Goal: Task Accomplishment & Management: Manage account settings

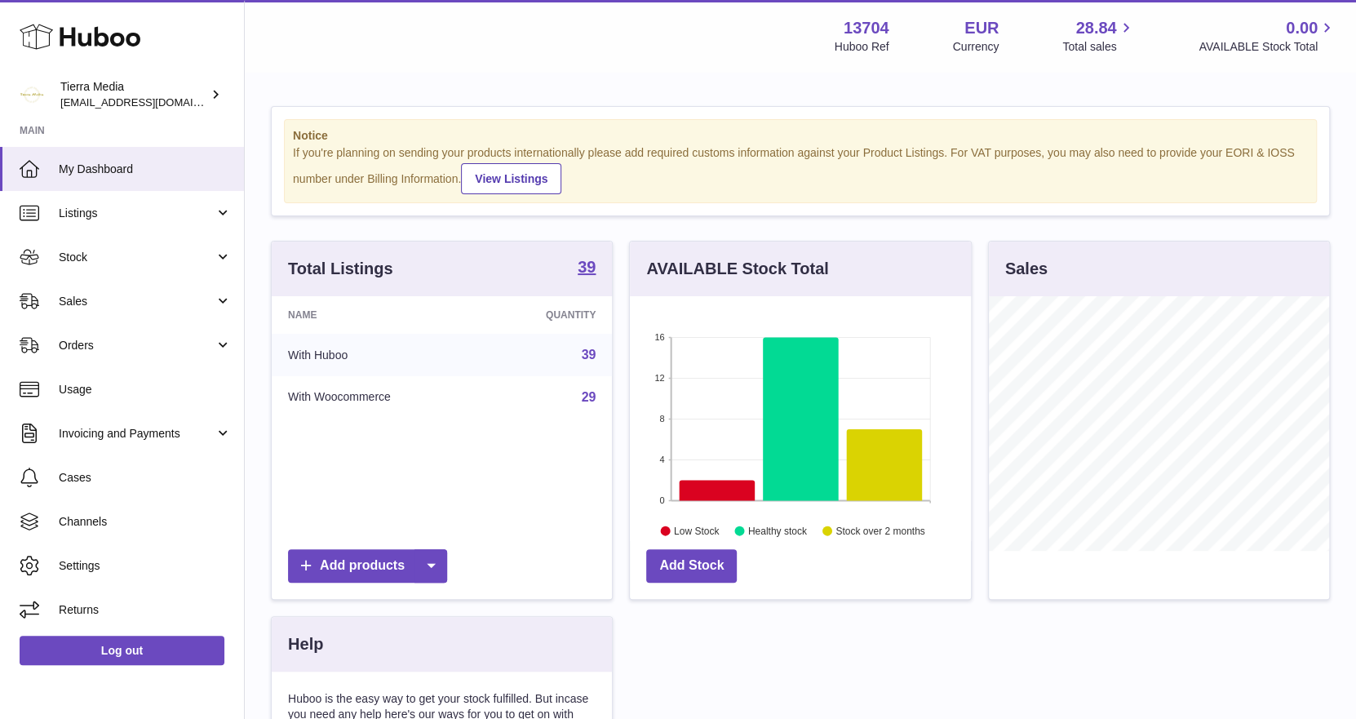
scroll to position [254, 341]
click at [125, 257] on span "Stock" at bounding box center [137, 257] width 156 height 15
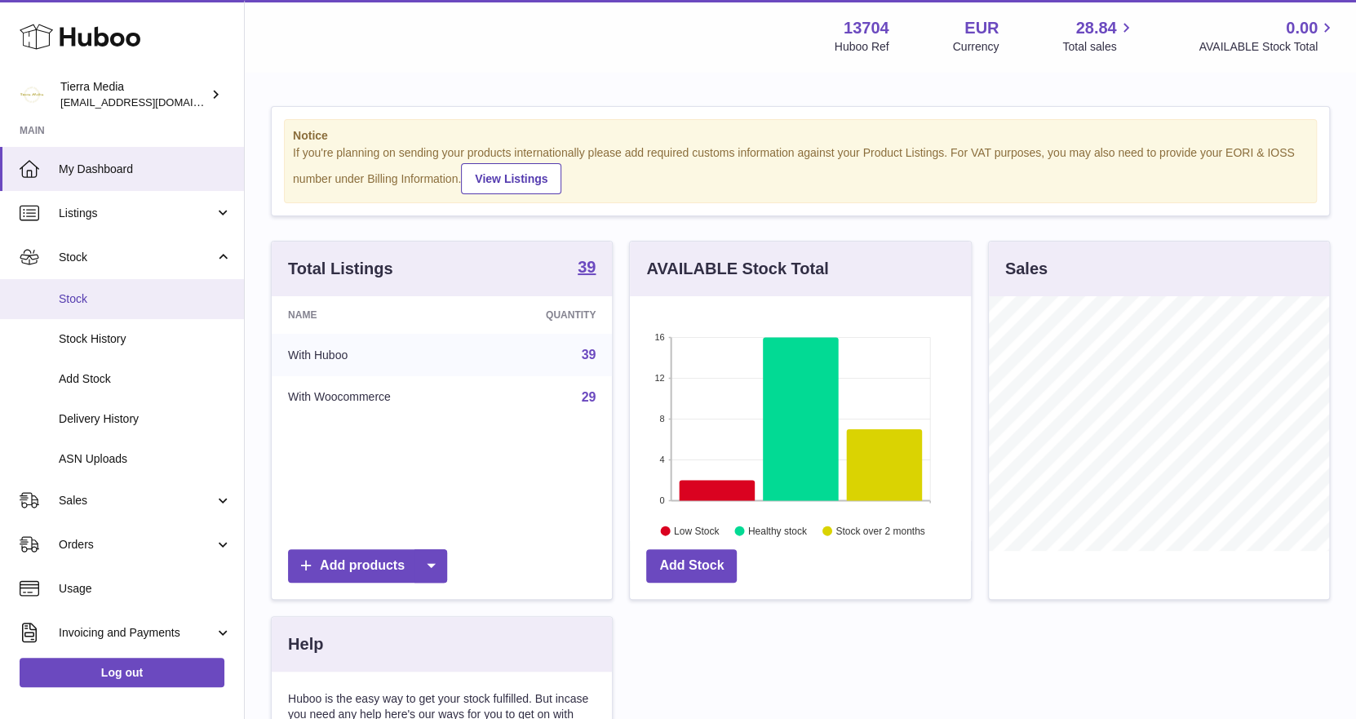
click at [127, 294] on span "Stock" at bounding box center [145, 298] width 173 height 15
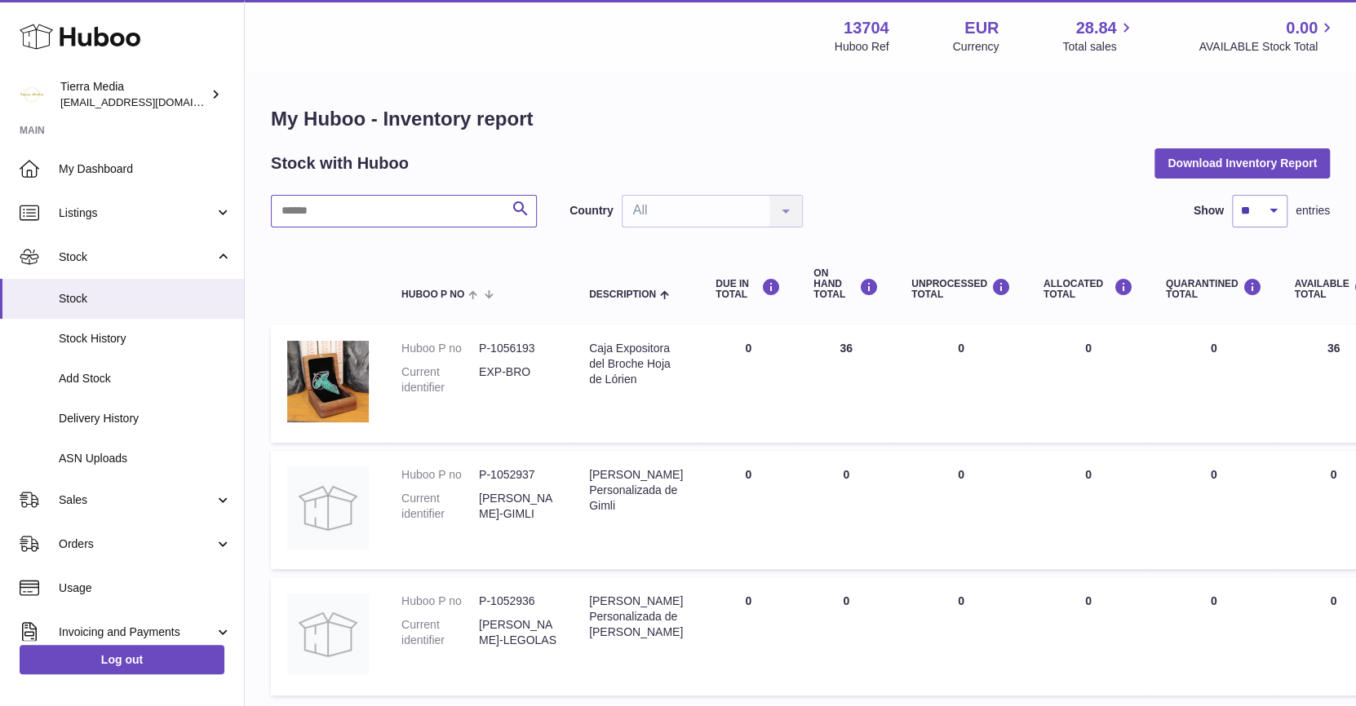
click at [420, 217] on input "text" at bounding box center [404, 211] width 266 height 33
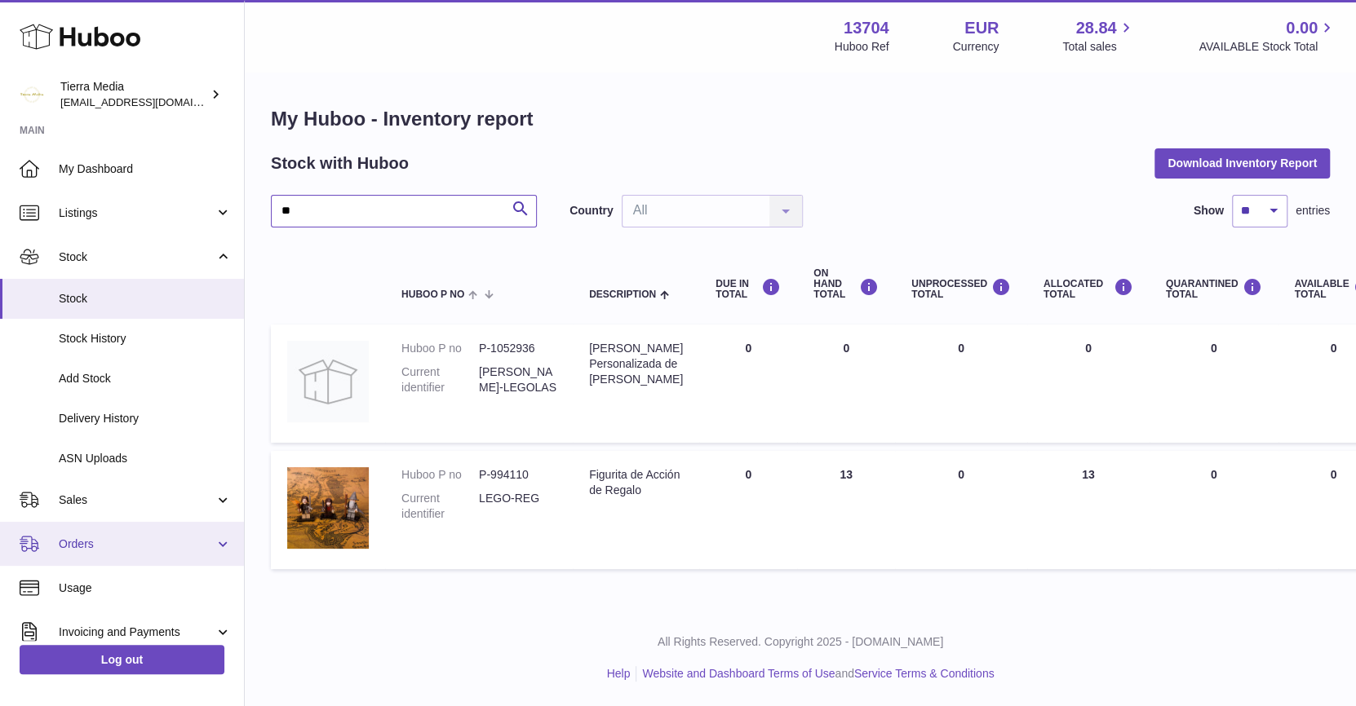
type input "**"
click at [128, 552] on link "Orders" at bounding box center [122, 544] width 244 height 44
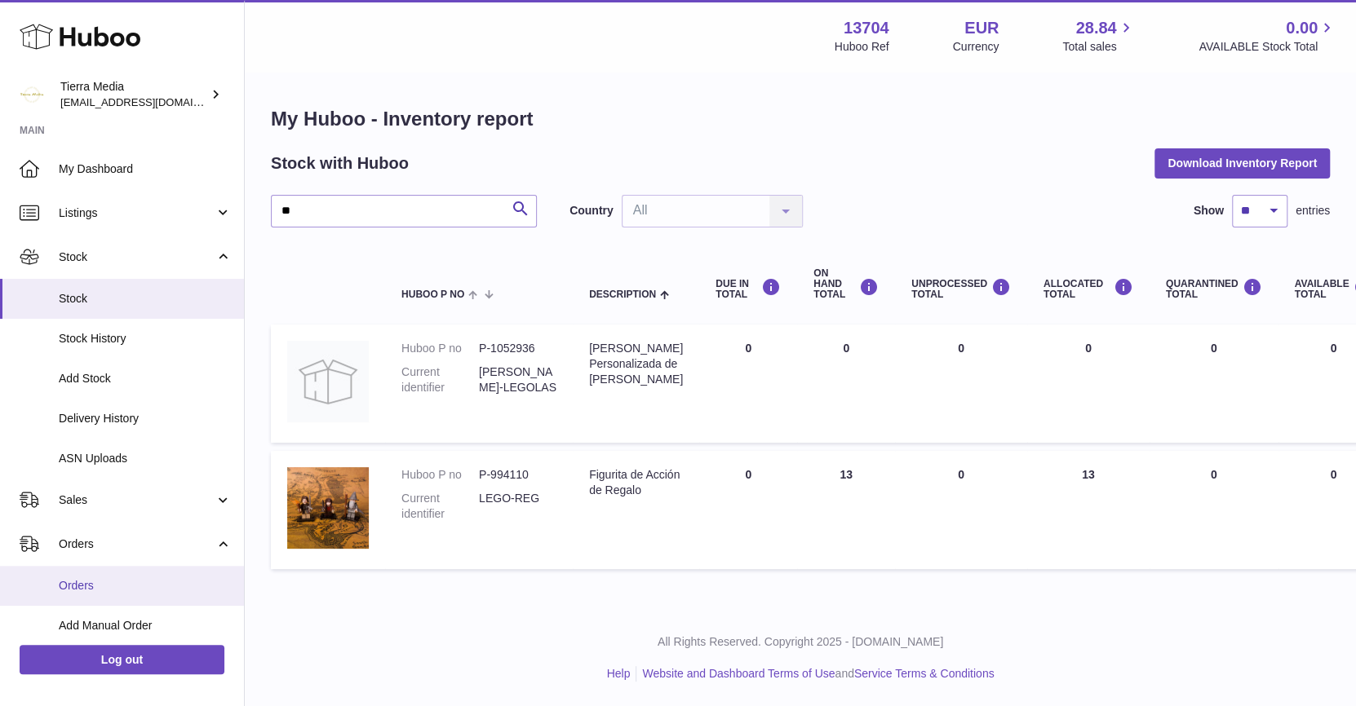
click at [122, 578] on span "Orders" at bounding box center [145, 585] width 173 height 15
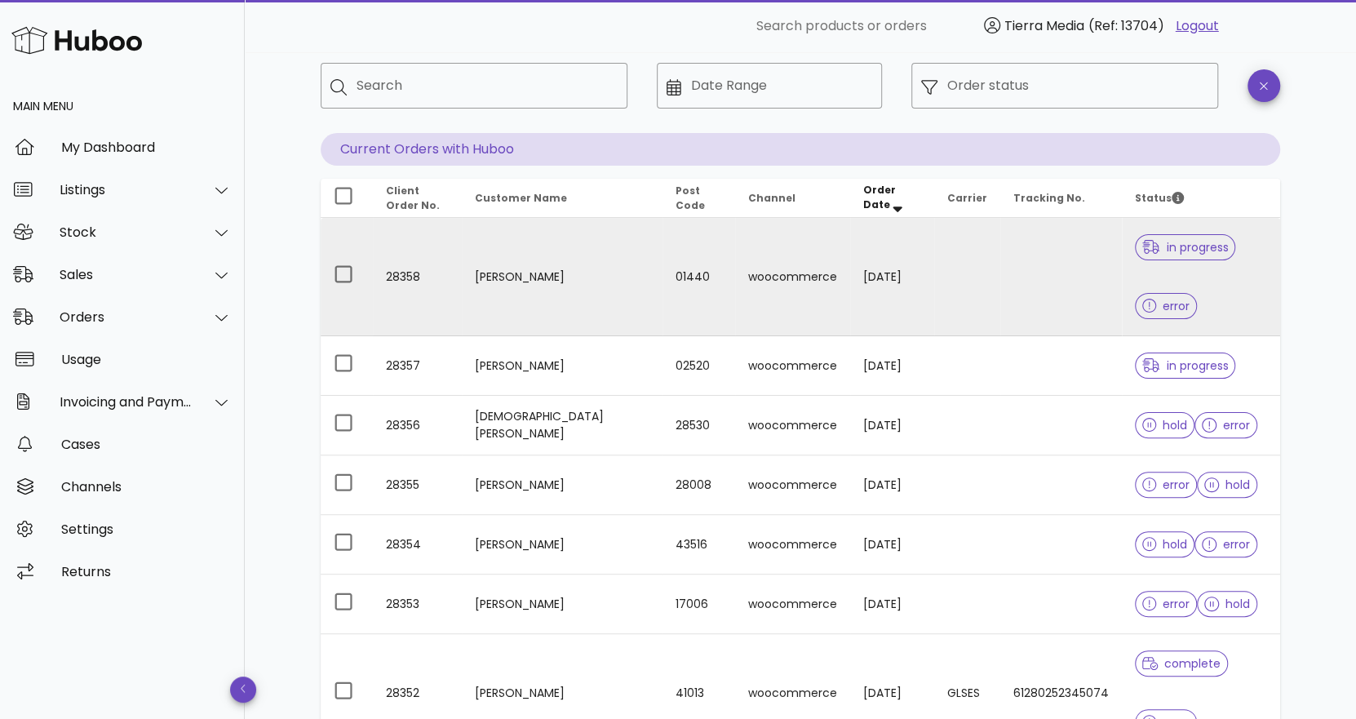
scroll to position [82, 0]
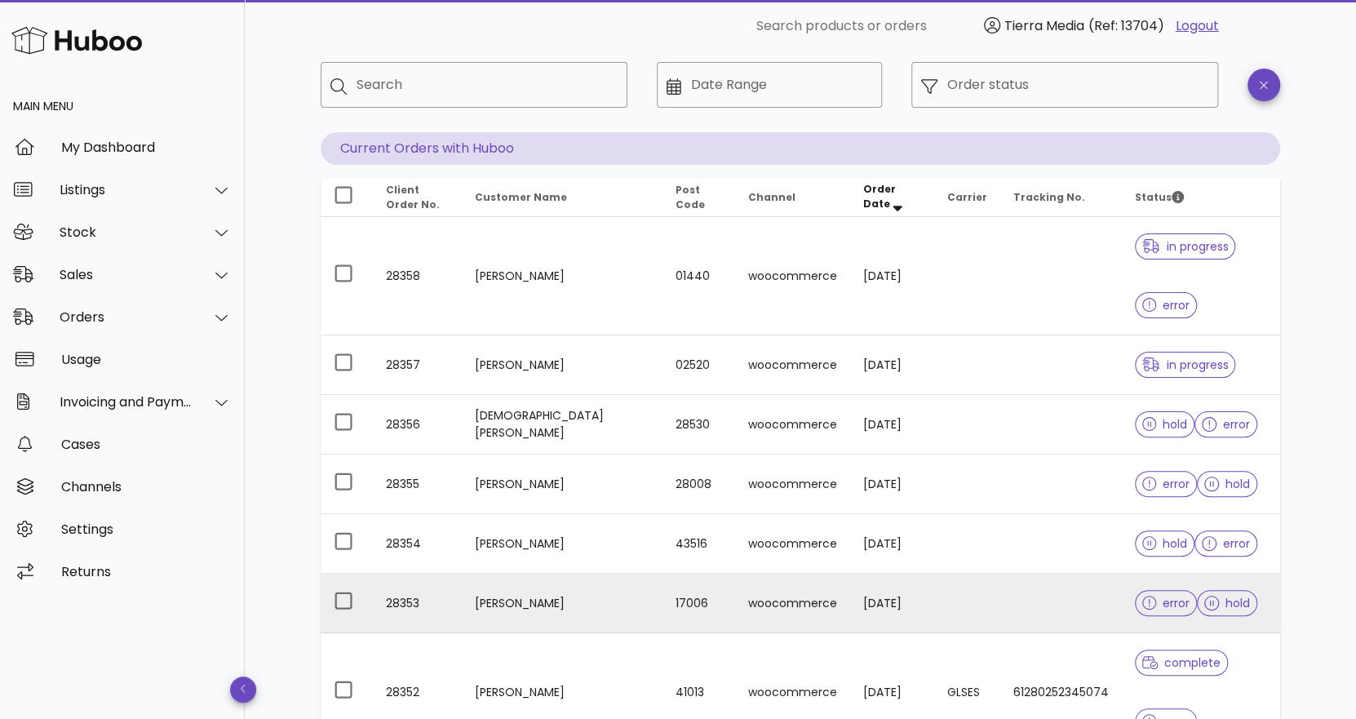
click at [1001, 608] on td at bounding box center [1061, 603] width 122 height 60
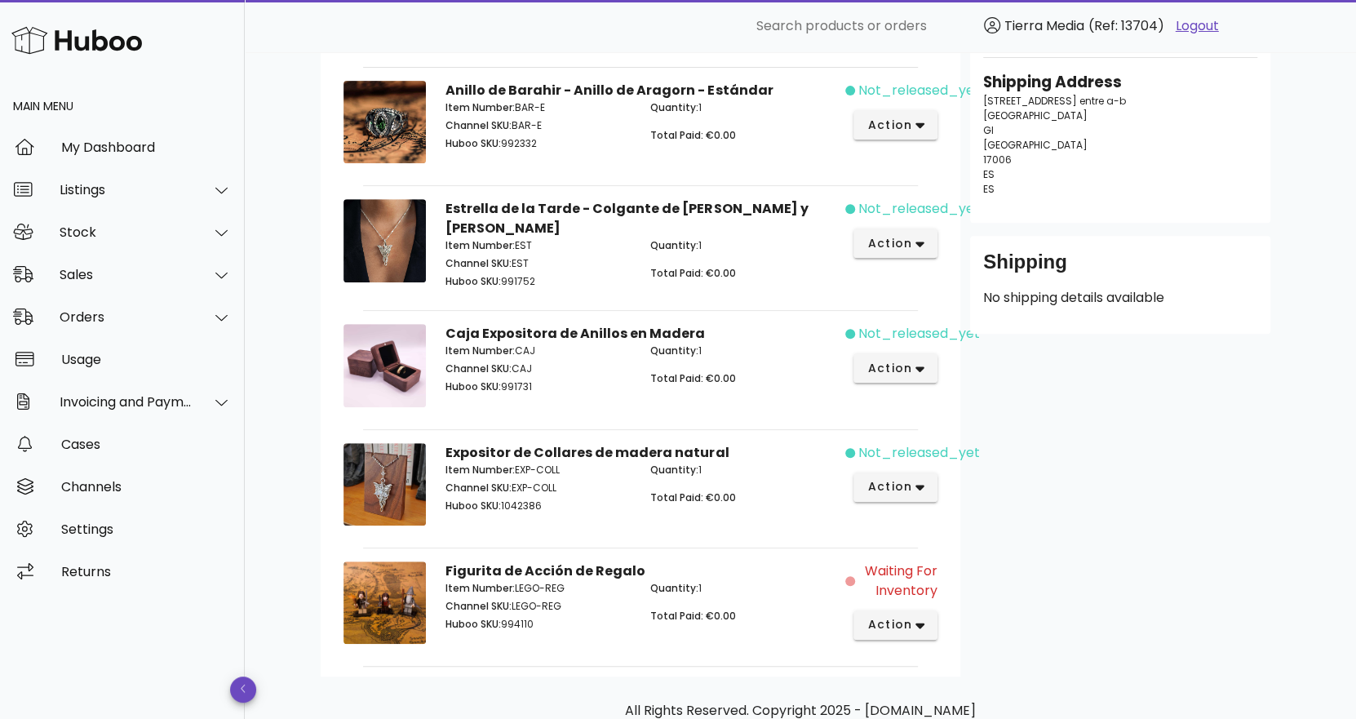
scroll to position [489, 0]
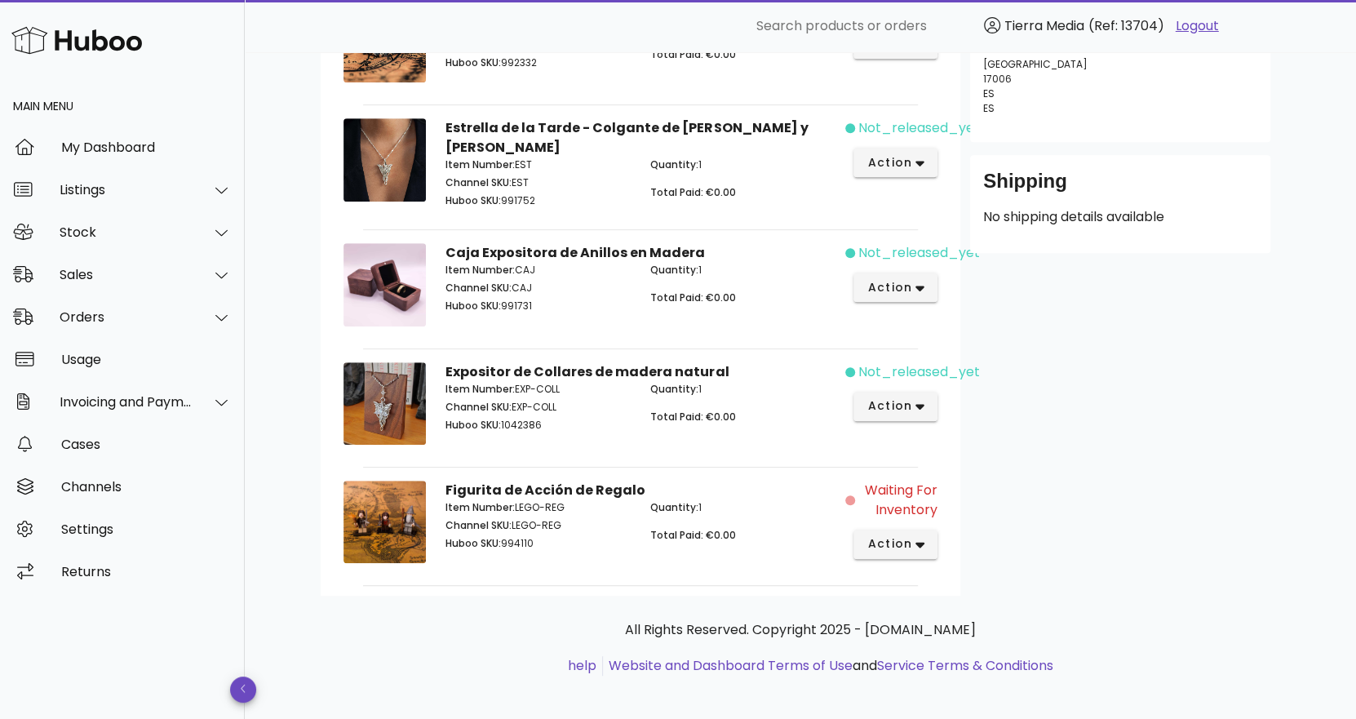
drag, startPoint x: 482, startPoint y: 480, endPoint x: 621, endPoint y: 484, distance: 138.7
click at [621, 490] on div "Item Number: LEGO-REG Channel SKU: LEGO-REG Huboo SKU: 994110" at bounding box center [538, 527] width 205 height 75
click at [910, 536] on span "action" at bounding box center [889, 543] width 46 height 17
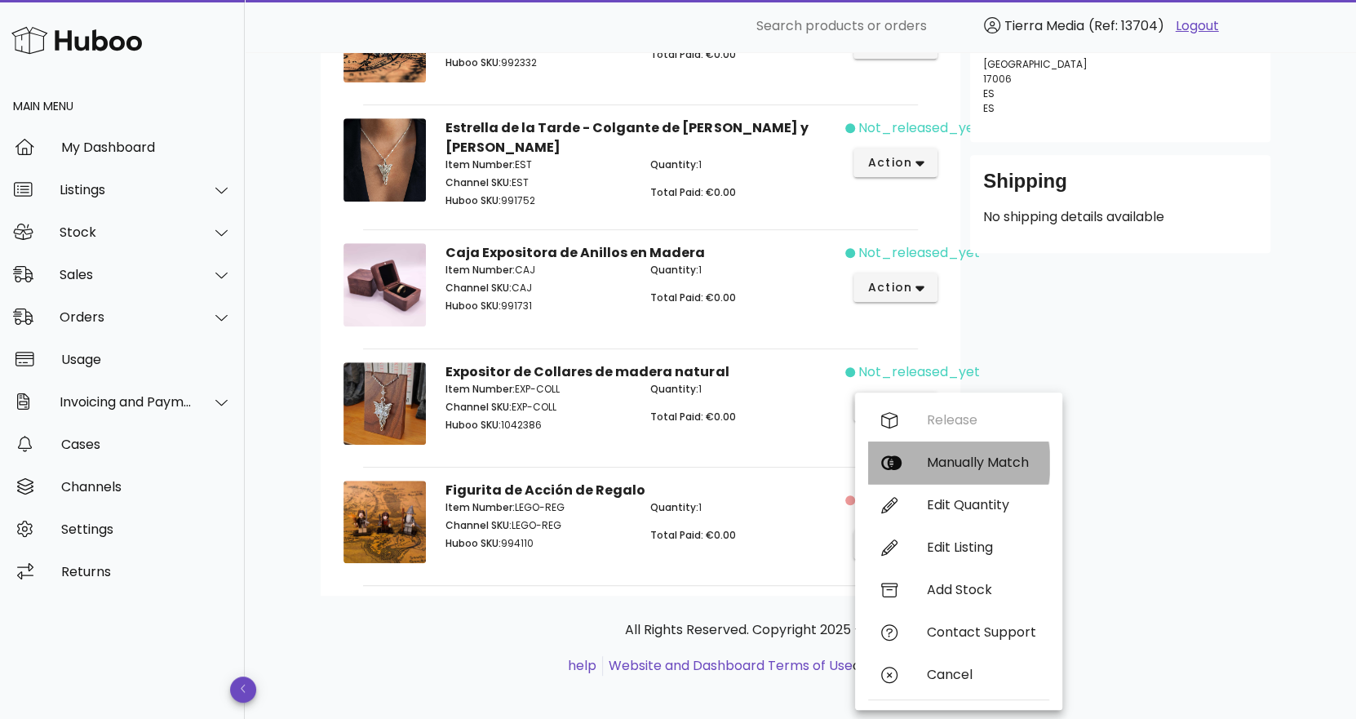
click at [971, 458] on div "Manually Match" at bounding box center [981, 461] width 109 height 15
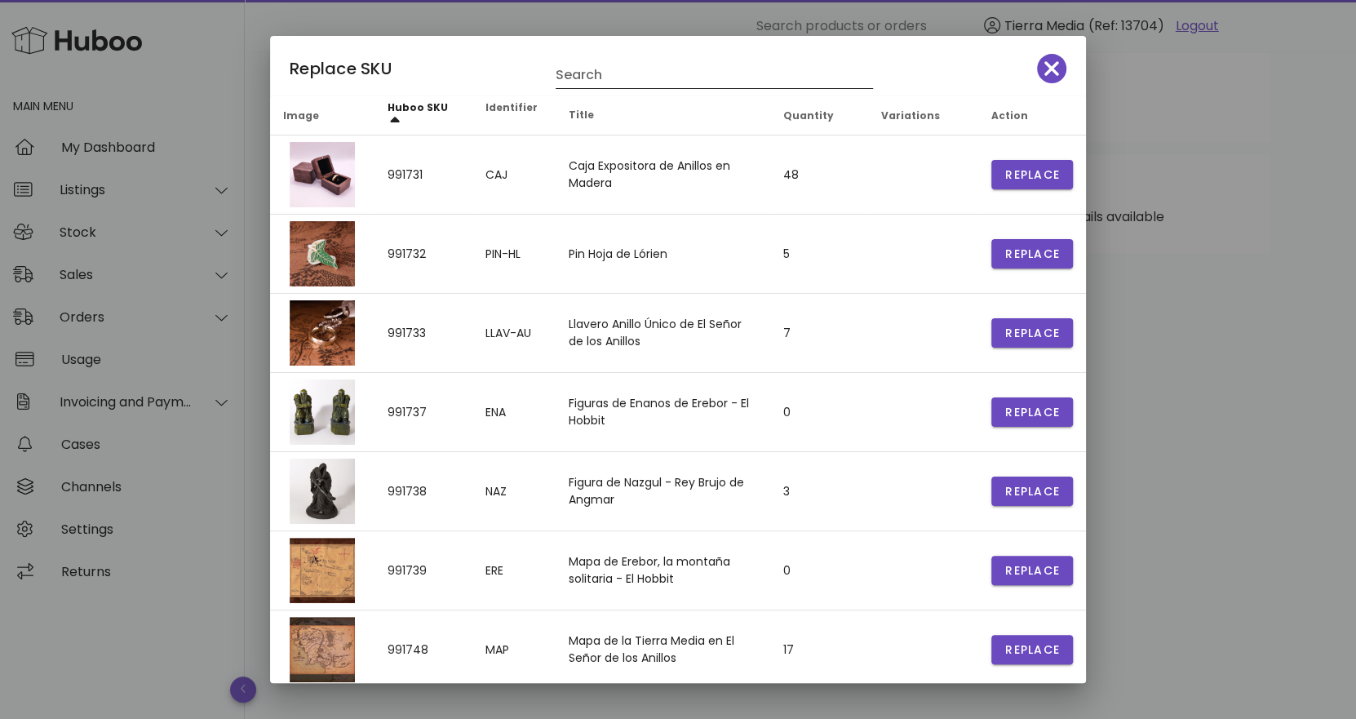
click at [609, 76] on input "Search" at bounding box center [702, 75] width 294 height 26
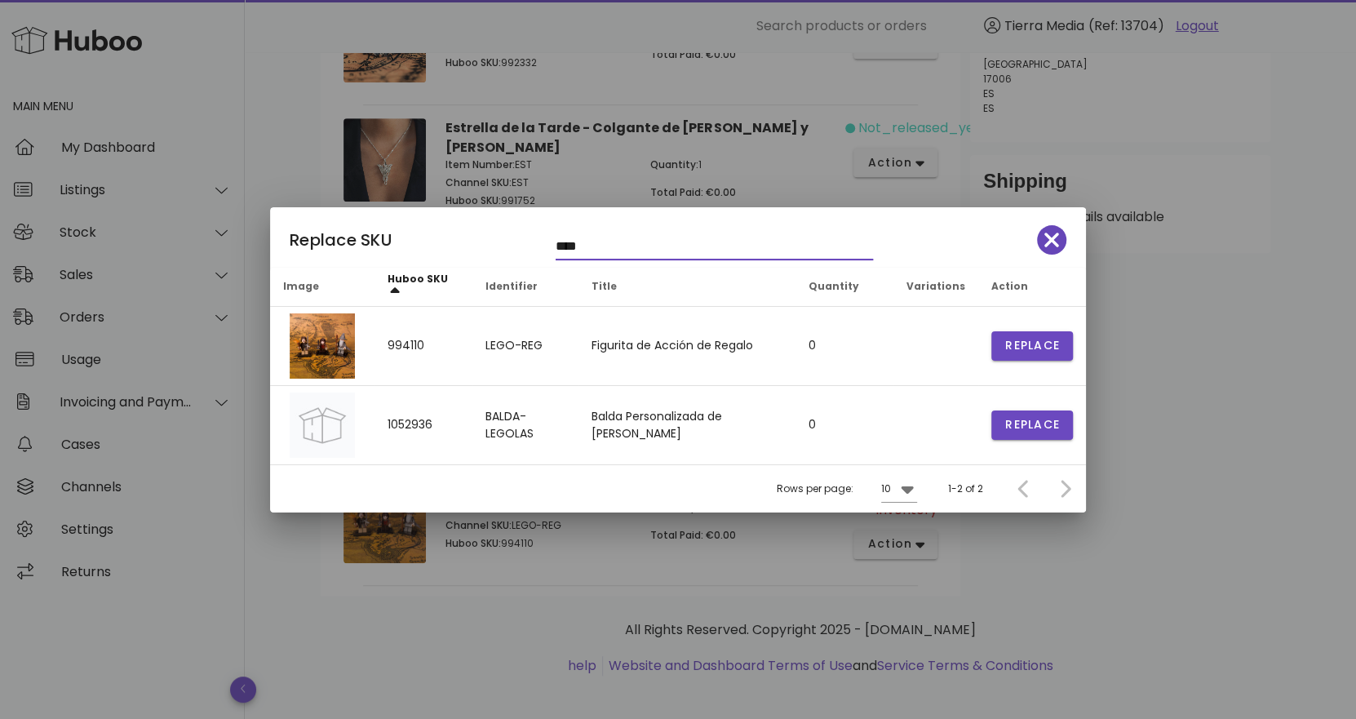
type input "****"
click at [1058, 239] on span "button" at bounding box center [1051, 239] width 29 height 23
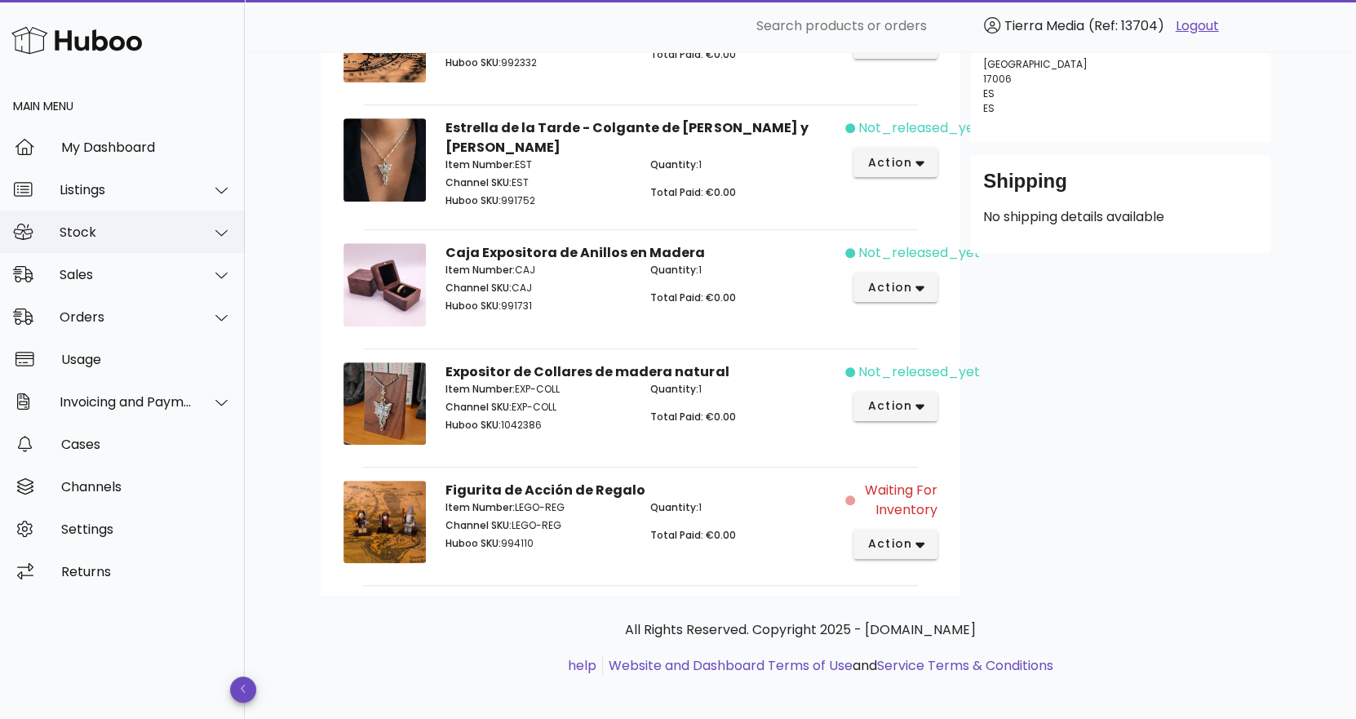
click at [120, 231] on div "Stock" at bounding box center [126, 231] width 133 height 15
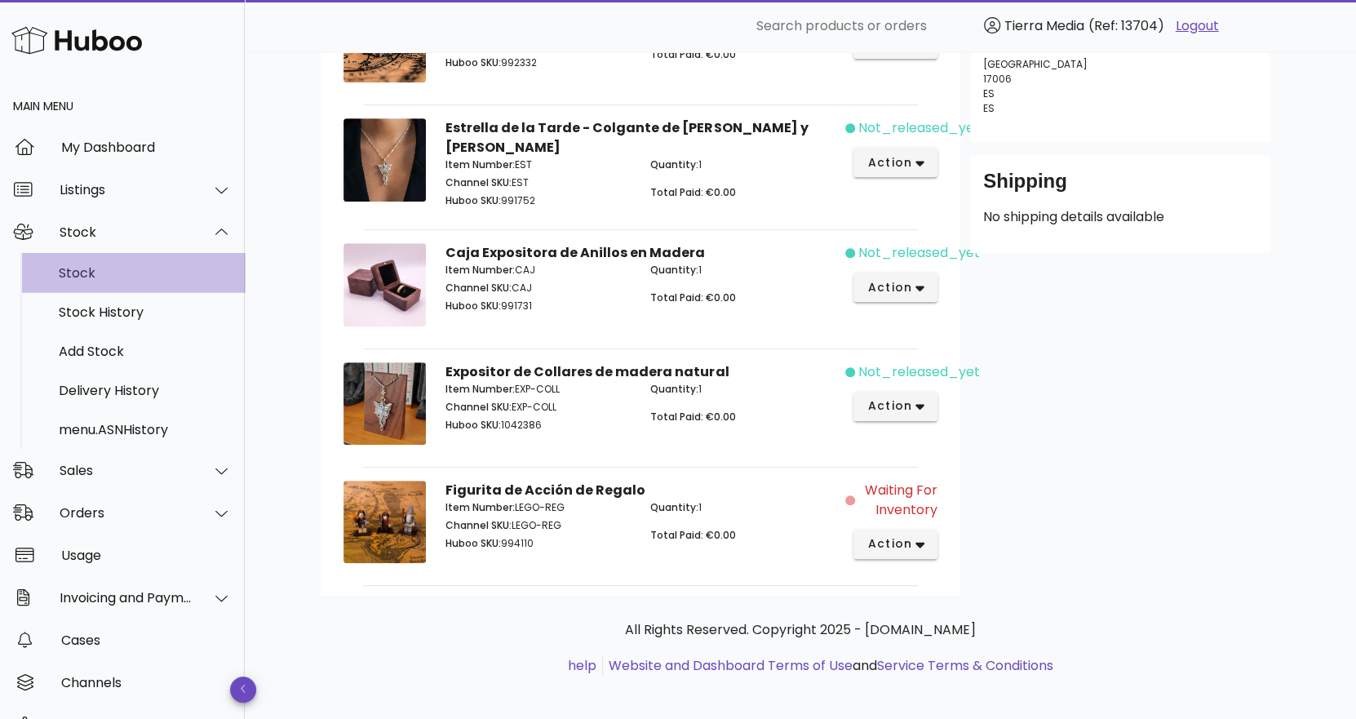
click at [110, 274] on div "Stock" at bounding box center [145, 272] width 173 height 15
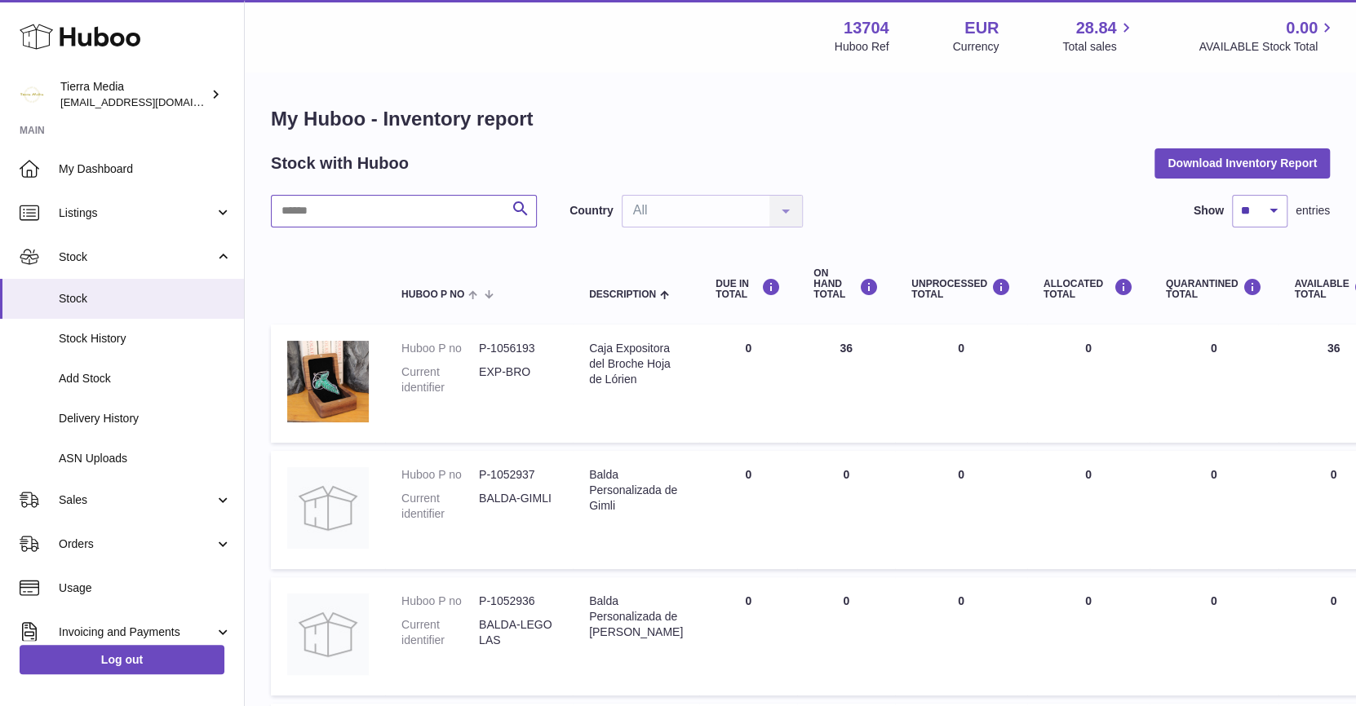
click at [427, 218] on input "text" at bounding box center [404, 211] width 266 height 33
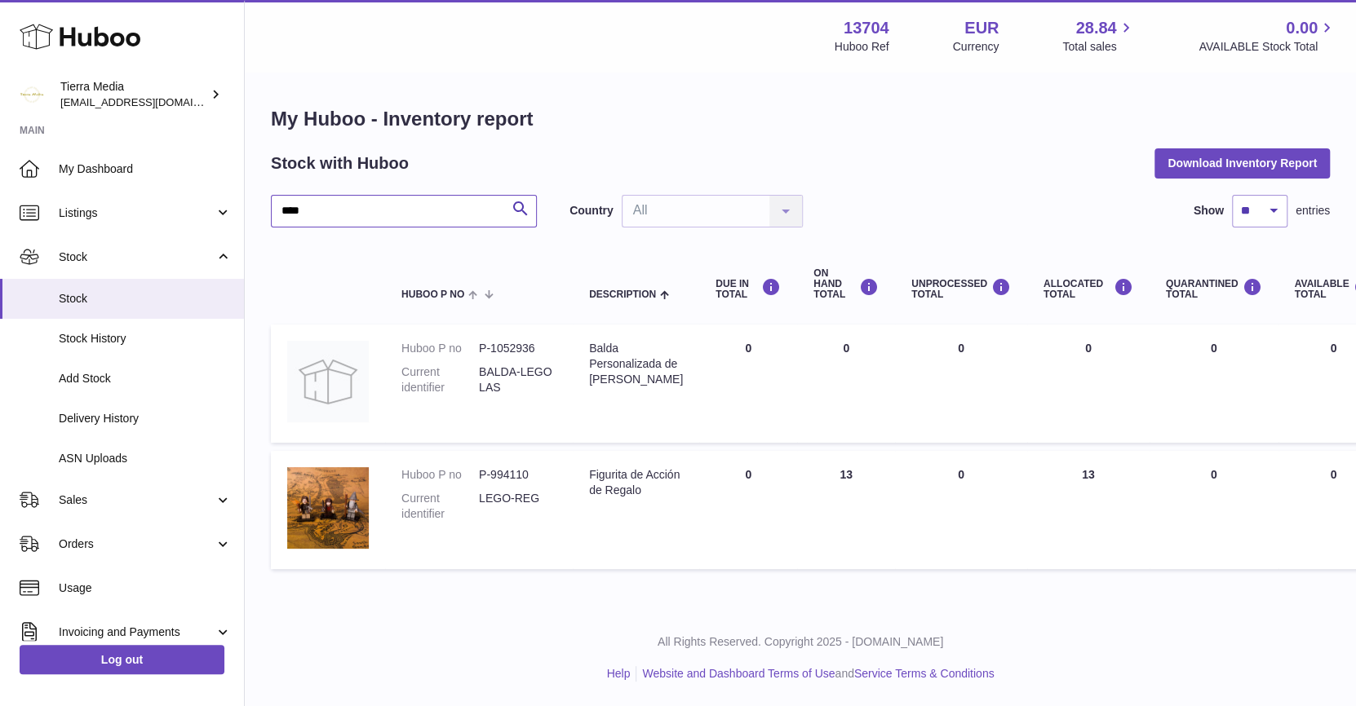
type input "****"
drag, startPoint x: 1068, startPoint y: 471, endPoint x: 1091, endPoint y: 474, distance: 23.0
click at [1091, 474] on td "ALLOCATED Total 13" at bounding box center [1088, 510] width 122 height 118
click at [1091, 476] on td "ALLOCATED Total 13" at bounding box center [1088, 510] width 122 height 118
click at [1099, 476] on td "ALLOCATED Total 13" at bounding box center [1088, 510] width 122 height 118
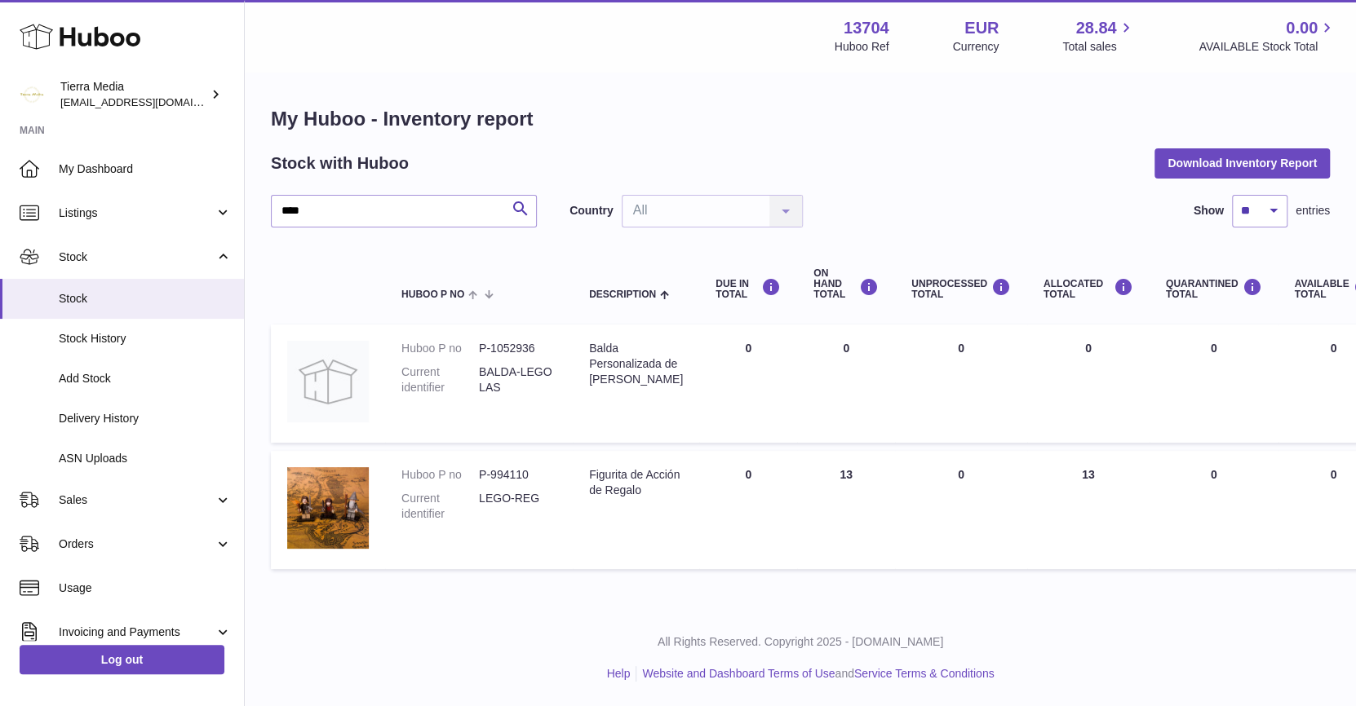
click at [1099, 476] on td "ALLOCATED Total 13" at bounding box center [1088, 510] width 122 height 118
click at [152, 511] on link "Sales" at bounding box center [122, 500] width 244 height 44
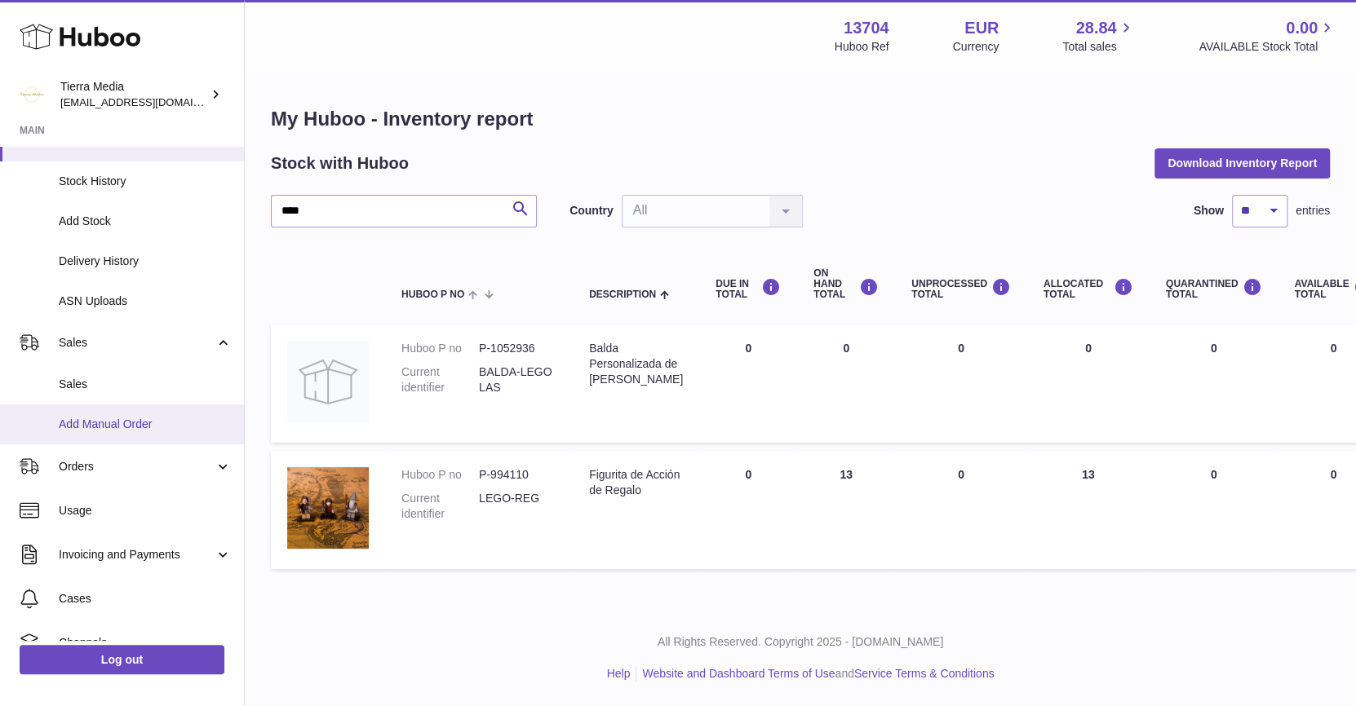
scroll to position [162, 0]
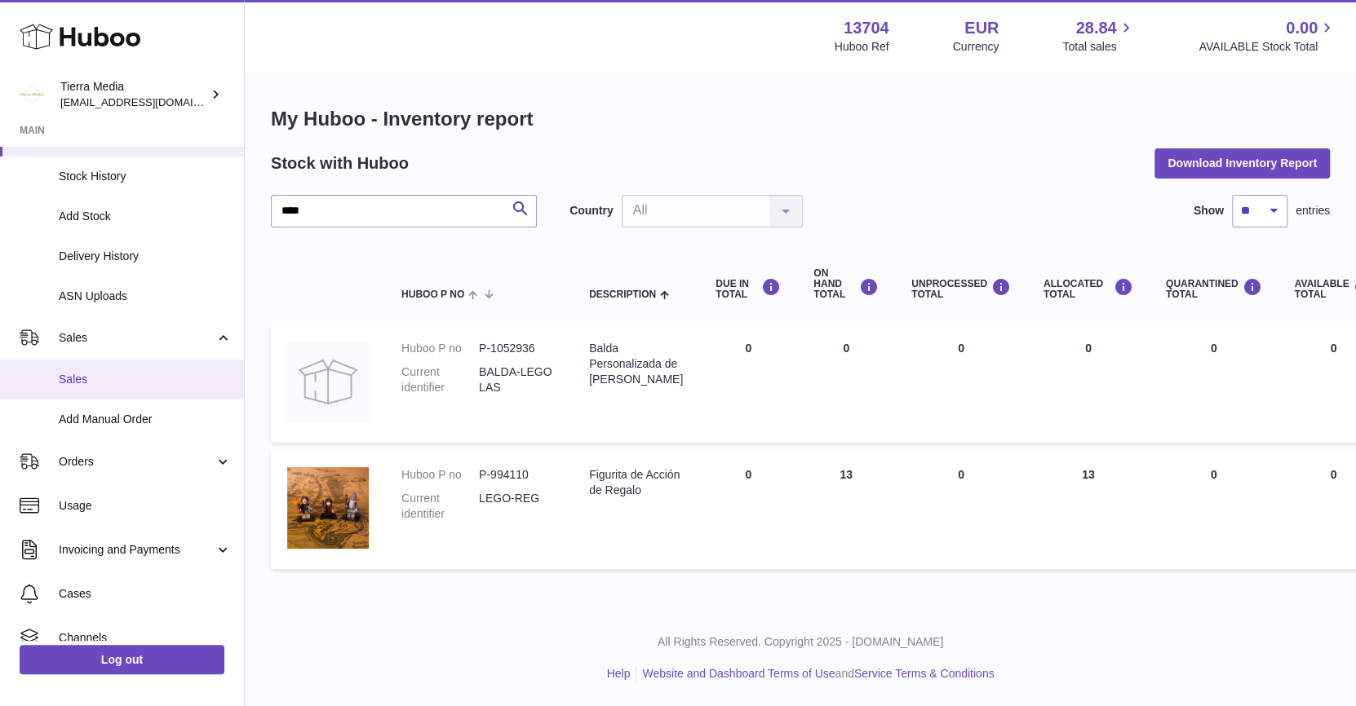
click at [105, 381] on span "Sales" at bounding box center [145, 379] width 173 height 15
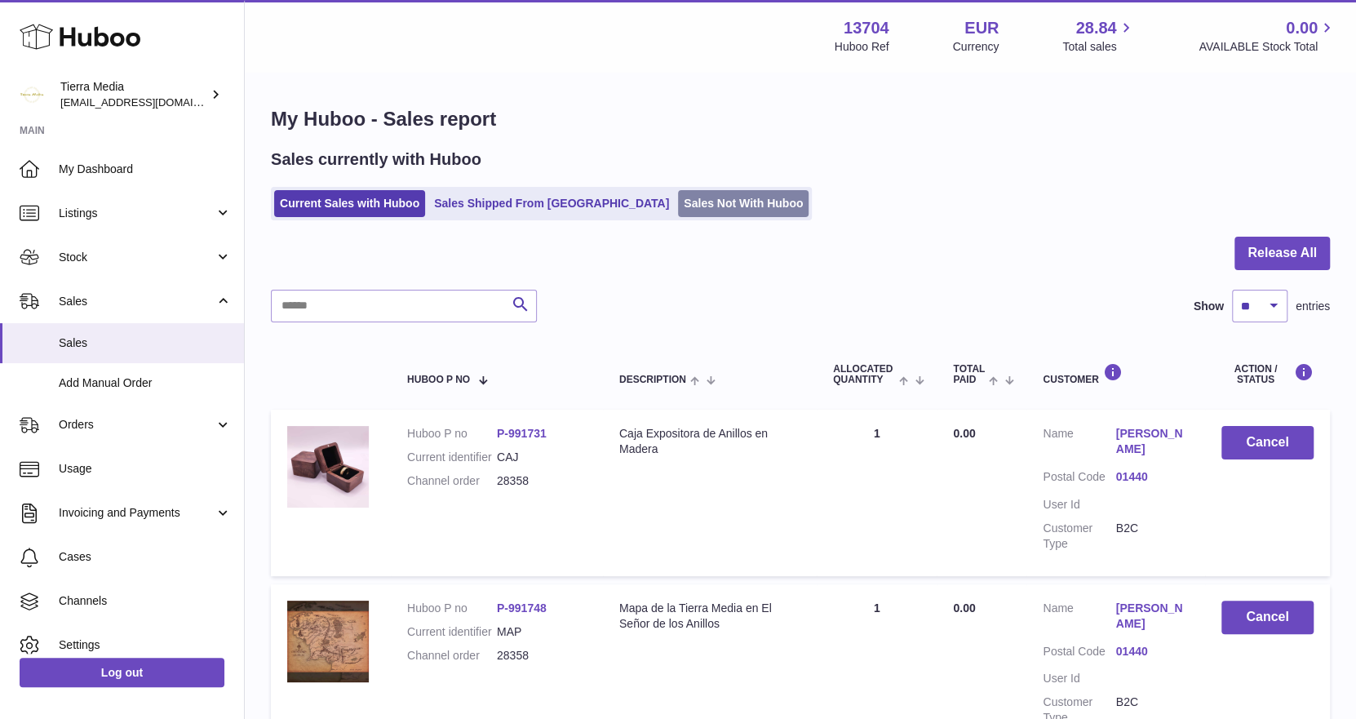
click at [678, 204] on link "Sales Not With Huboo" at bounding box center [743, 203] width 131 height 27
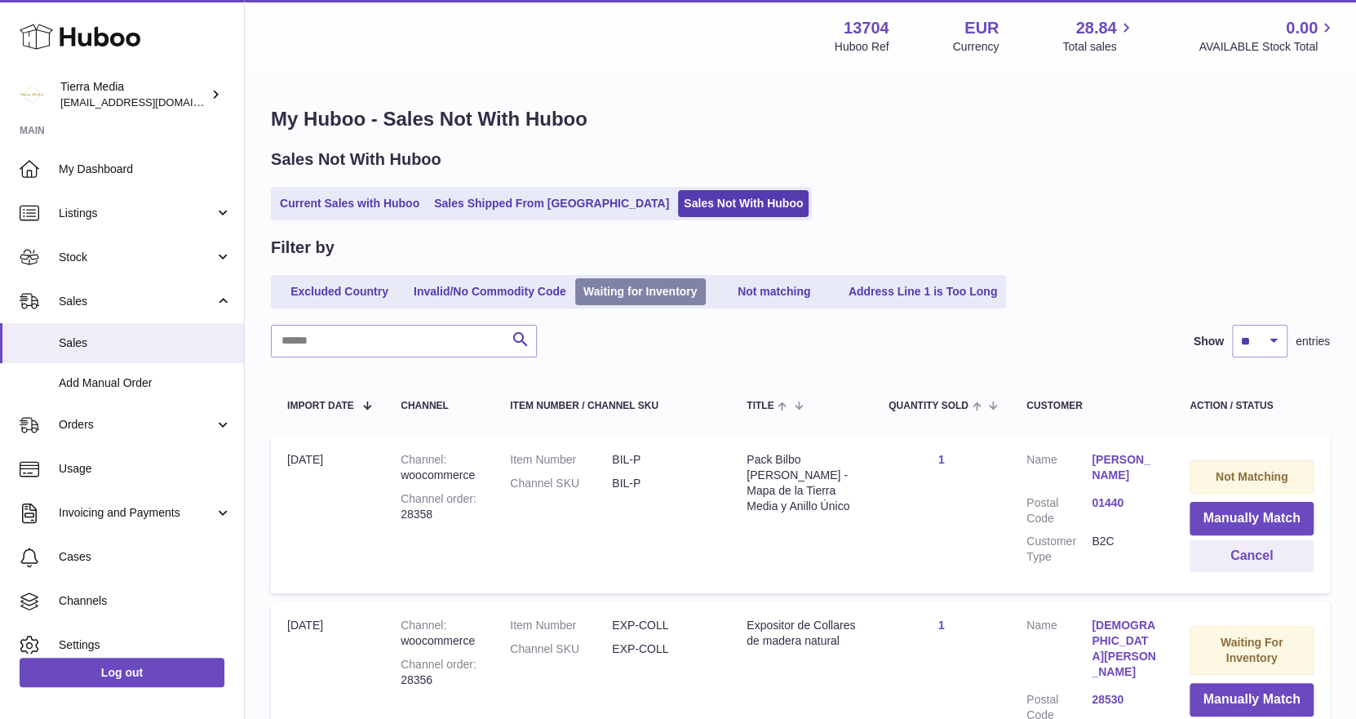
click at [606, 295] on link "Waiting for Inventory" at bounding box center [640, 291] width 131 height 27
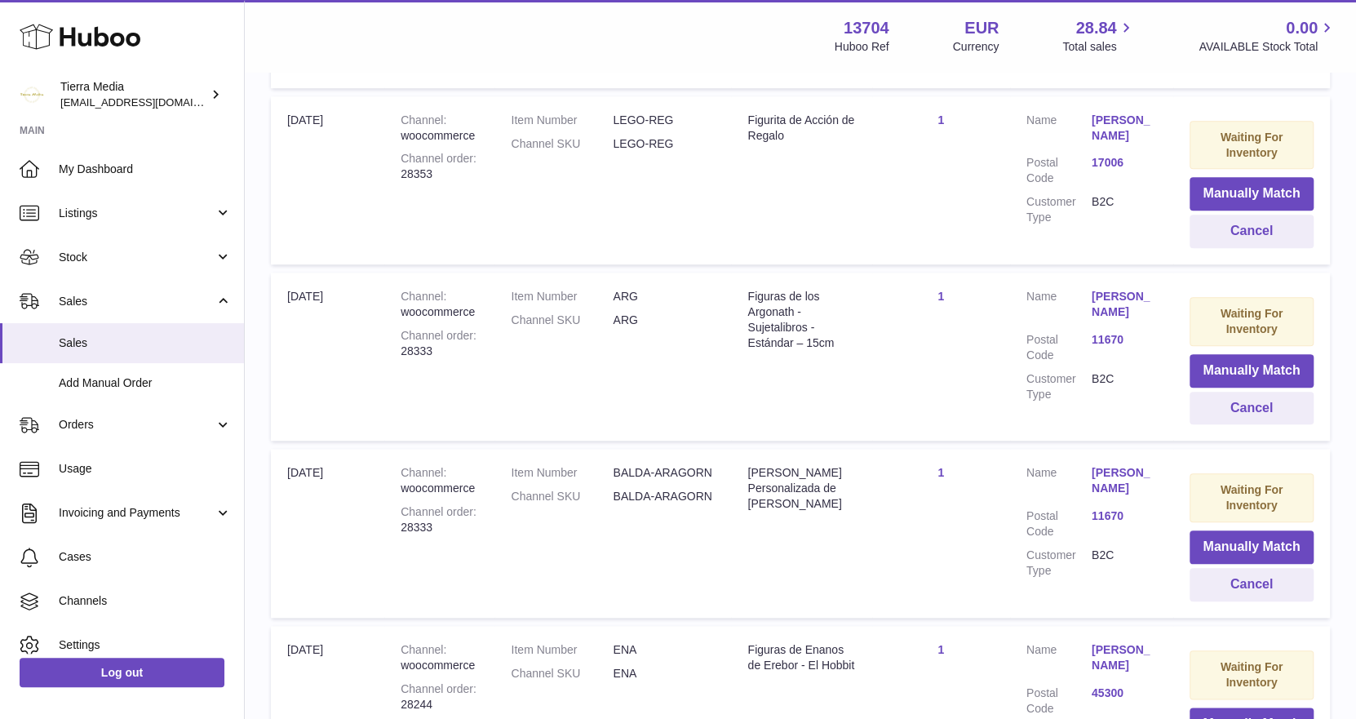
scroll to position [896, 0]
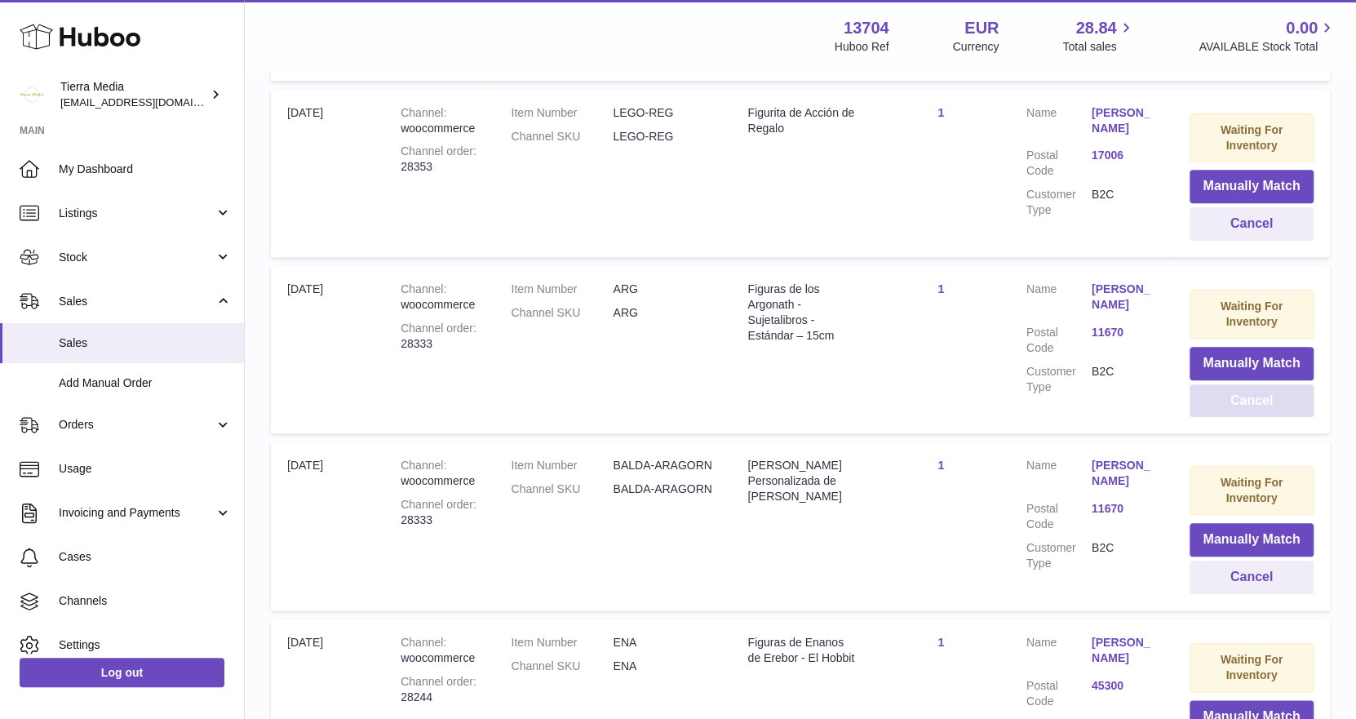
click at [1251, 384] on button "Cancel" at bounding box center [1251, 400] width 124 height 33
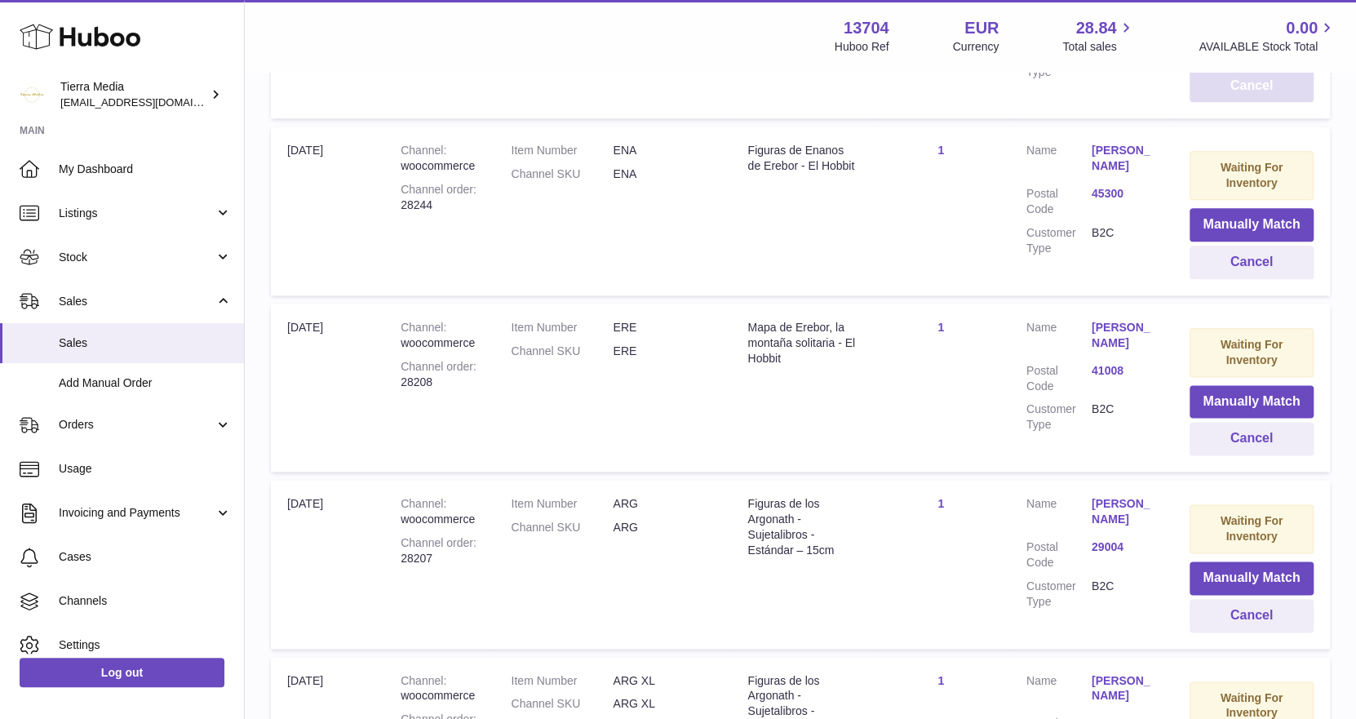
scroll to position [1619, 0]
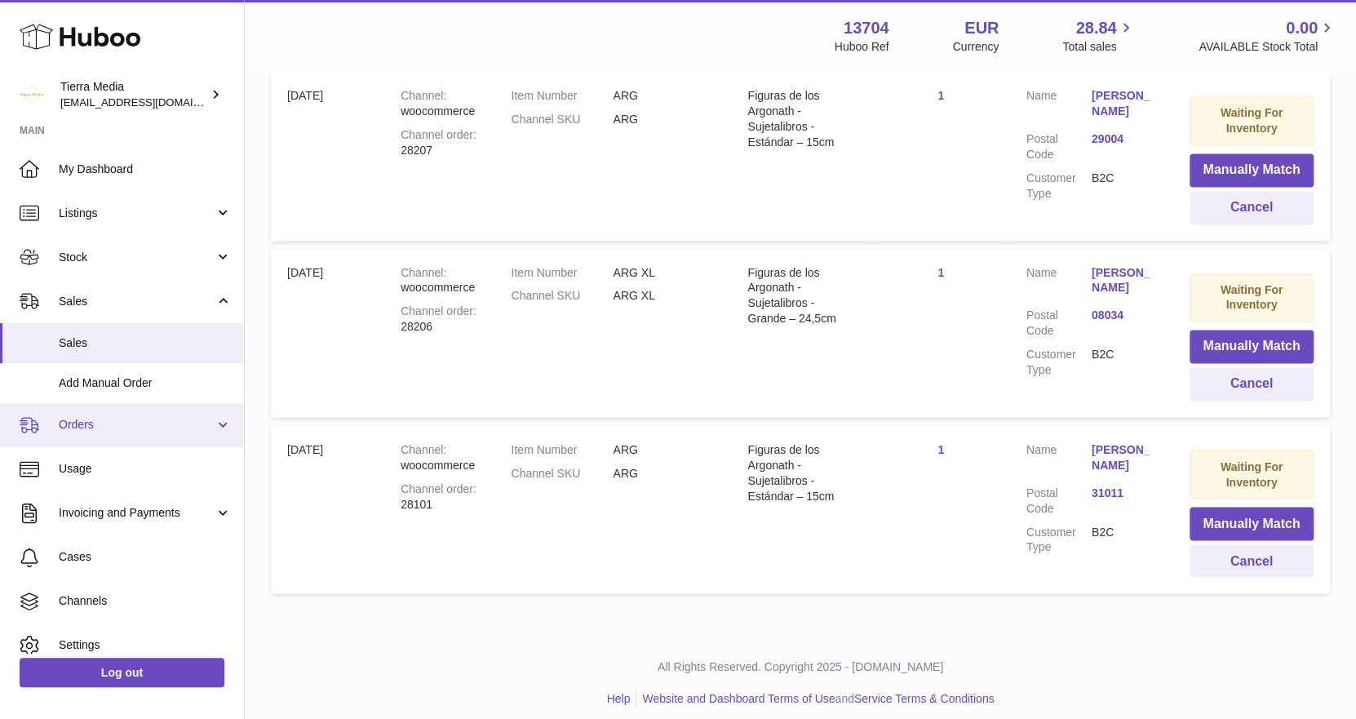
click at [126, 434] on link "Orders" at bounding box center [122, 425] width 244 height 44
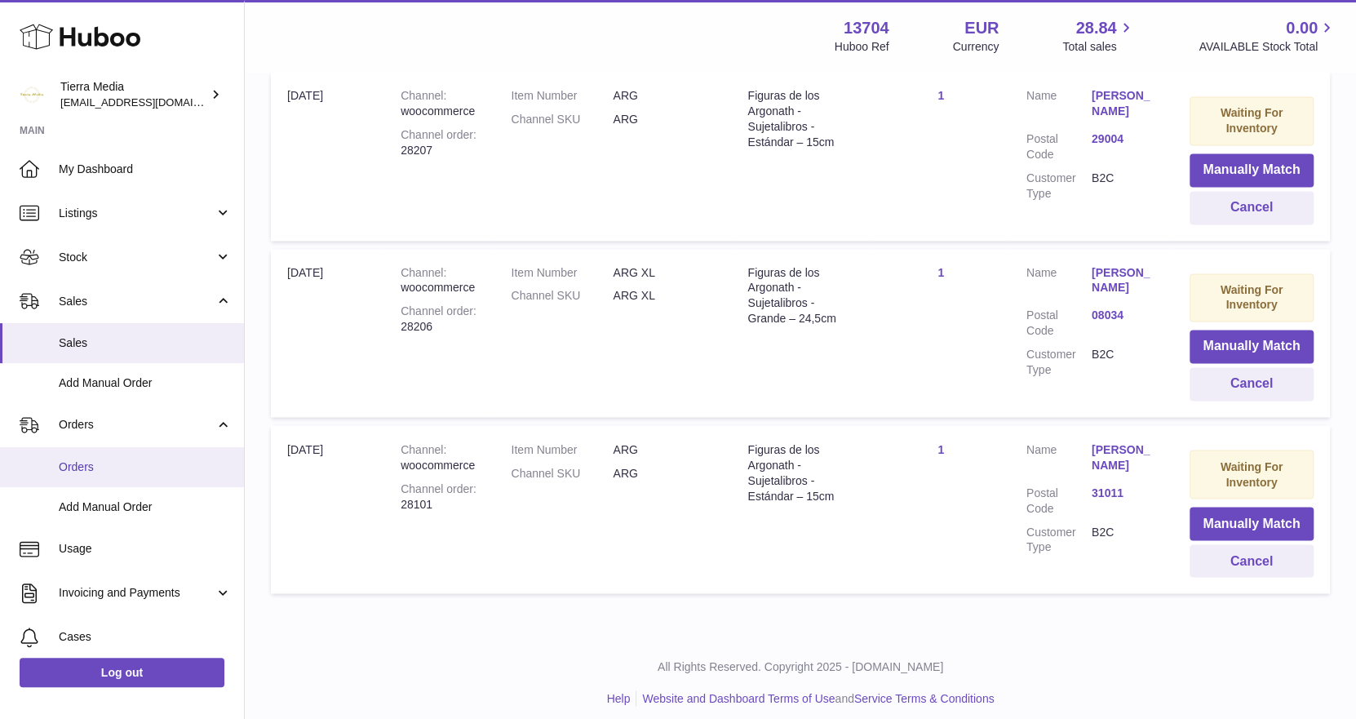
click at [110, 475] on link "Orders" at bounding box center [122, 467] width 244 height 40
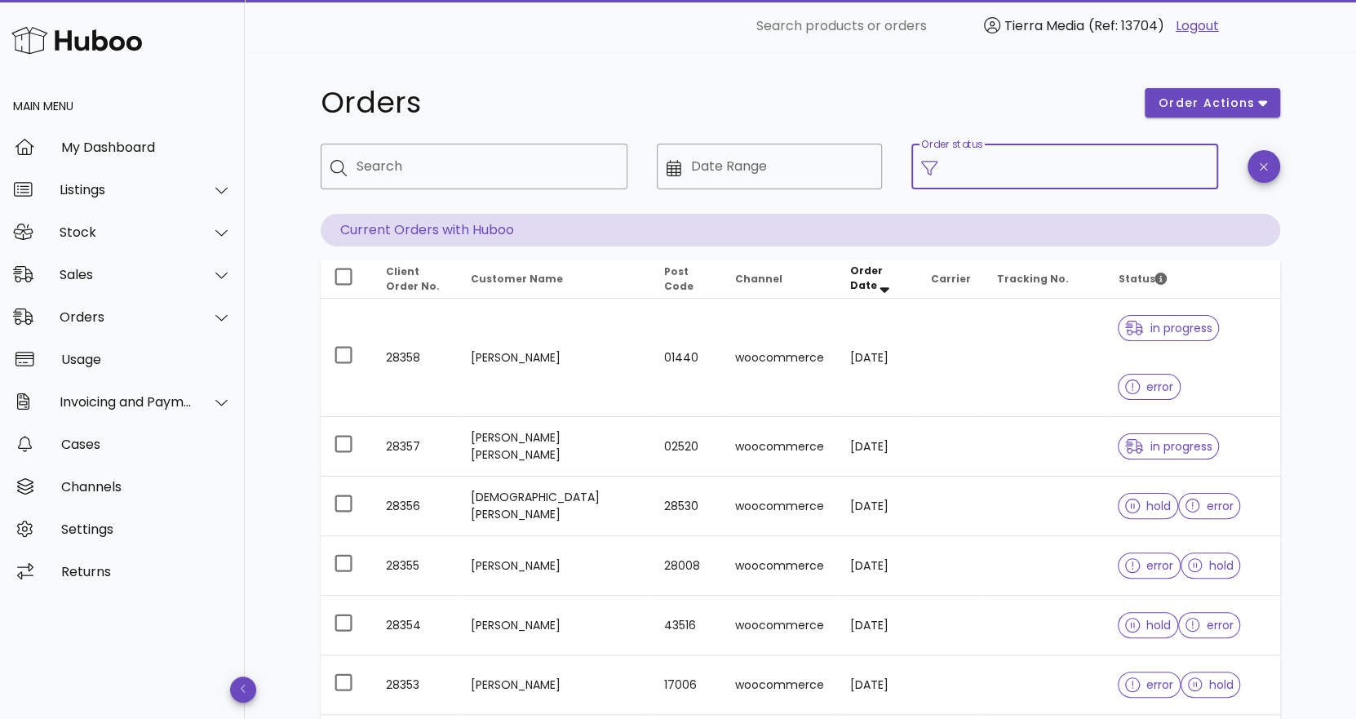
click at [1020, 154] on input "Order status" at bounding box center [1077, 166] width 261 height 26
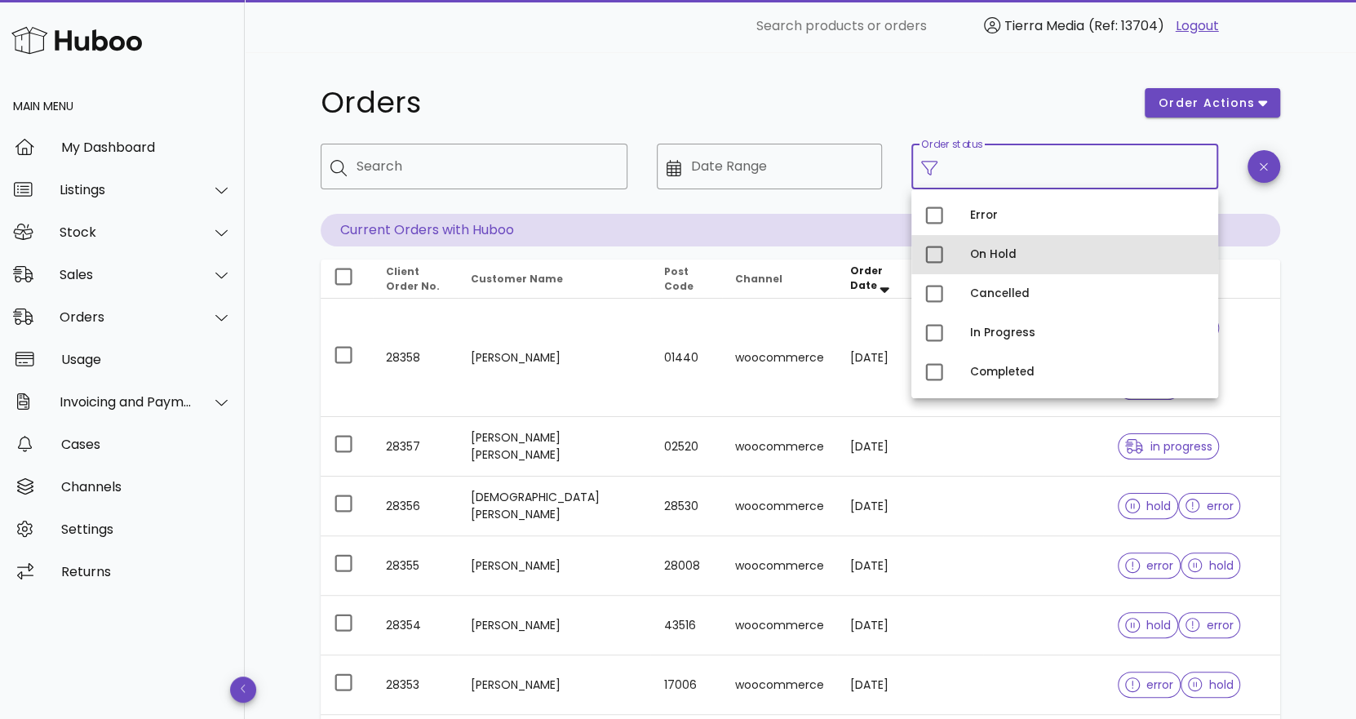
click at [984, 251] on div "On Hold" at bounding box center [1087, 254] width 235 height 13
type input "**********"
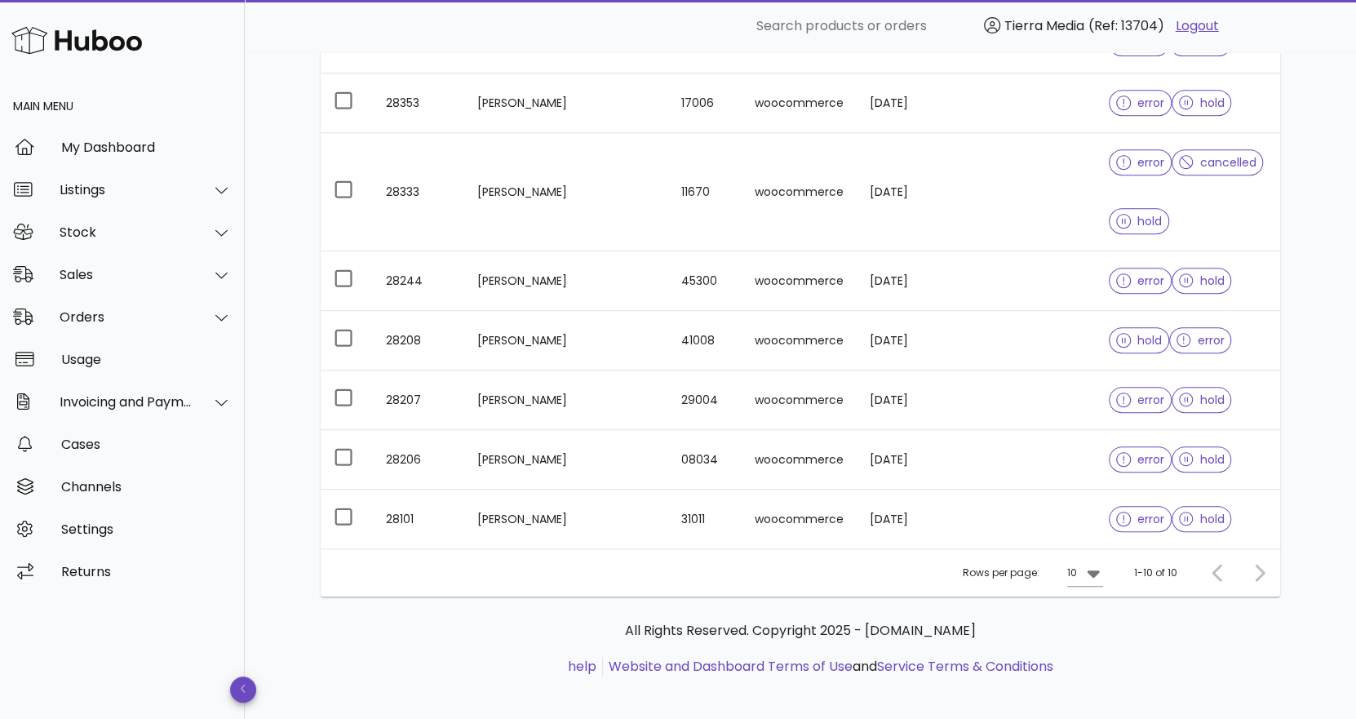
scroll to position [454, 0]
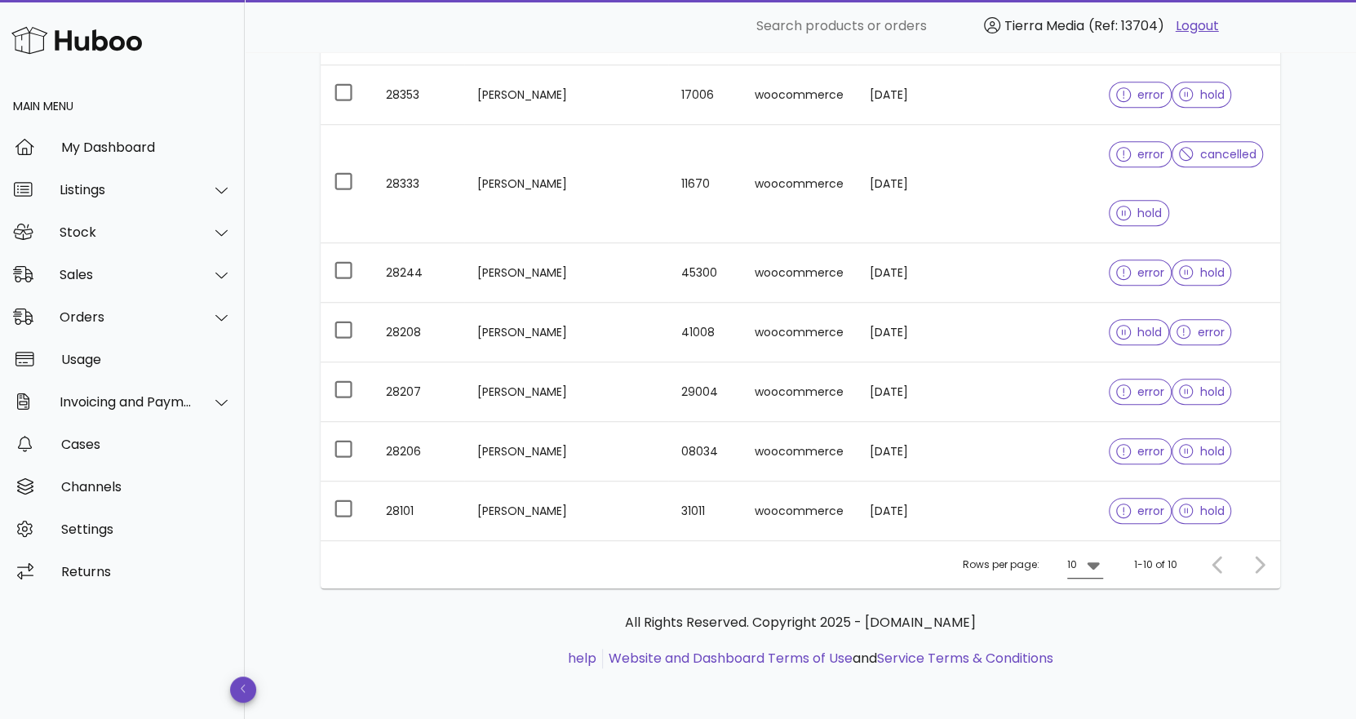
click at [1090, 564] on icon at bounding box center [1093, 565] width 20 height 20
click at [1085, 655] on div "50" at bounding box center [1090, 654] width 16 height 15
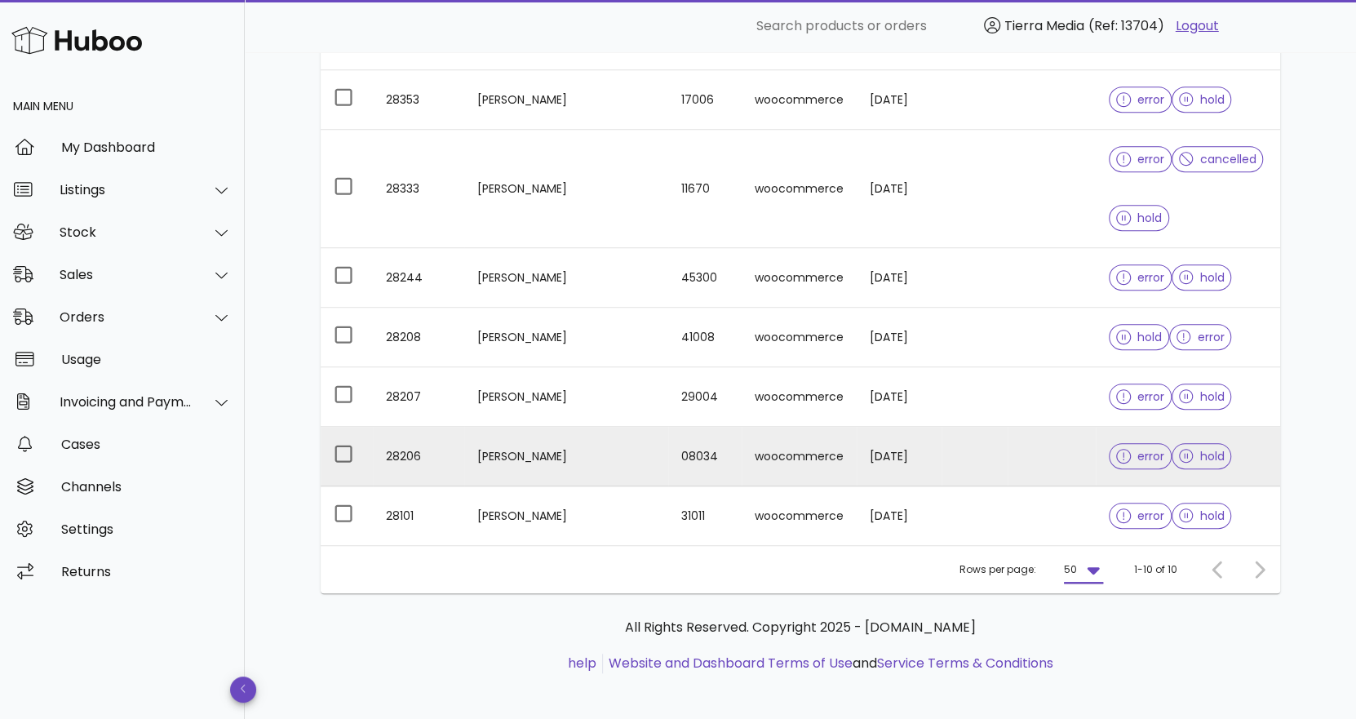
scroll to position [454, 0]
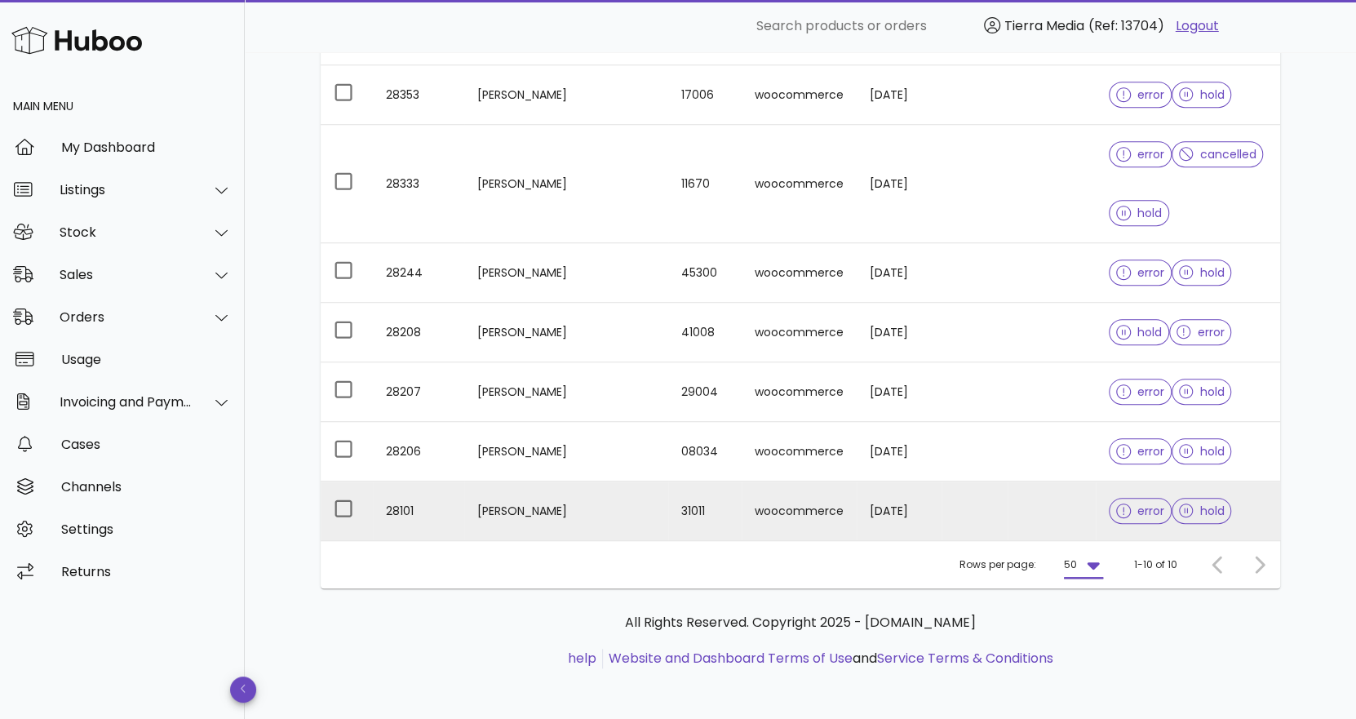
click at [704, 522] on td "31011" at bounding box center [704, 510] width 73 height 59
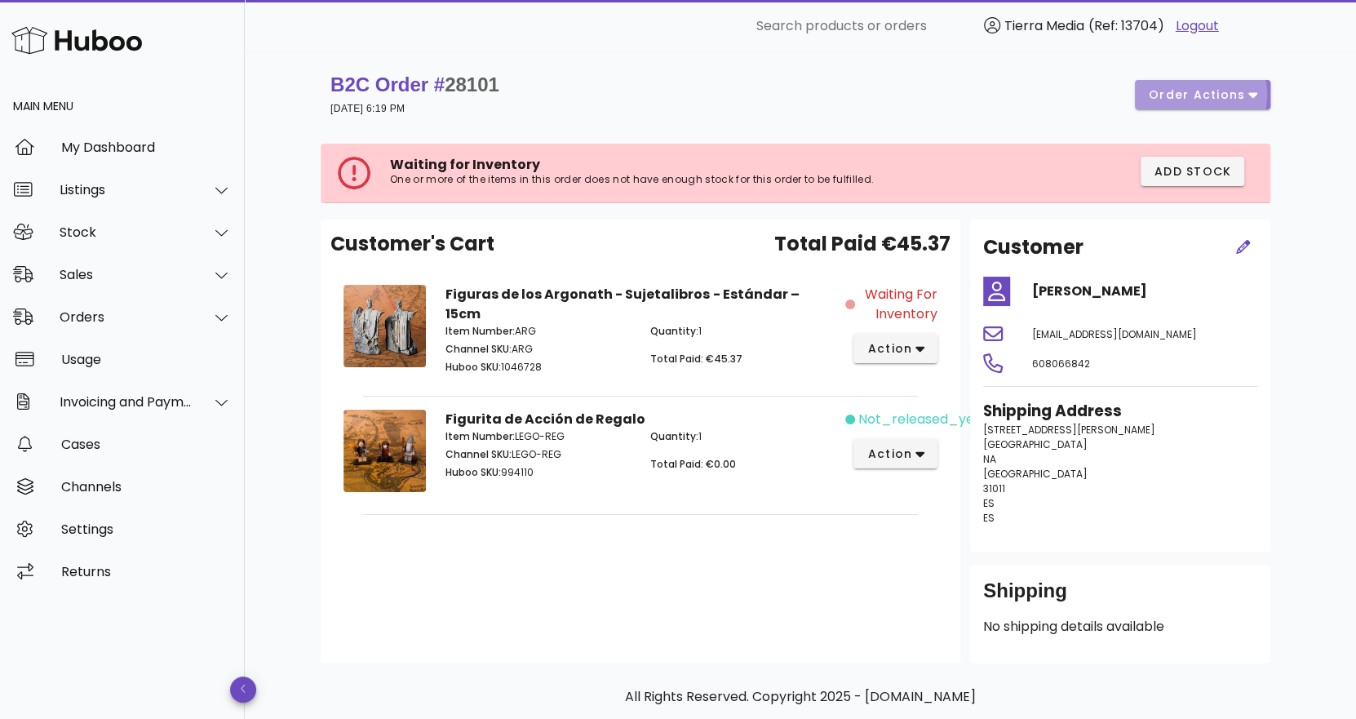
click at [1234, 95] on span "order actions" at bounding box center [1197, 94] width 98 height 17
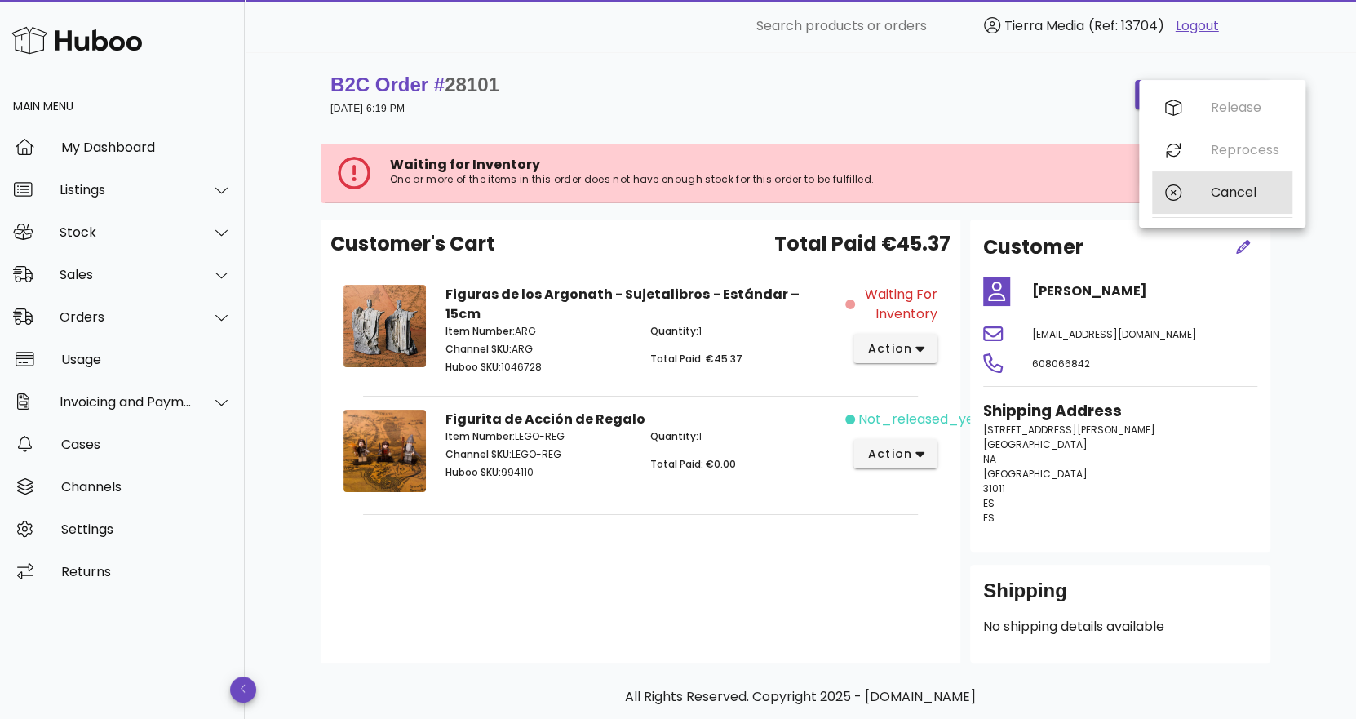
click at [1200, 192] on div "Cancel" at bounding box center [1222, 192] width 140 height 42
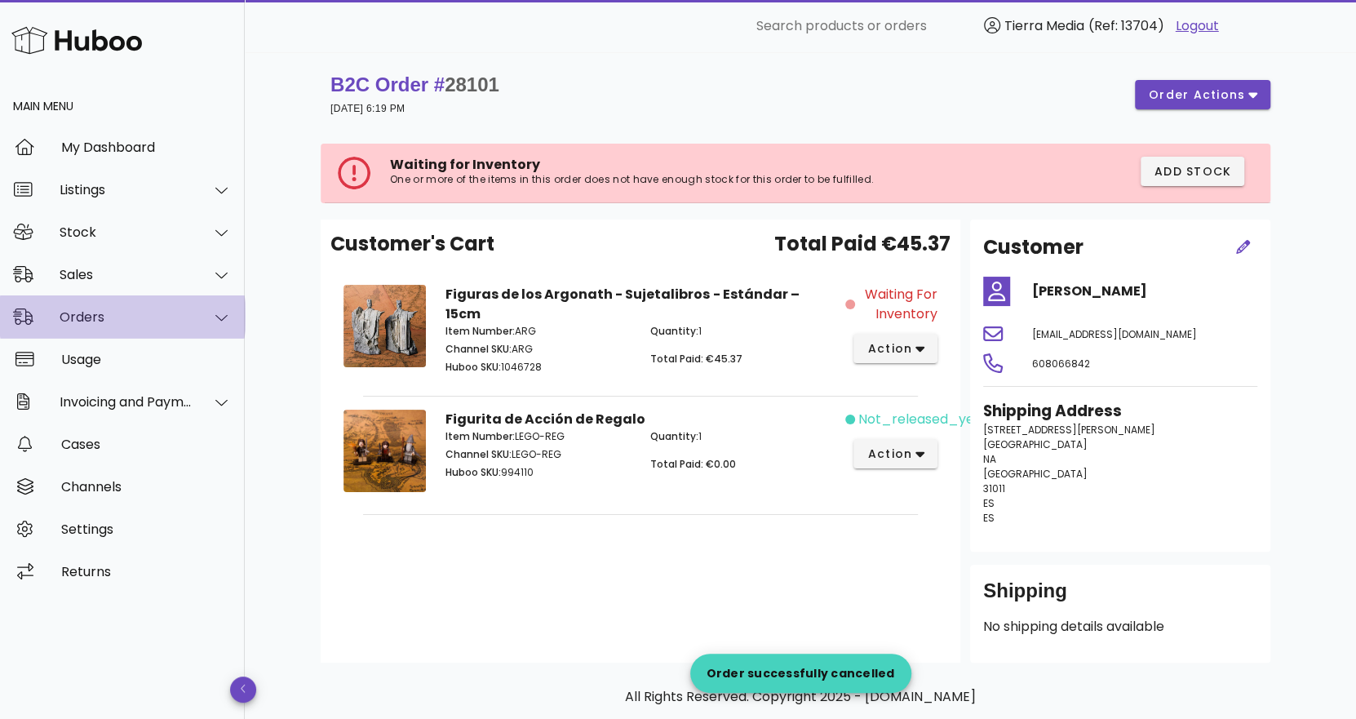
click at [128, 300] on div "Orders" at bounding box center [122, 316] width 245 height 42
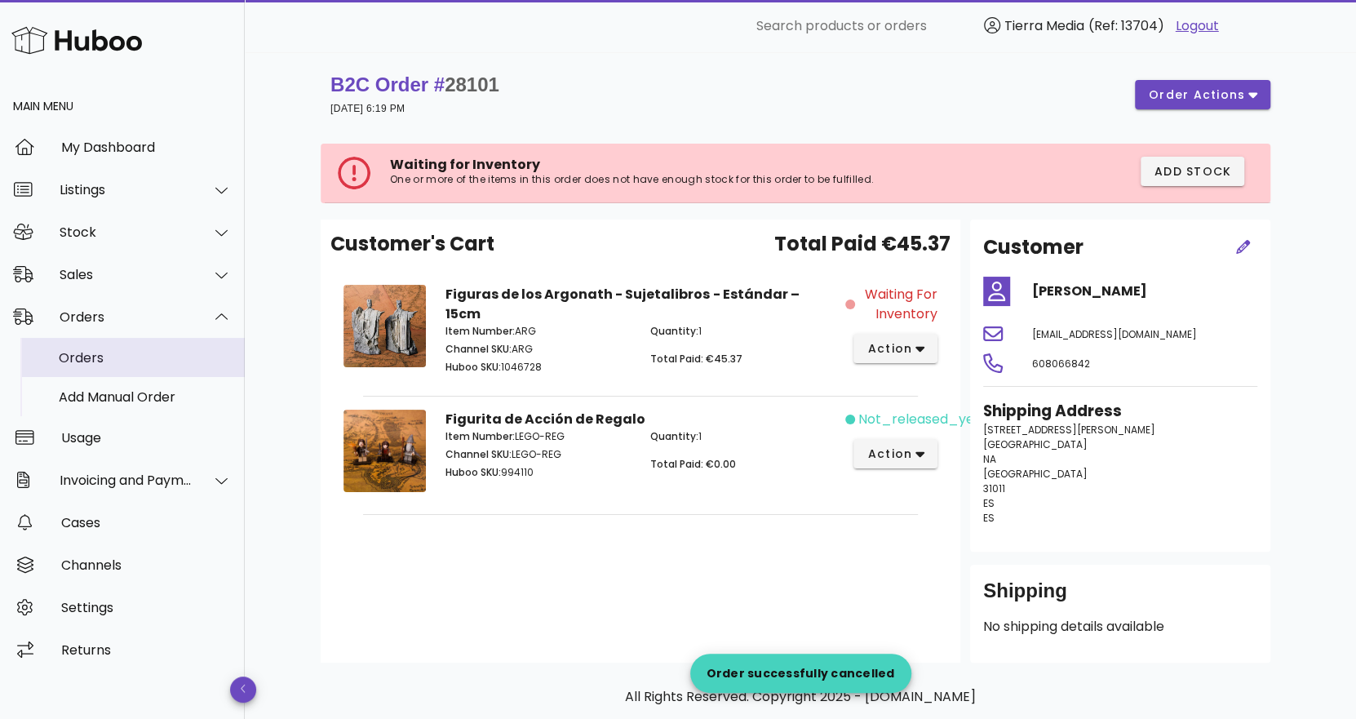
click at [121, 344] on div "Orders" at bounding box center [145, 357] width 173 height 35
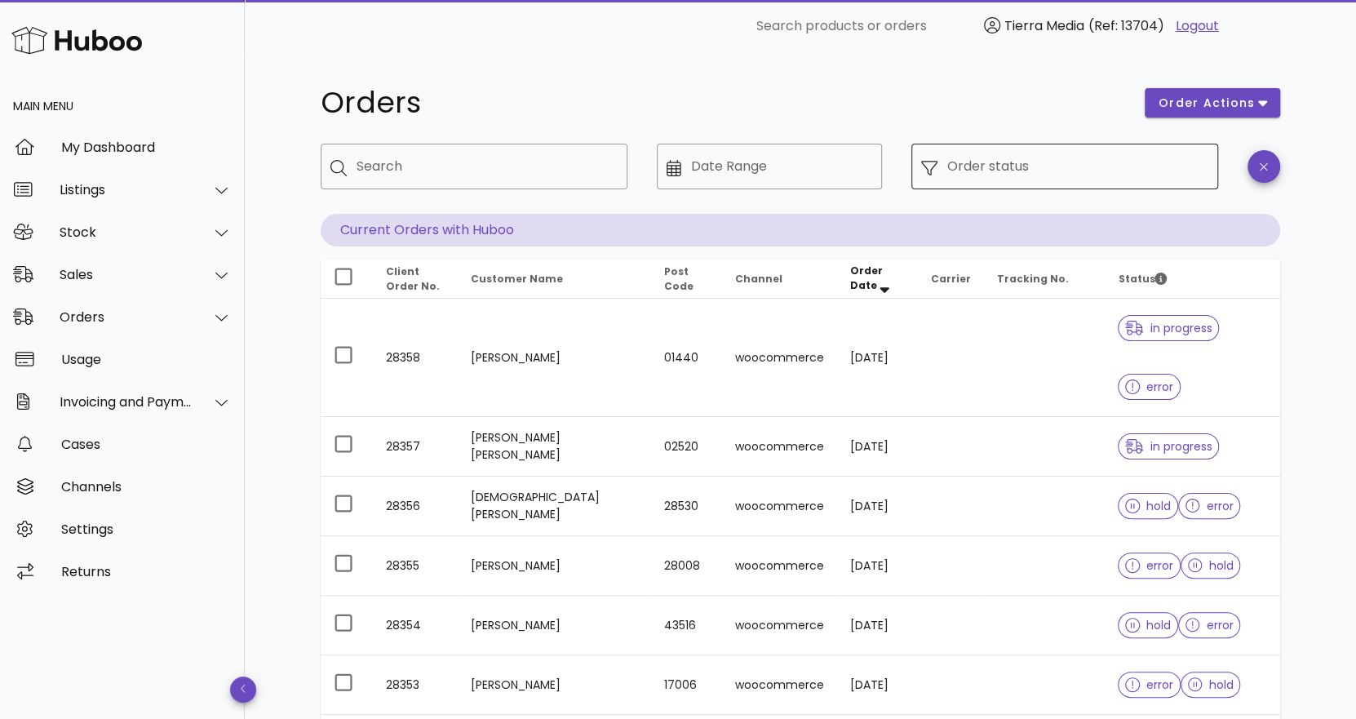
click at [930, 175] on icon at bounding box center [929, 168] width 16 height 16
click at [984, 168] on input "Order status" at bounding box center [1077, 166] width 261 height 26
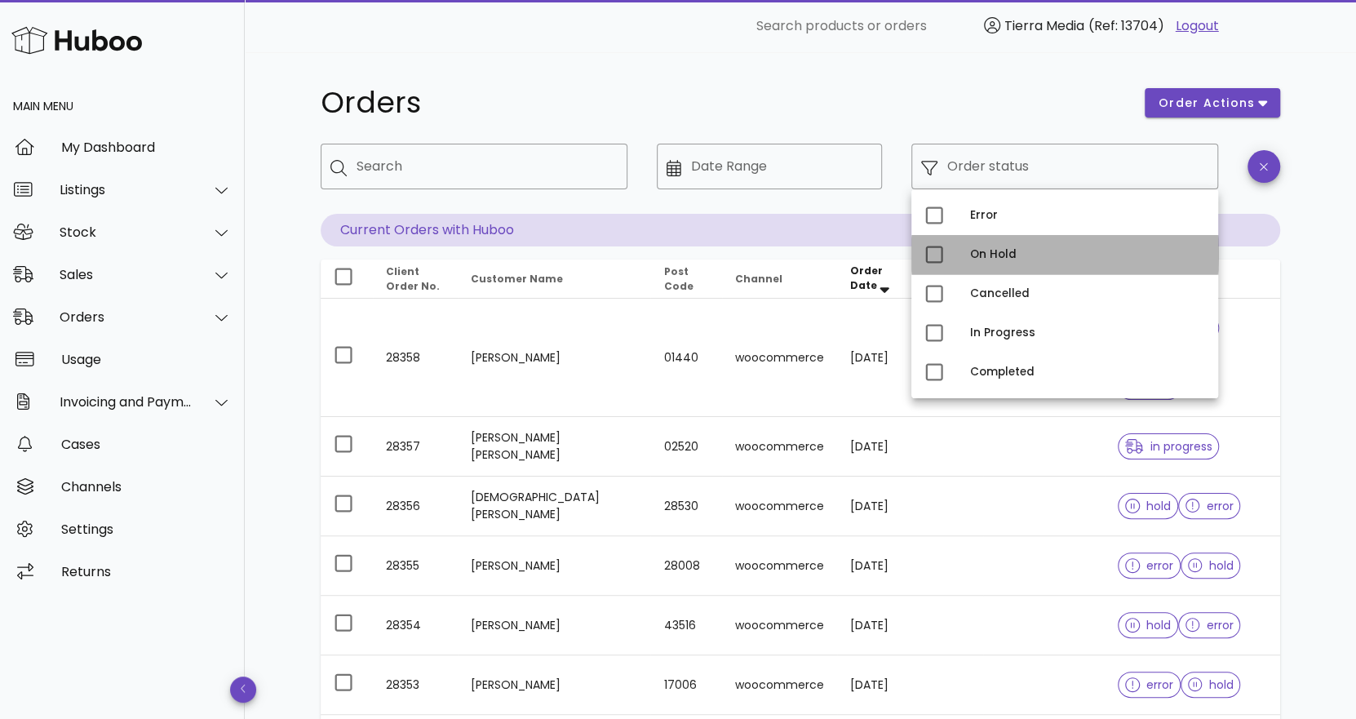
click at [984, 250] on div "On Hold" at bounding box center [1087, 254] width 235 height 13
type input "**********"
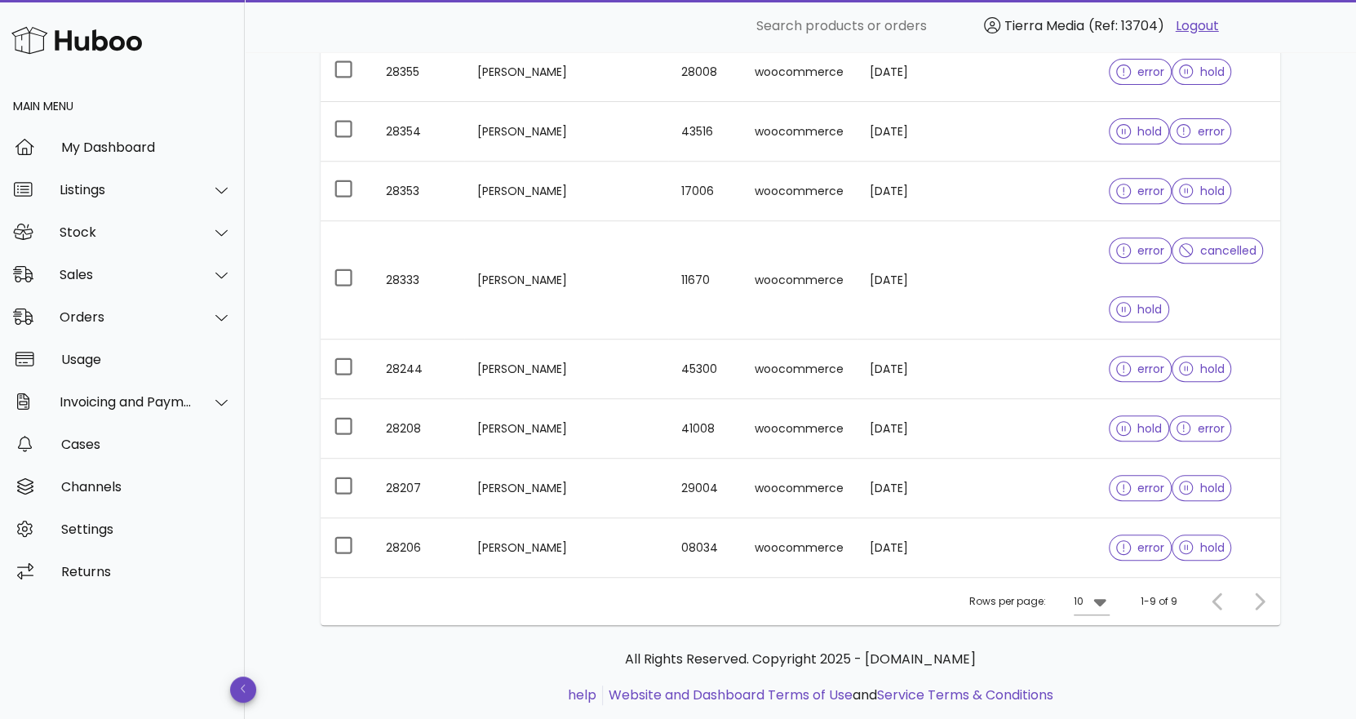
scroll to position [396, 0]
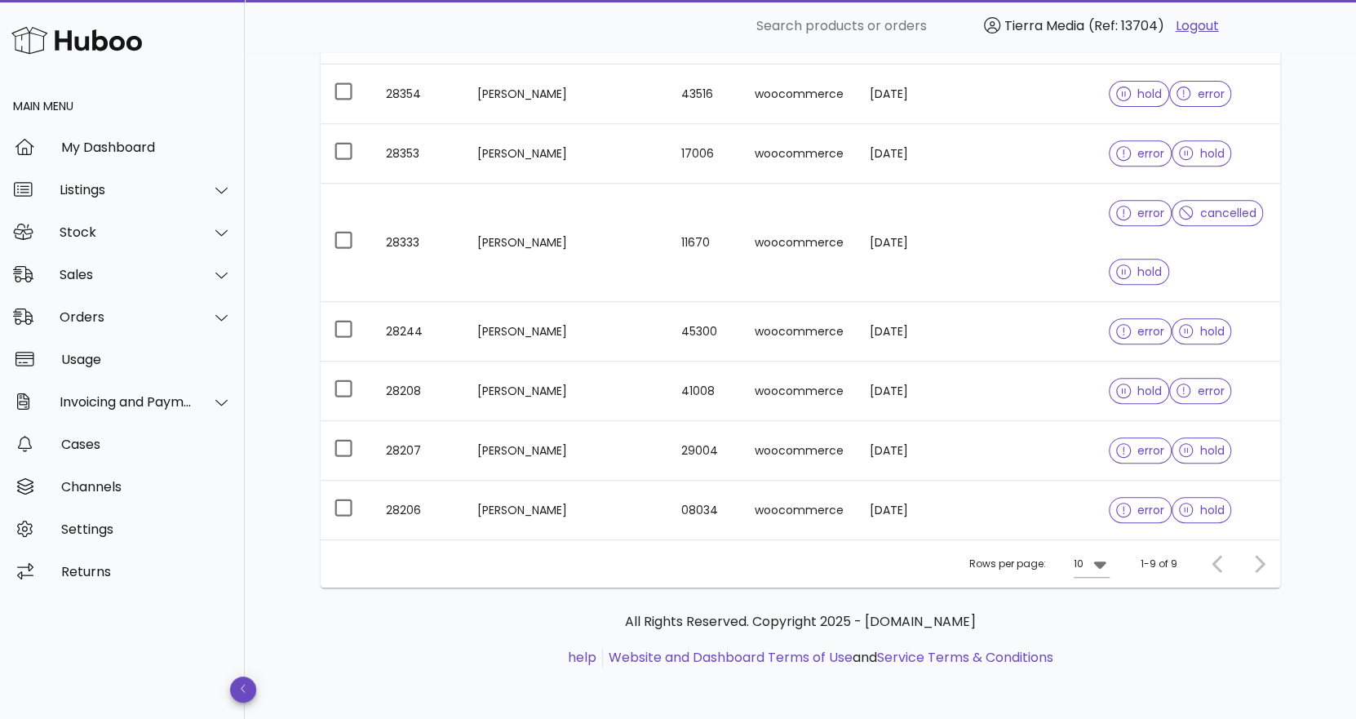
drag, startPoint x: 547, startPoint y: 507, endPoint x: 506, endPoint y: 629, distance: 129.2
click at [506, 629] on p "All Rights Reserved. Copyright 2025 - [DOMAIN_NAME]" at bounding box center [800, 622] width 933 height 20
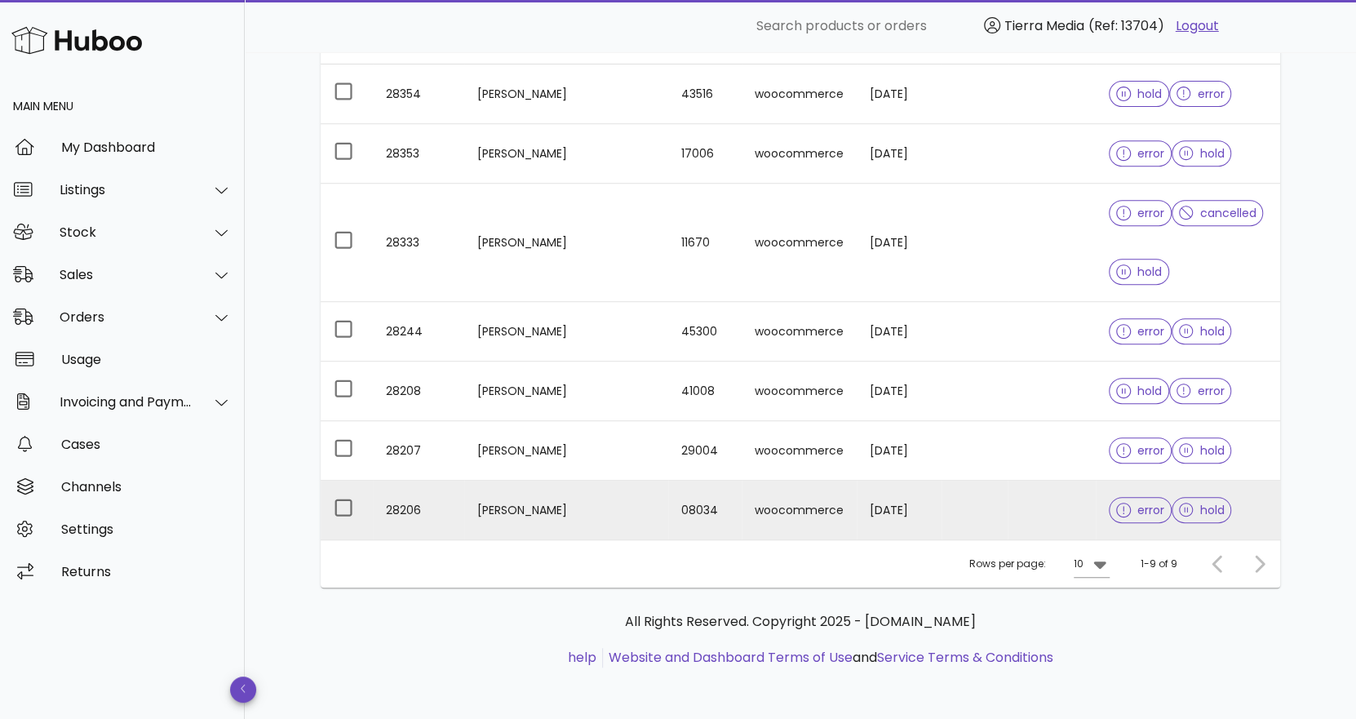
drag, startPoint x: 539, startPoint y: 502, endPoint x: 538, endPoint y: 511, distance: 8.2
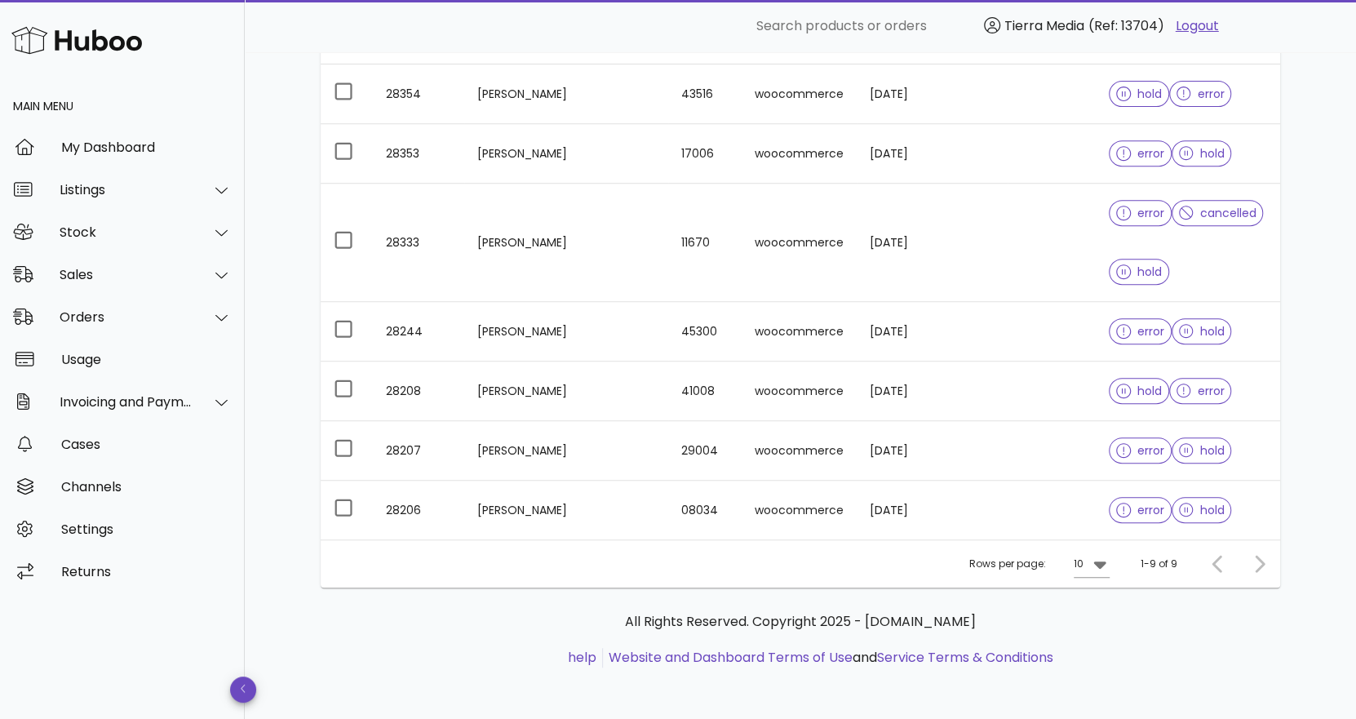
drag, startPoint x: 538, startPoint y: 511, endPoint x: 548, endPoint y: 601, distance: 91.1
click at [517, 613] on p "All Rights Reserved. Copyright 2025 - [DOMAIN_NAME]" at bounding box center [800, 622] width 933 height 20
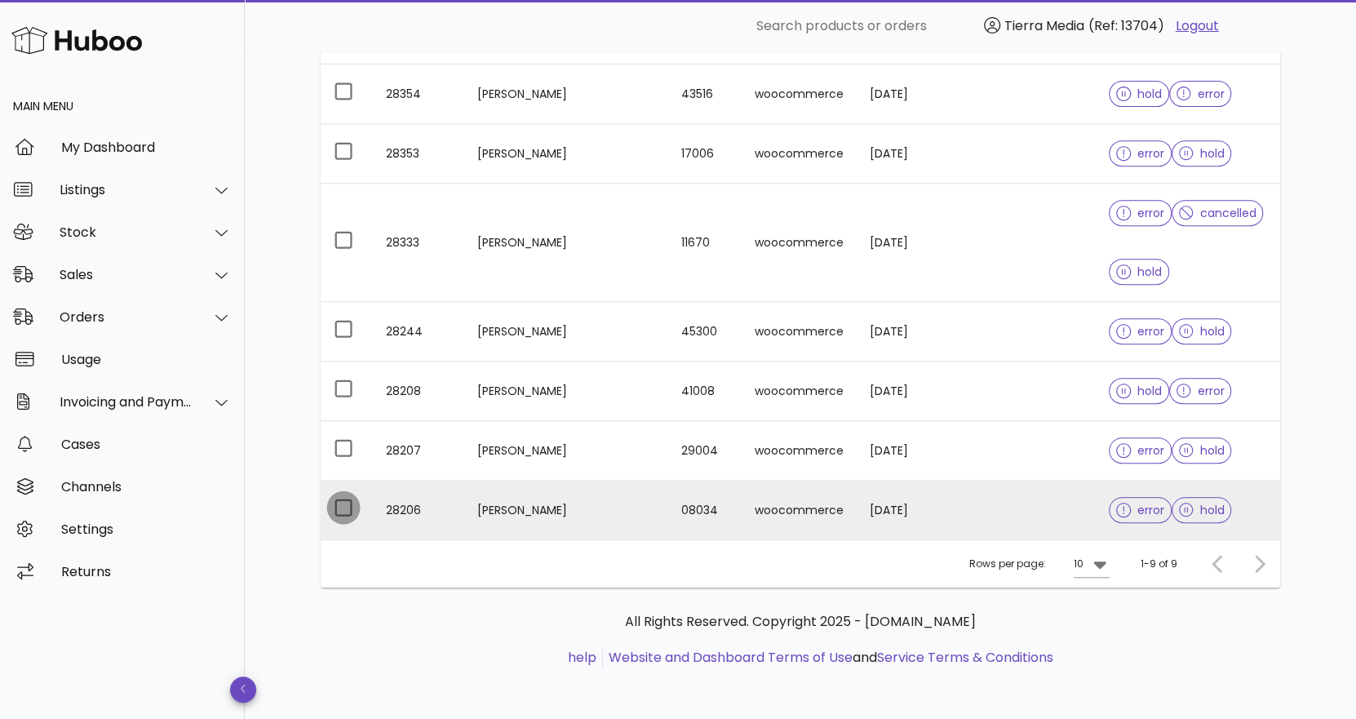
click at [341, 502] on div at bounding box center [344, 507] width 28 height 28
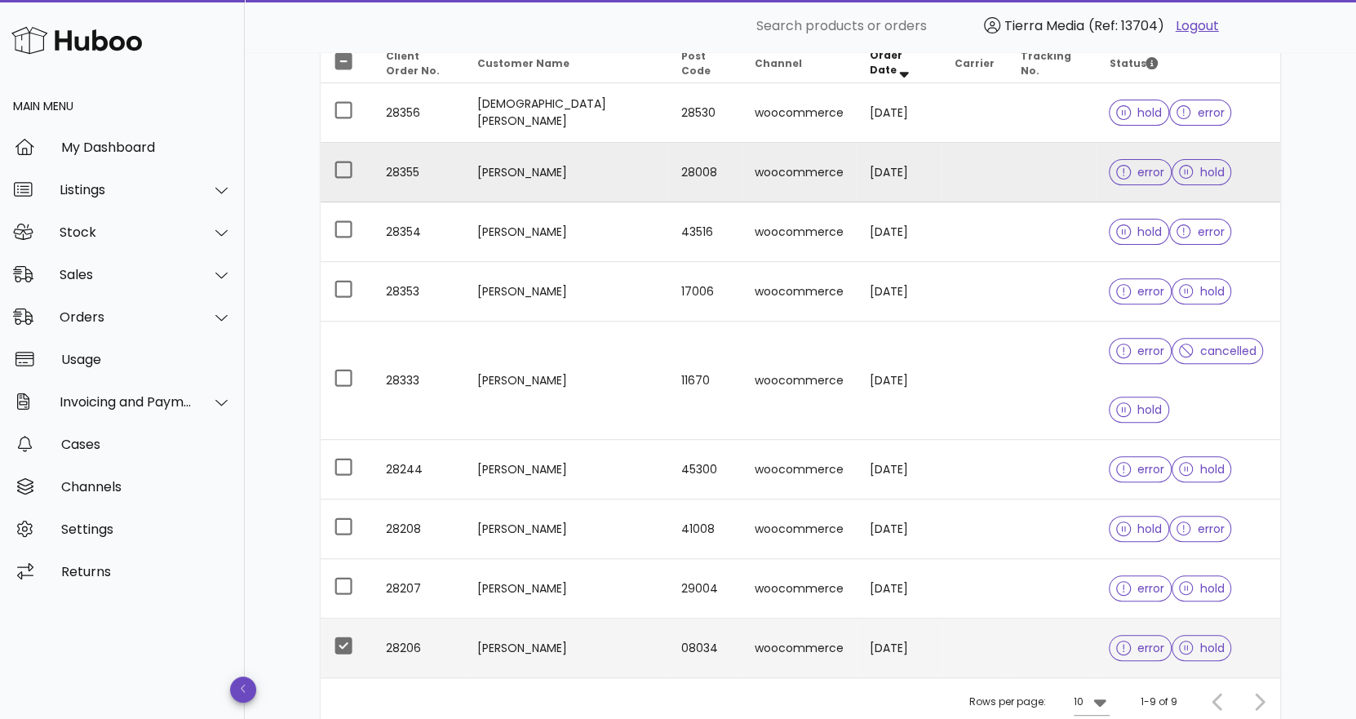
scroll to position [0, 0]
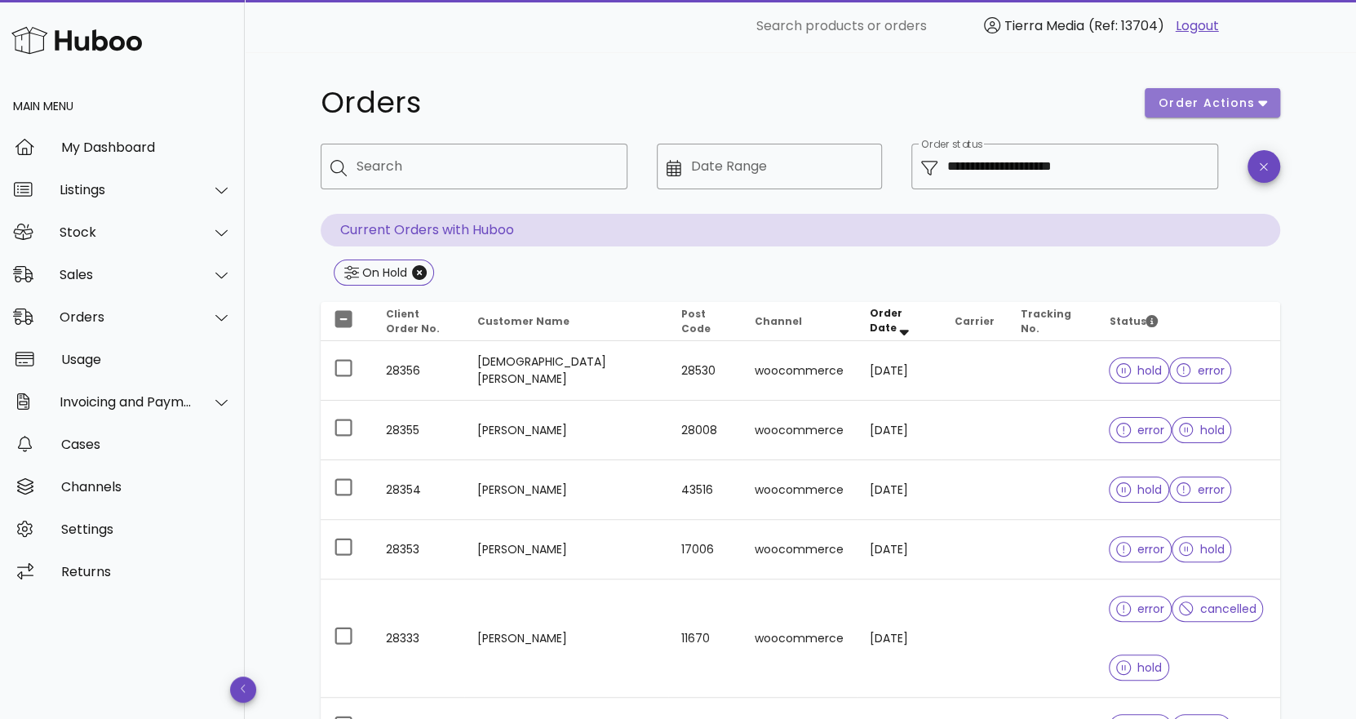
click at [1240, 96] on span "order actions" at bounding box center [1206, 103] width 98 height 17
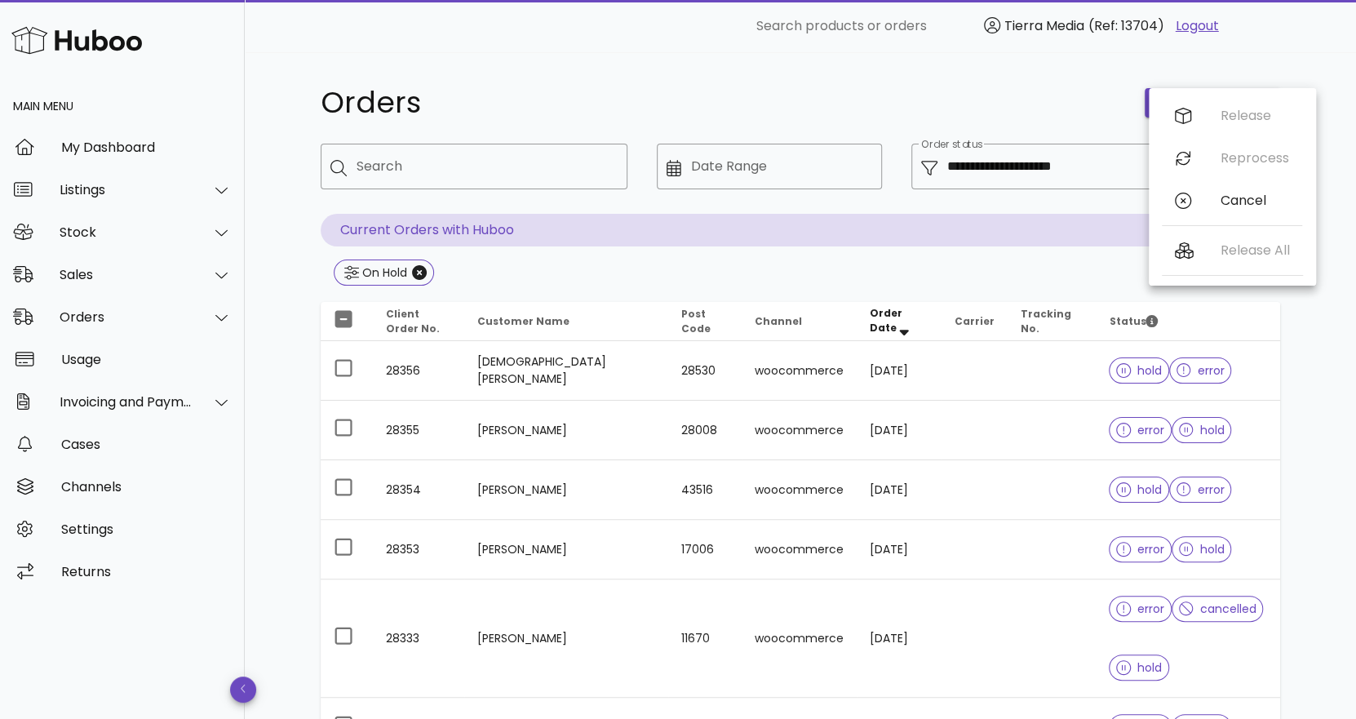
click at [1326, 87] on div "**********" at bounding box center [800, 583] width 1111 height 1063
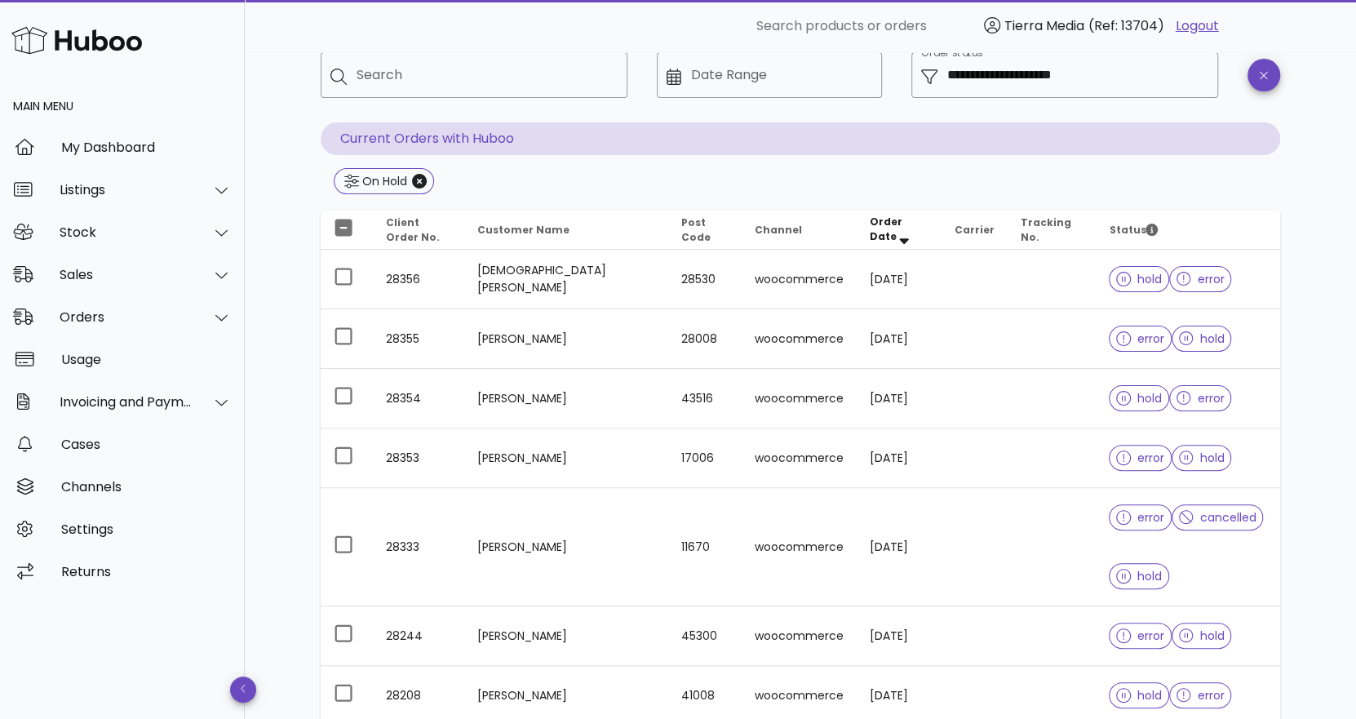
scroll to position [396, 0]
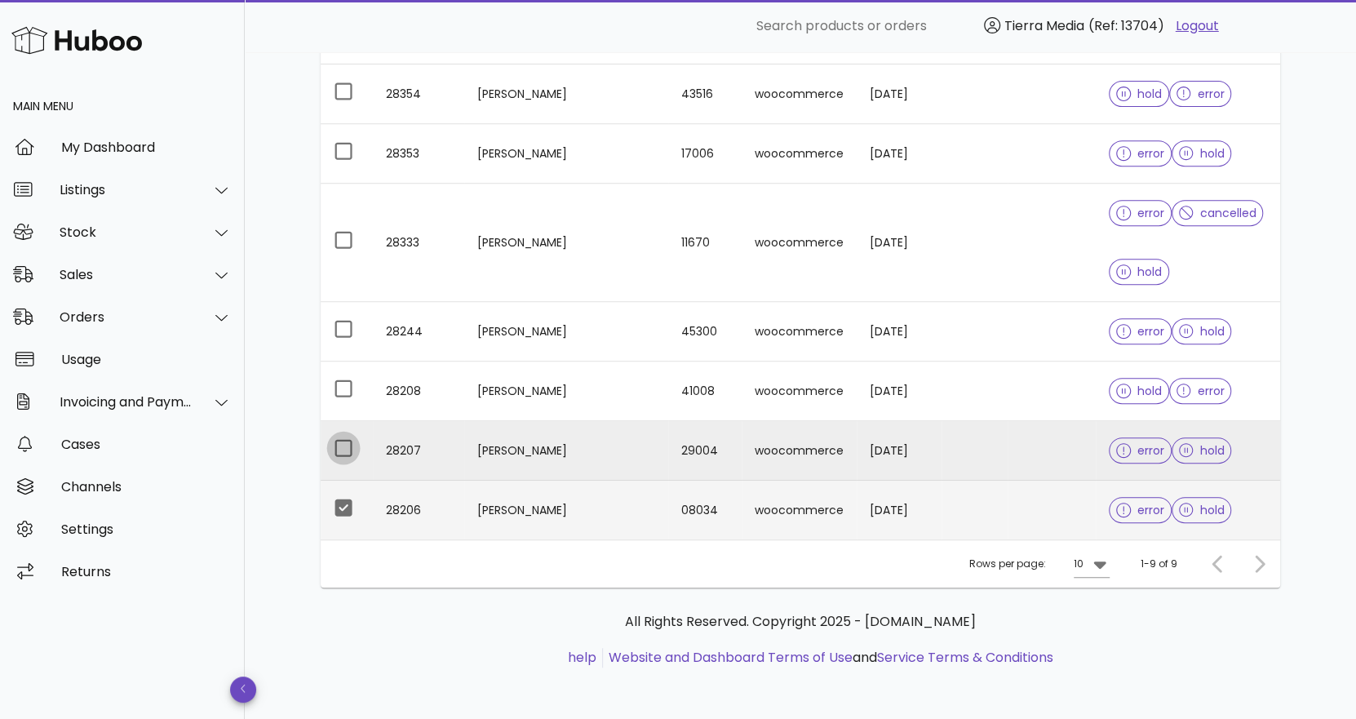
click at [342, 443] on div at bounding box center [344, 448] width 28 height 28
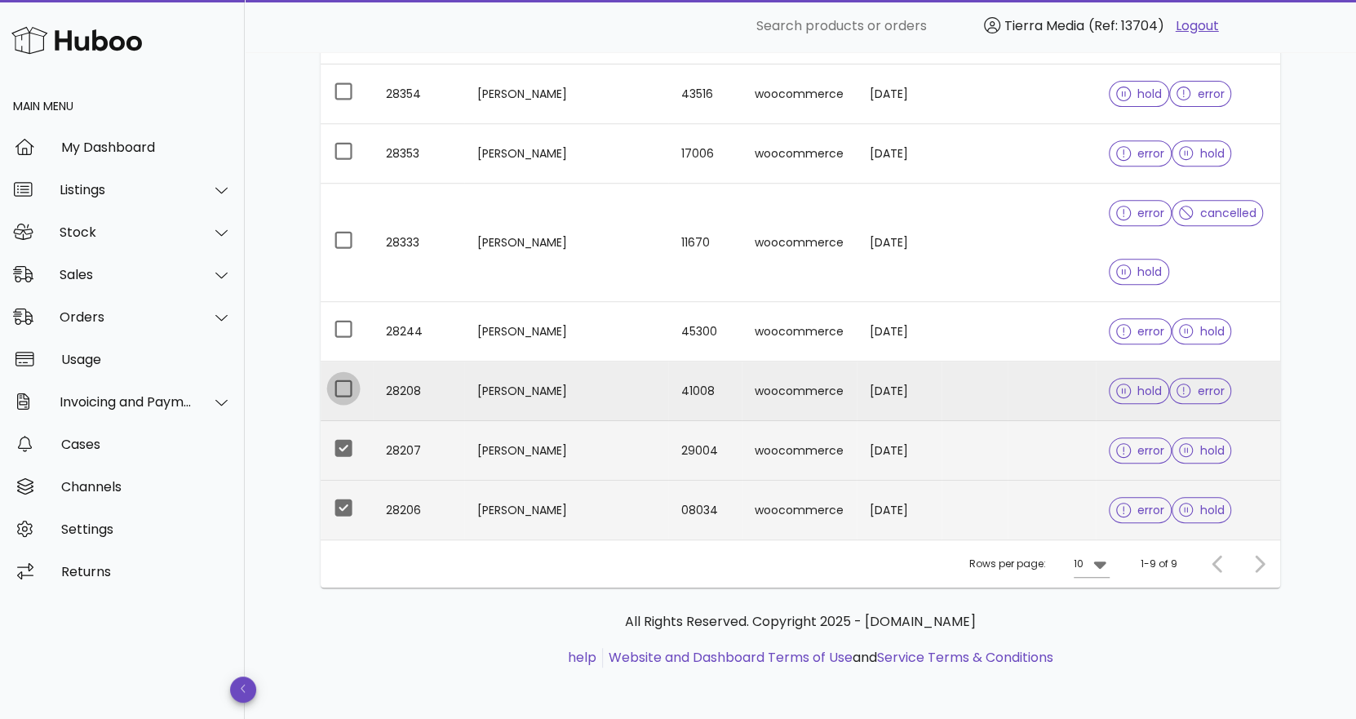
click at [341, 383] on div at bounding box center [344, 388] width 28 height 28
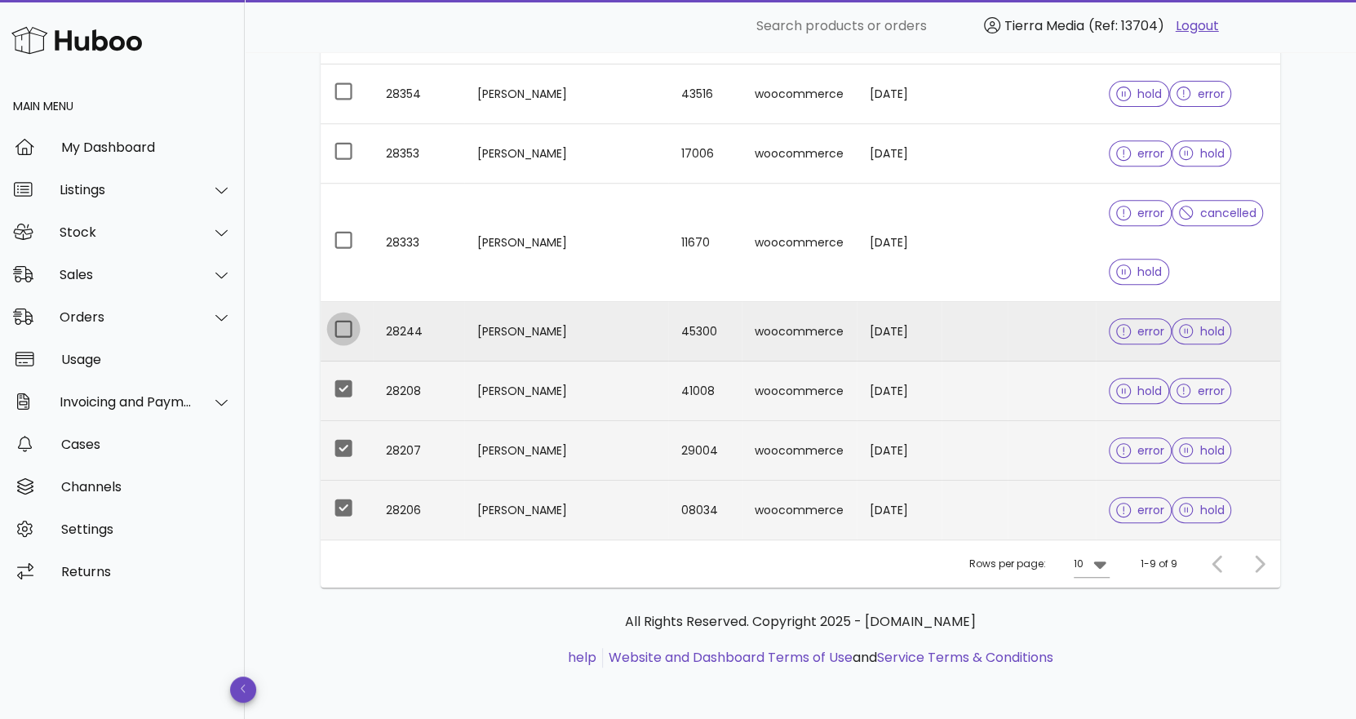
click at [343, 327] on div at bounding box center [344, 329] width 28 height 28
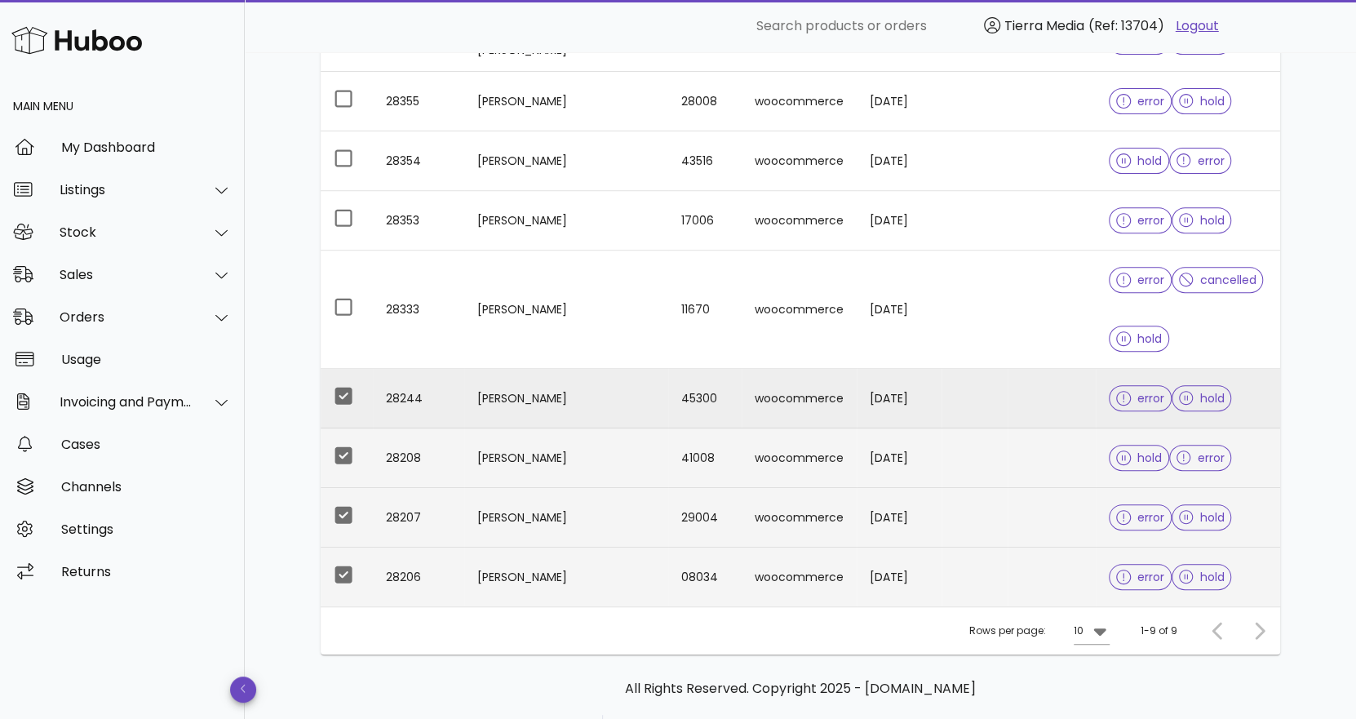
scroll to position [232, 0]
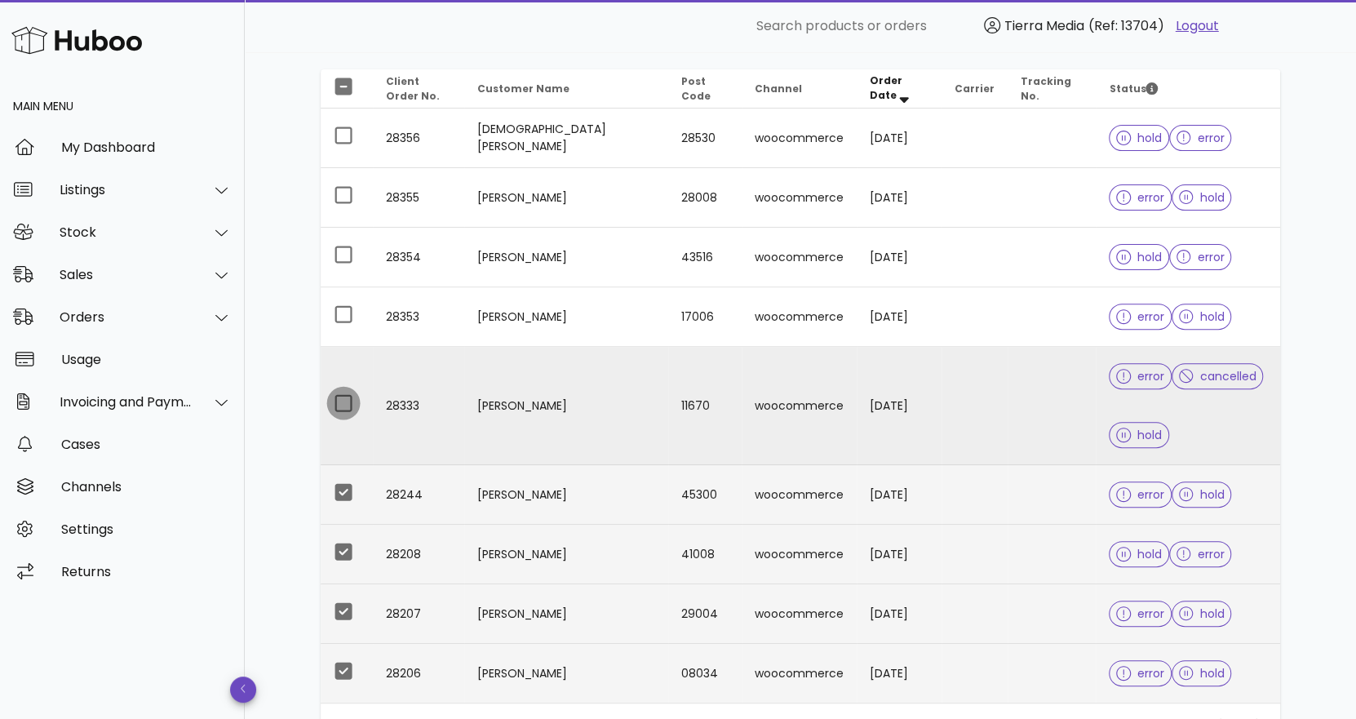
click at [348, 398] on div at bounding box center [344, 403] width 28 height 28
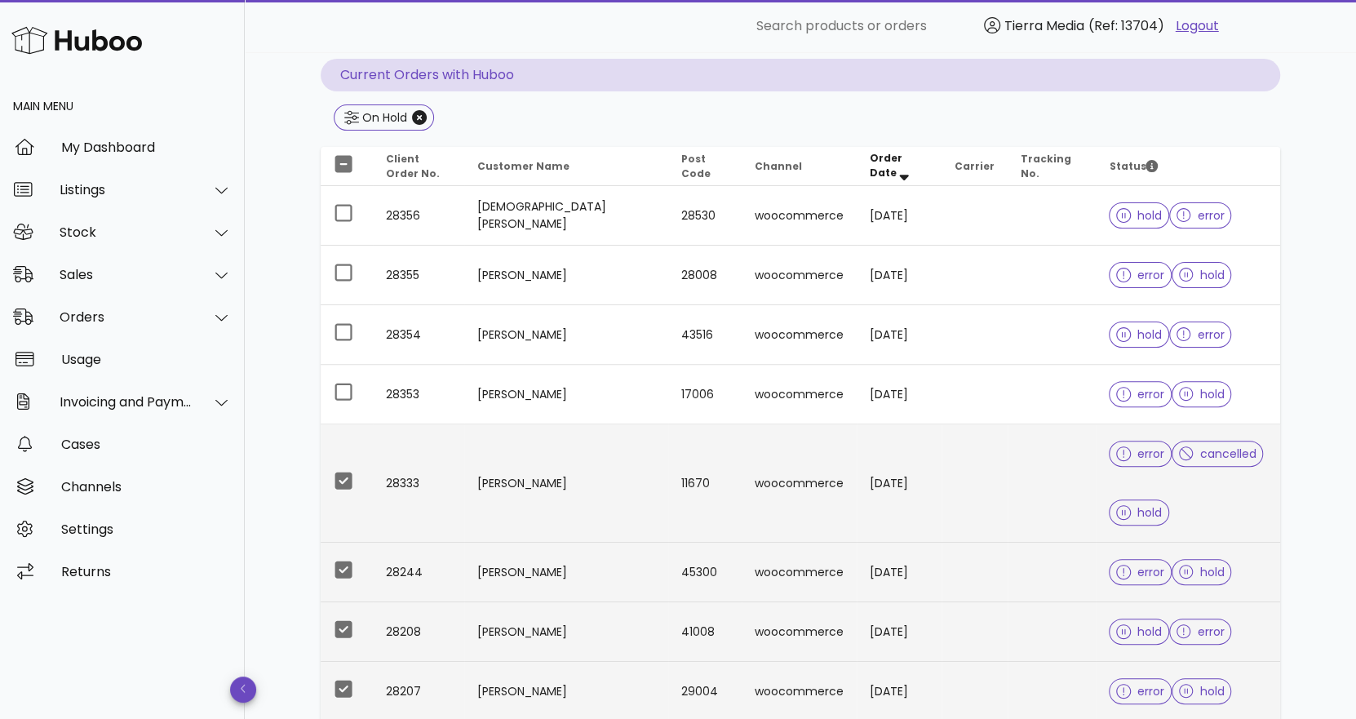
scroll to position [0, 0]
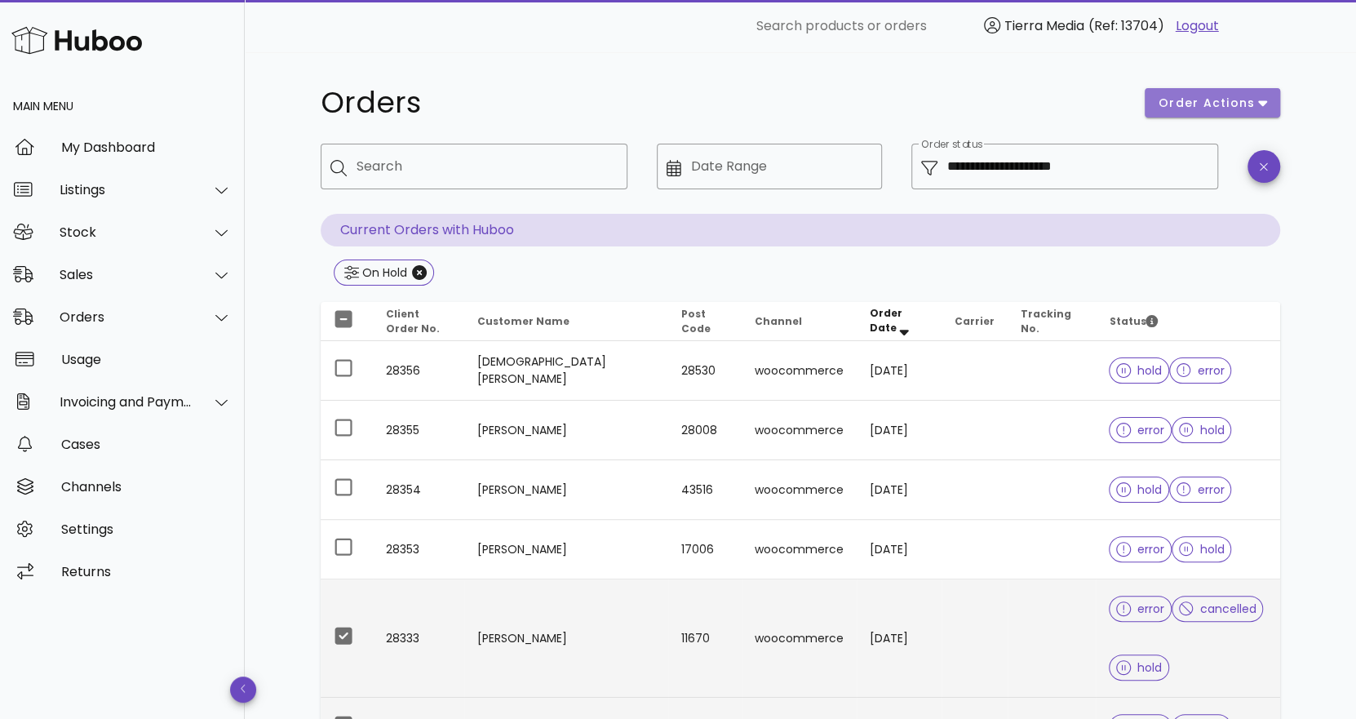
click at [1253, 100] on span "order actions" at bounding box center [1206, 103] width 98 height 17
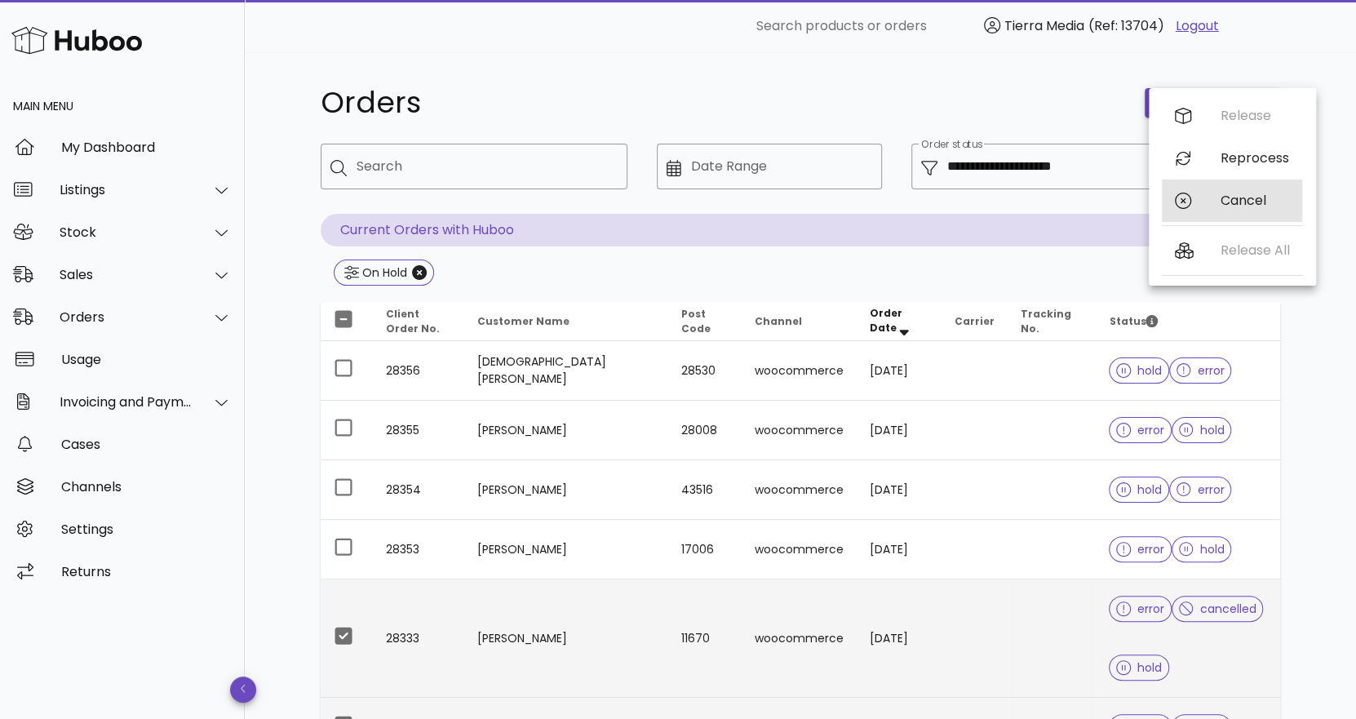
click at [1232, 197] on div "Cancel" at bounding box center [1254, 199] width 69 height 15
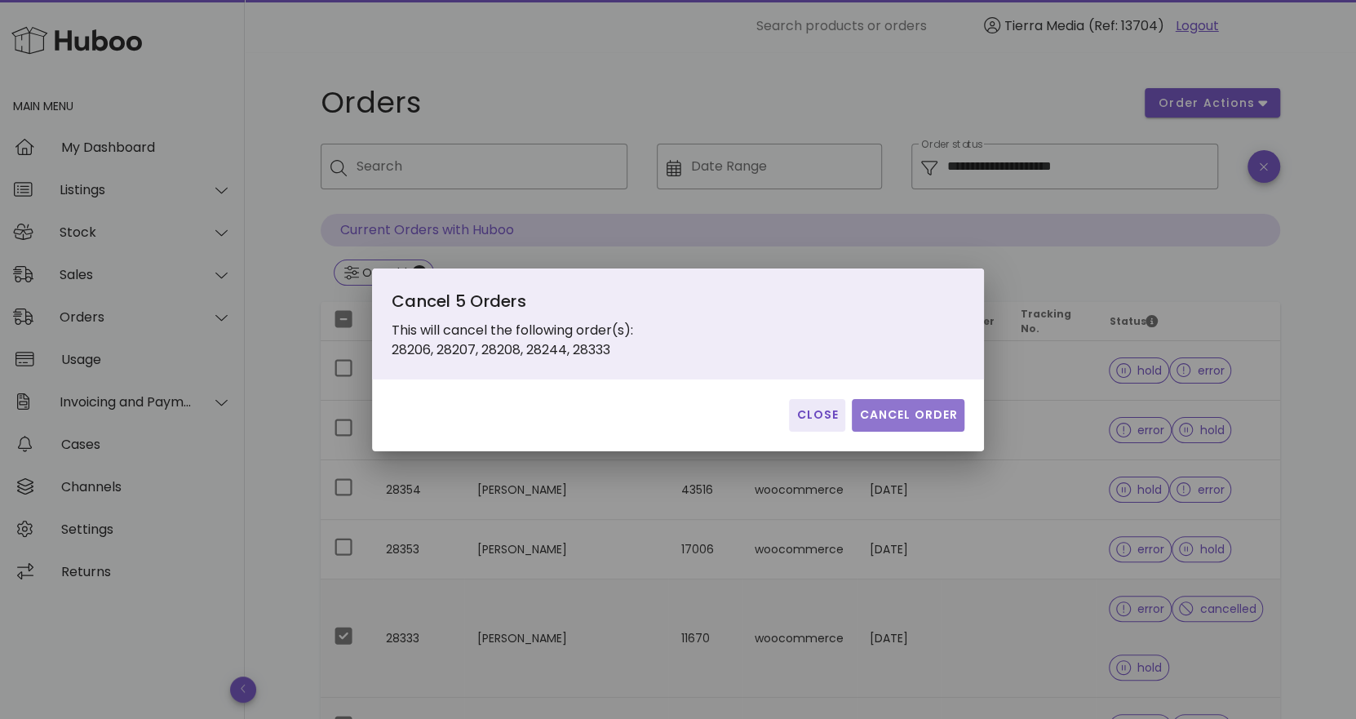
click at [895, 414] on span "Cancel Order" at bounding box center [908, 414] width 100 height 17
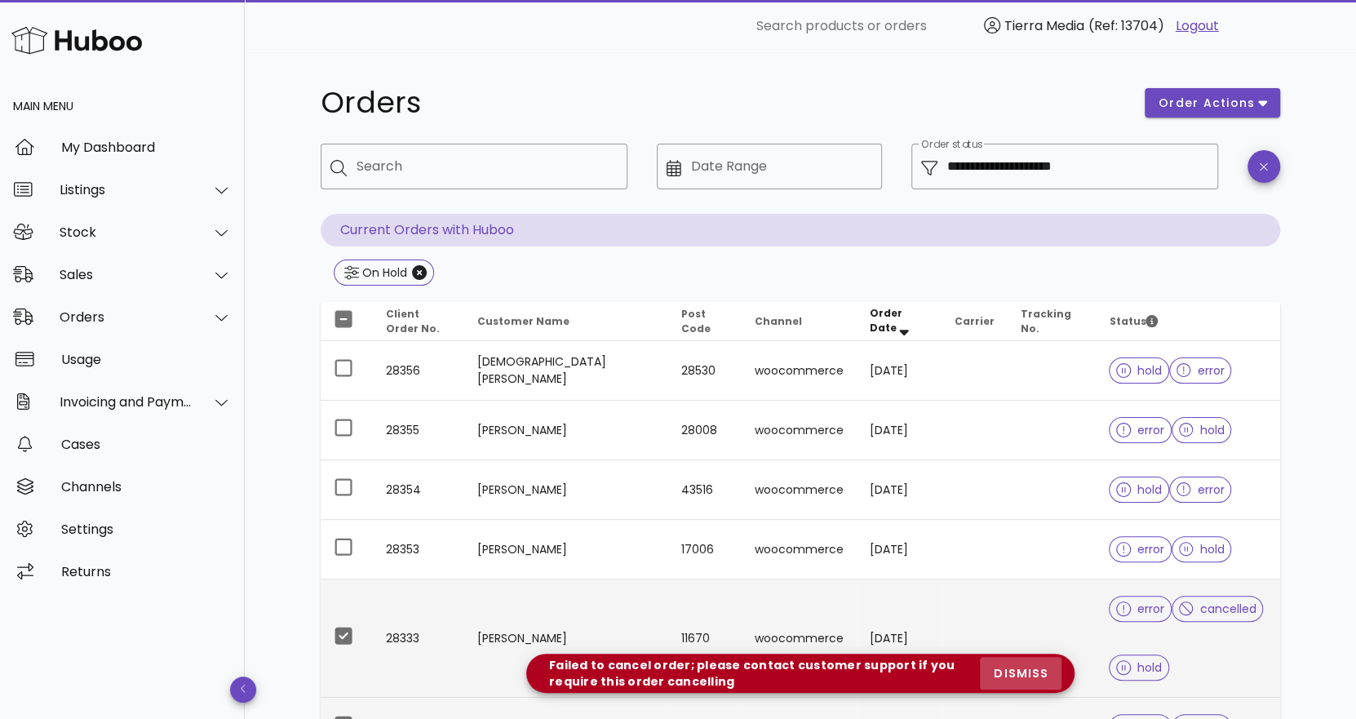
click at [1035, 674] on span "dismiss" at bounding box center [1020, 673] width 55 height 17
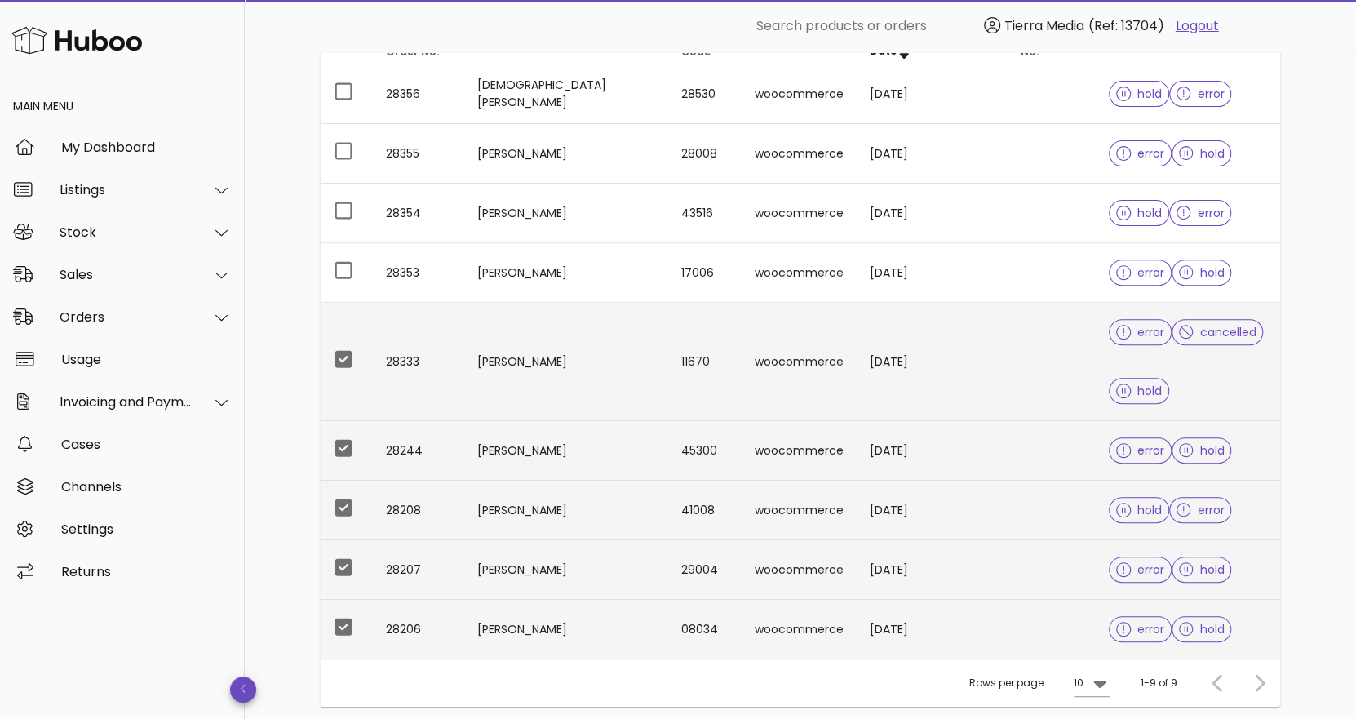
scroll to position [325, 0]
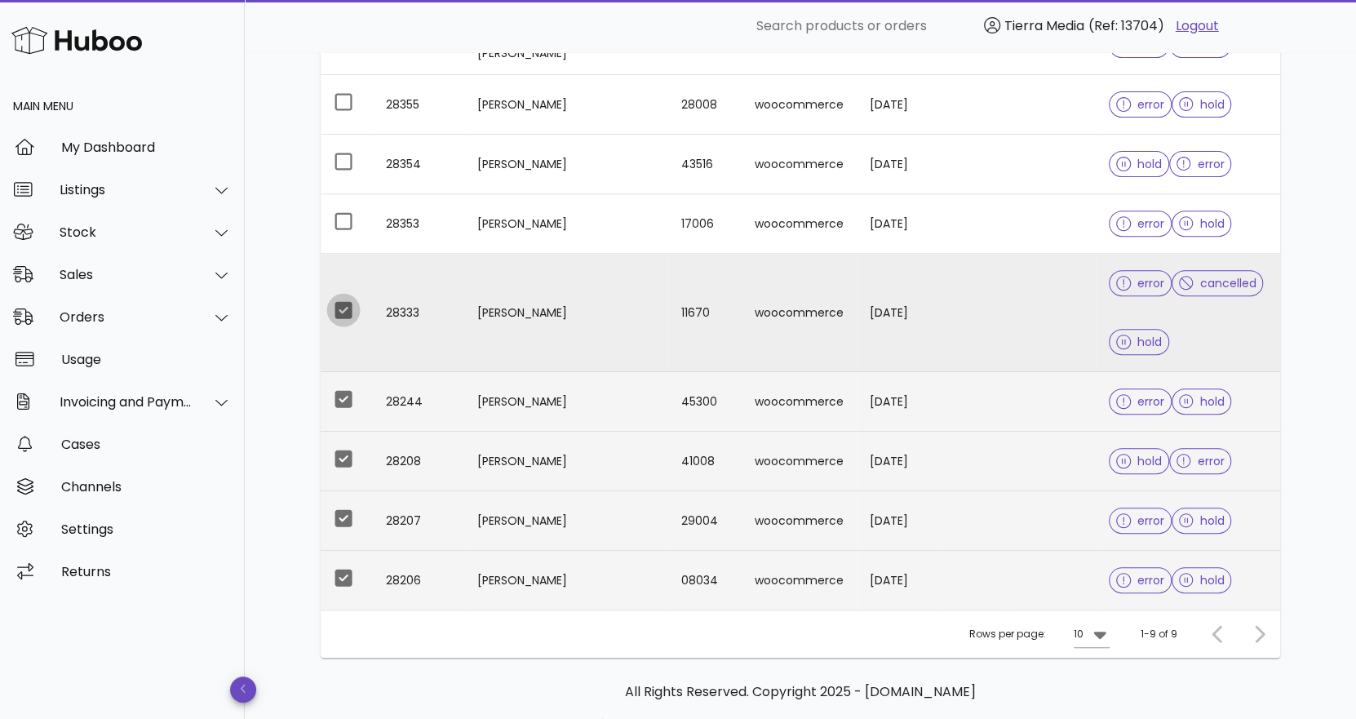
click at [347, 302] on div at bounding box center [344, 310] width 28 height 28
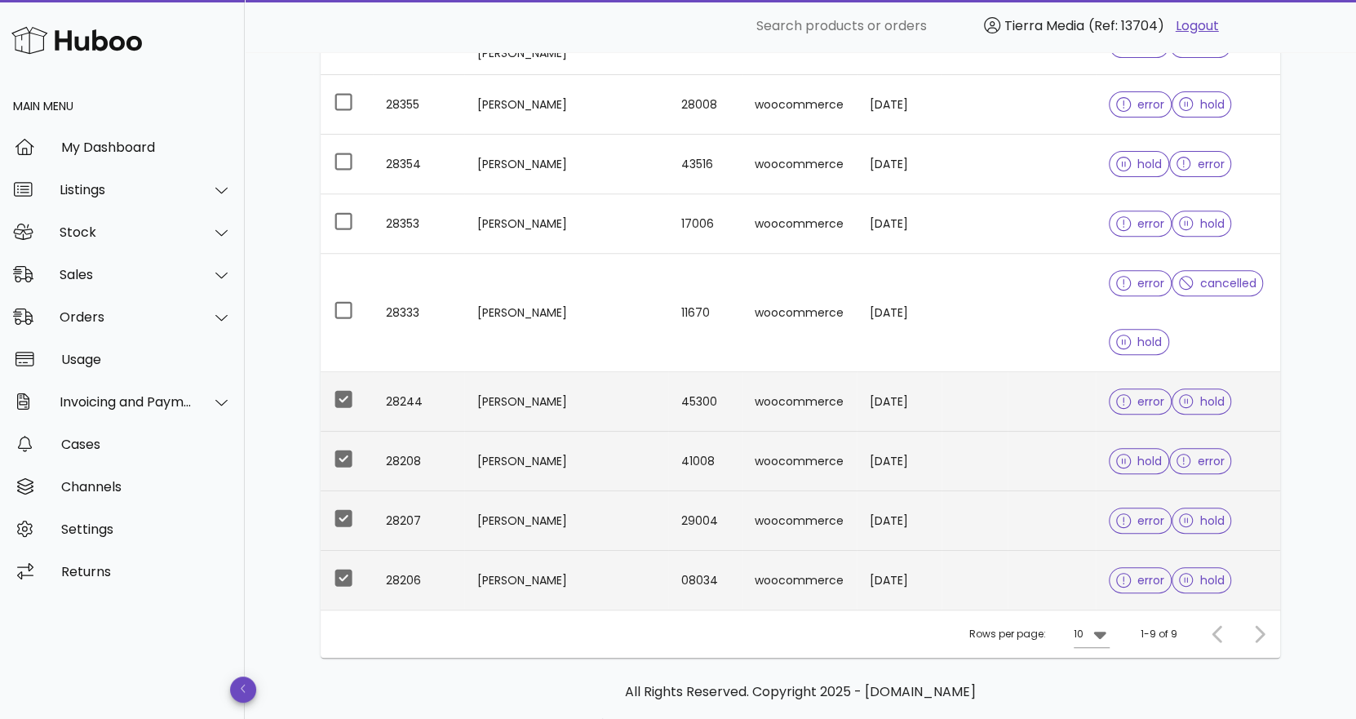
scroll to position [0, 0]
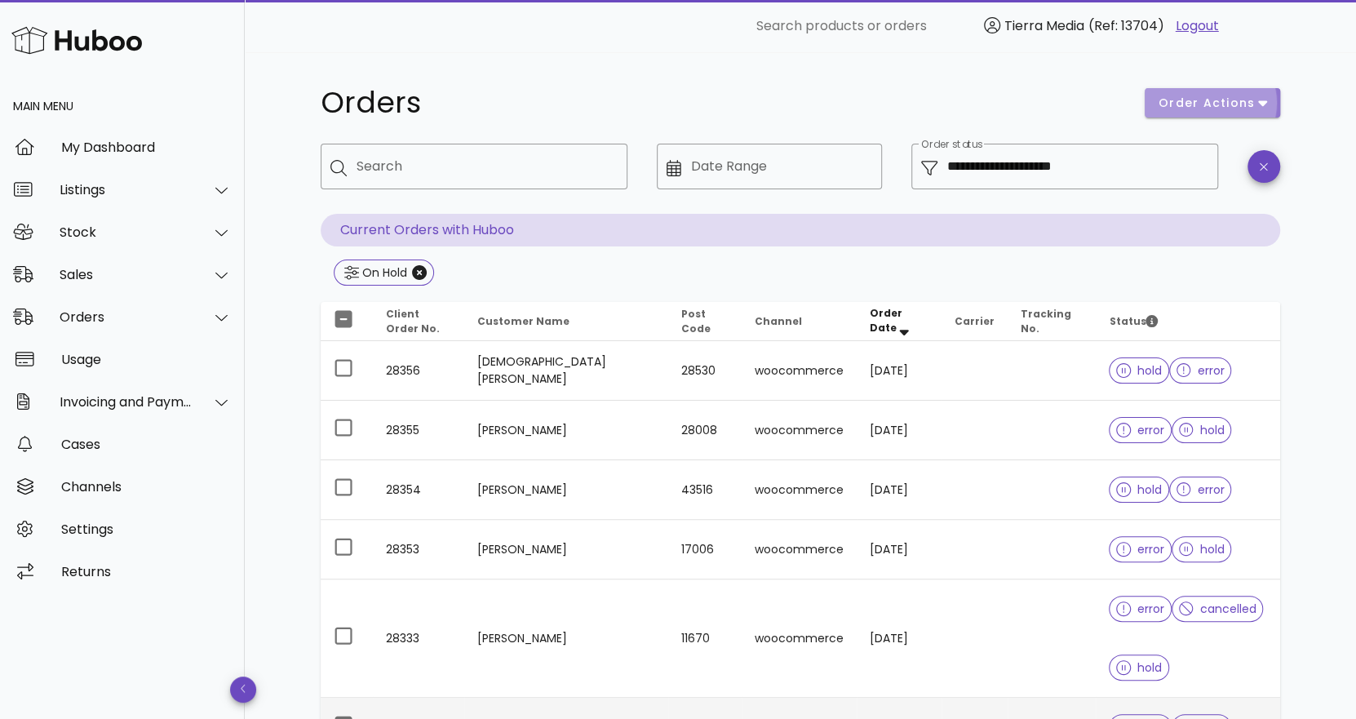
click at [1250, 95] on span "order actions" at bounding box center [1206, 103] width 98 height 17
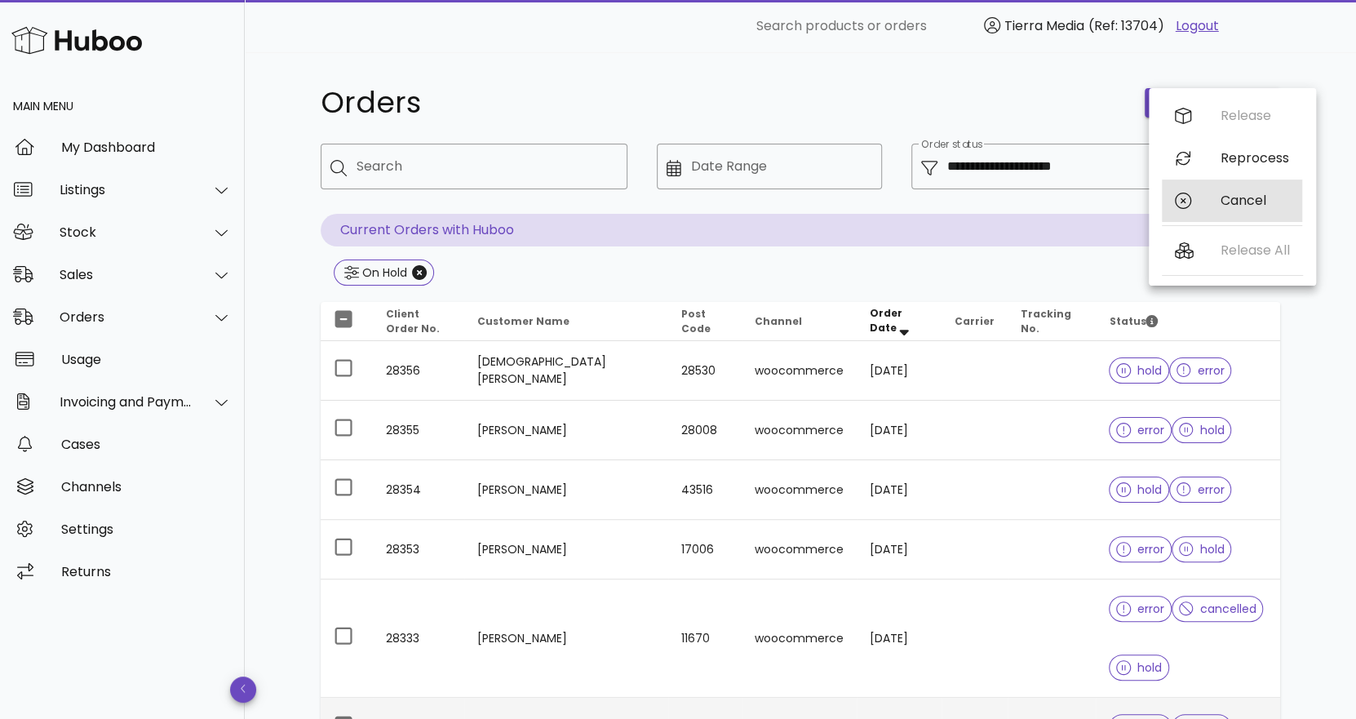
click at [1219, 198] on div "Cancel" at bounding box center [1231, 200] width 140 height 42
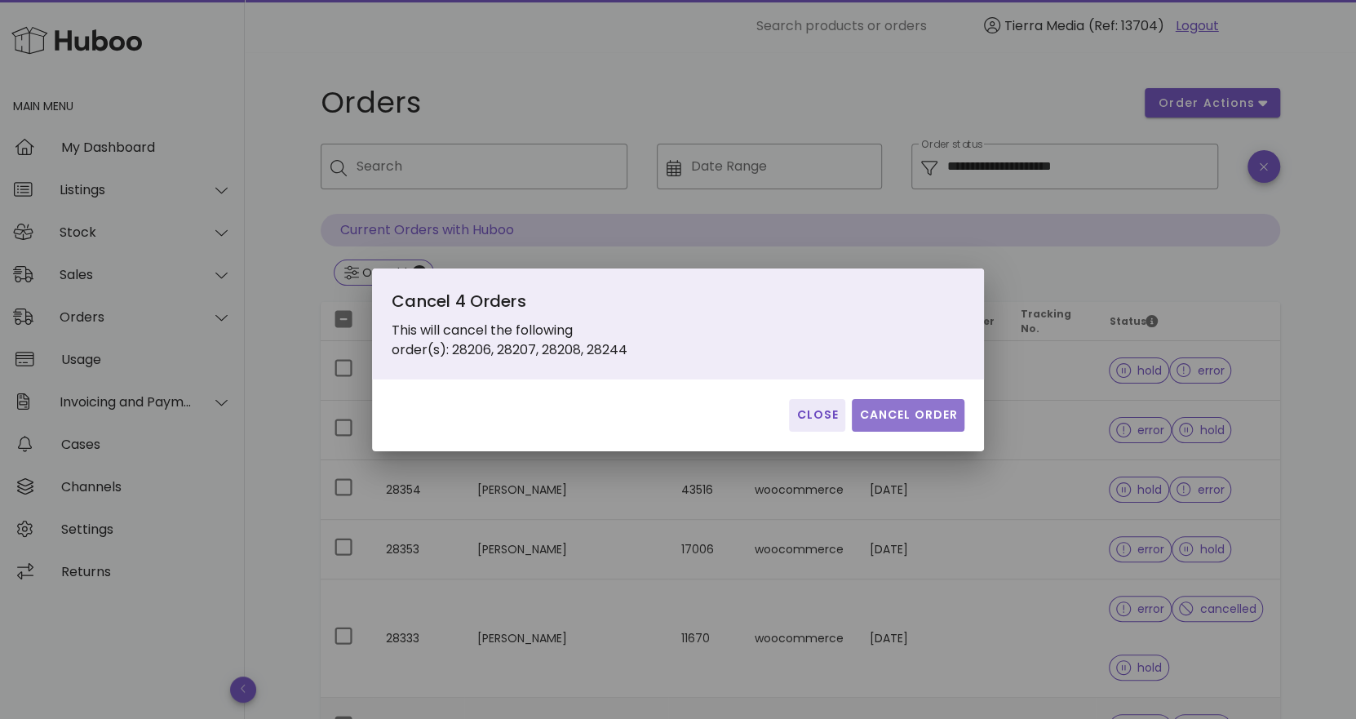
click at [920, 418] on span "Cancel Order" at bounding box center [908, 414] width 100 height 17
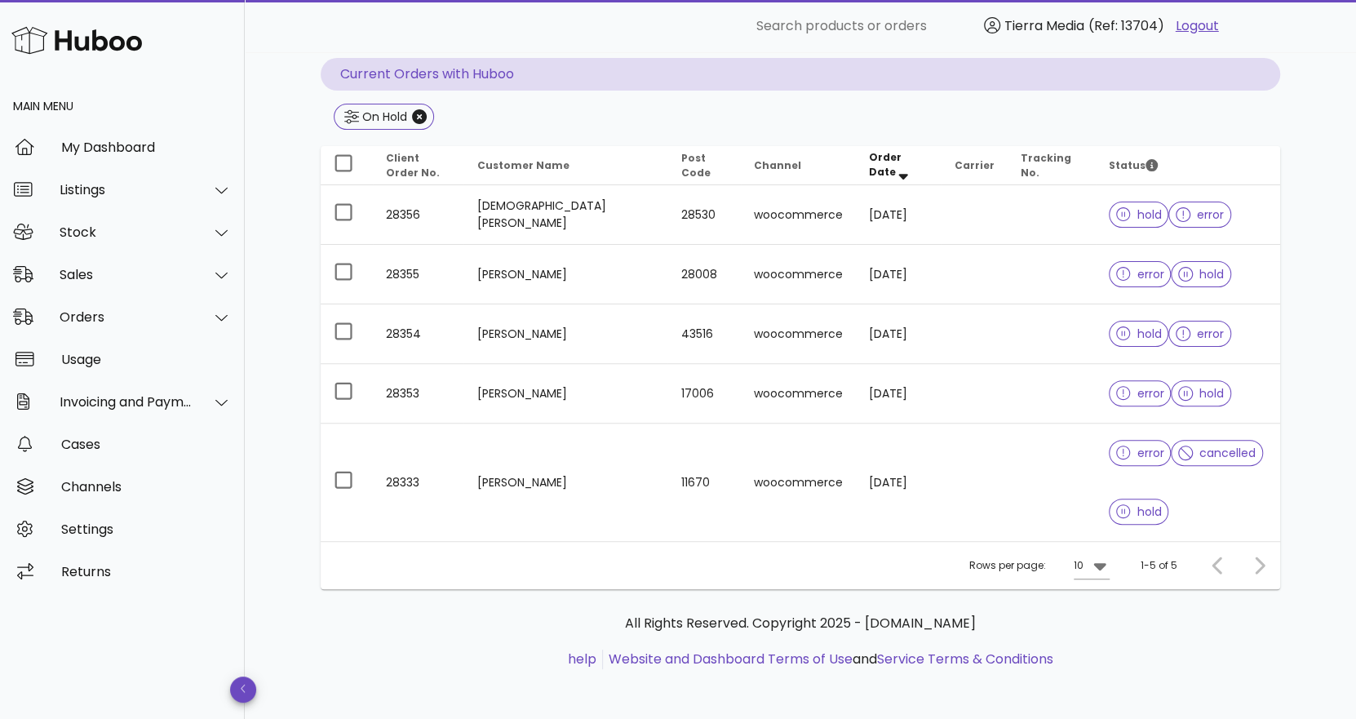
scroll to position [157, 0]
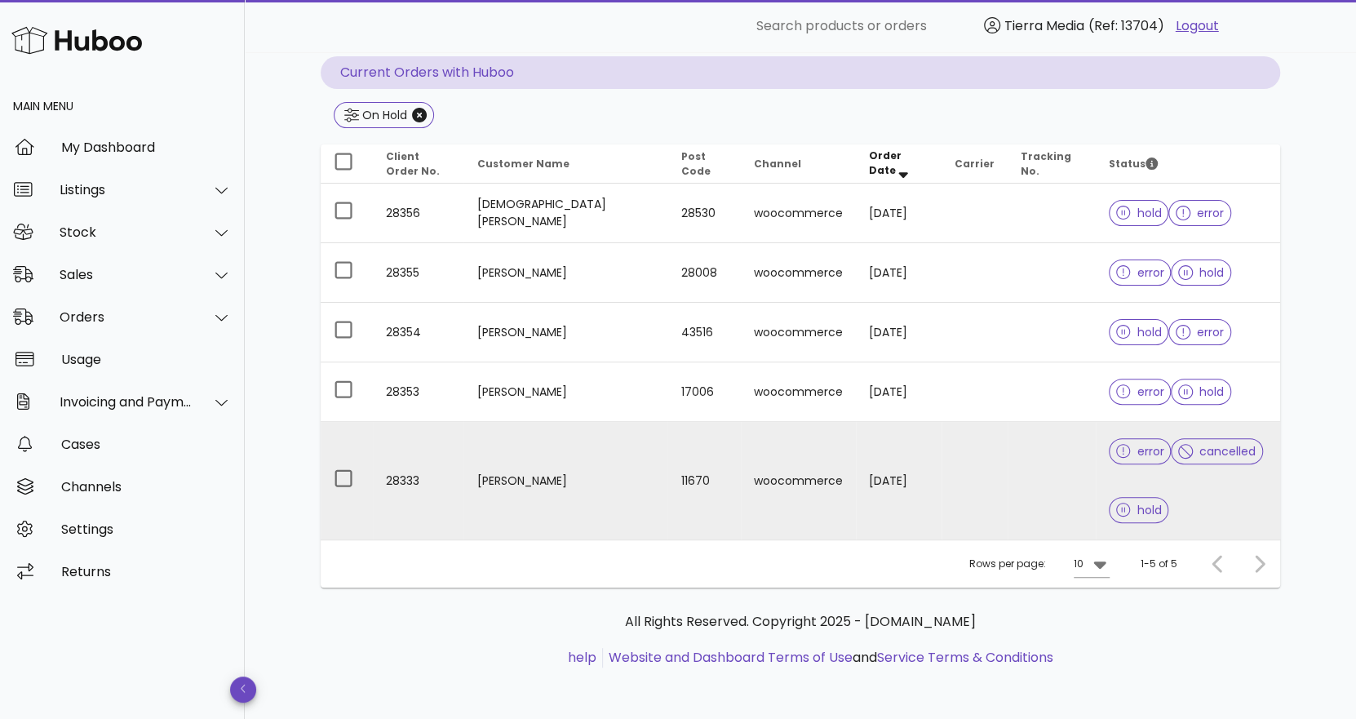
click at [582, 493] on td "[PERSON_NAME]" at bounding box center [565, 480] width 204 height 117
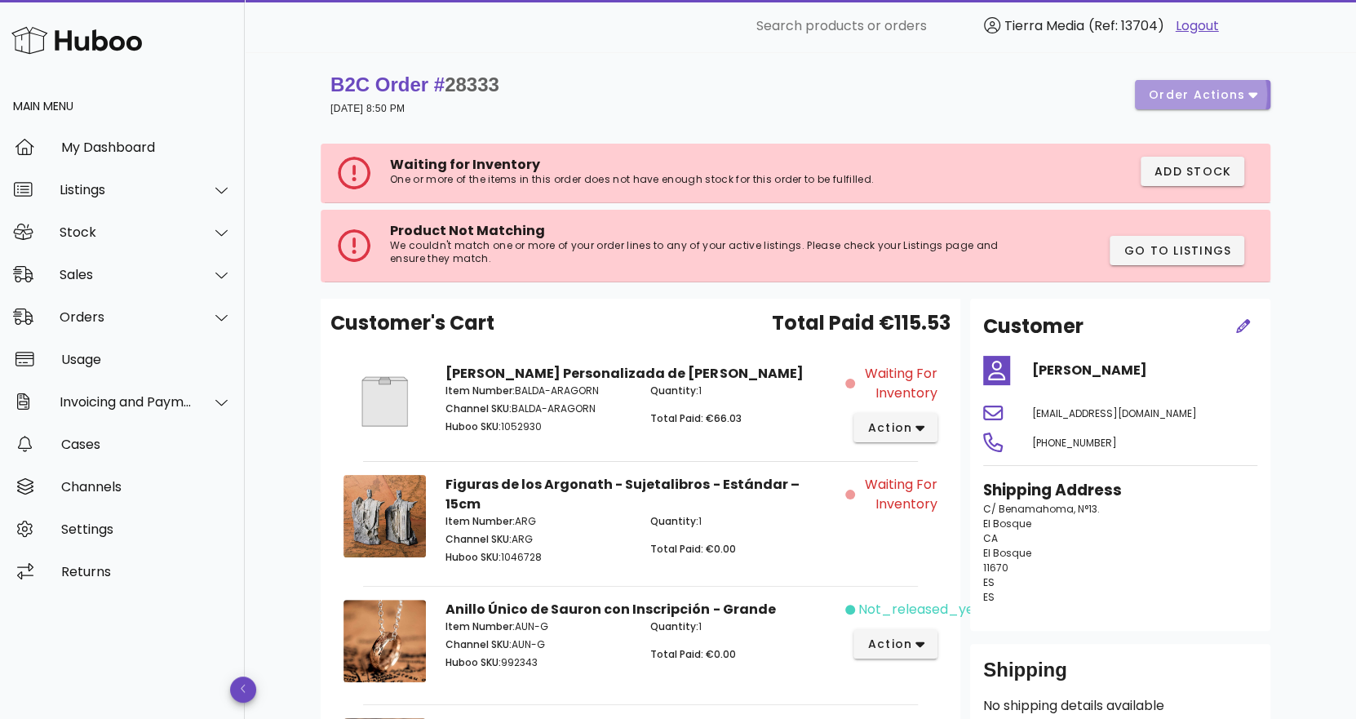
click at [1208, 95] on span "order actions" at bounding box center [1197, 94] width 98 height 17
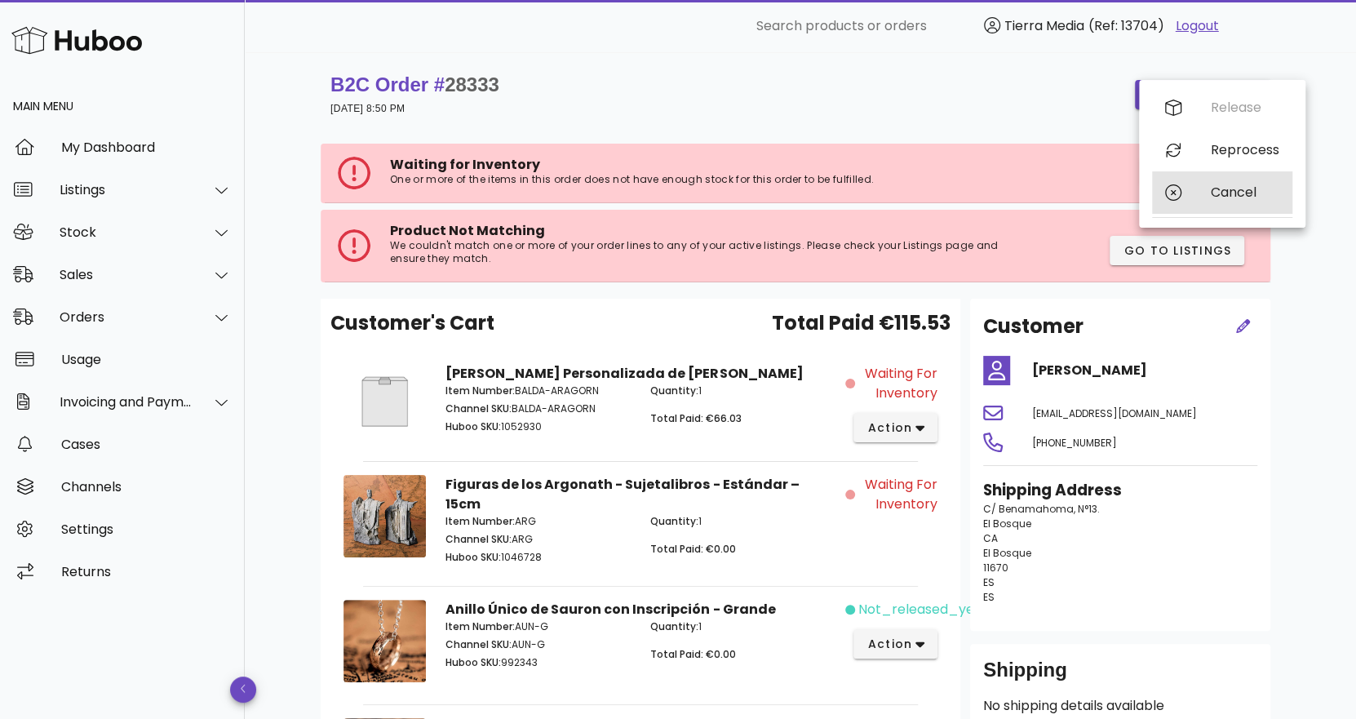
click at [1222, 192] on div "Cancel" at bounding box center [1244, 191] width 69 height 15
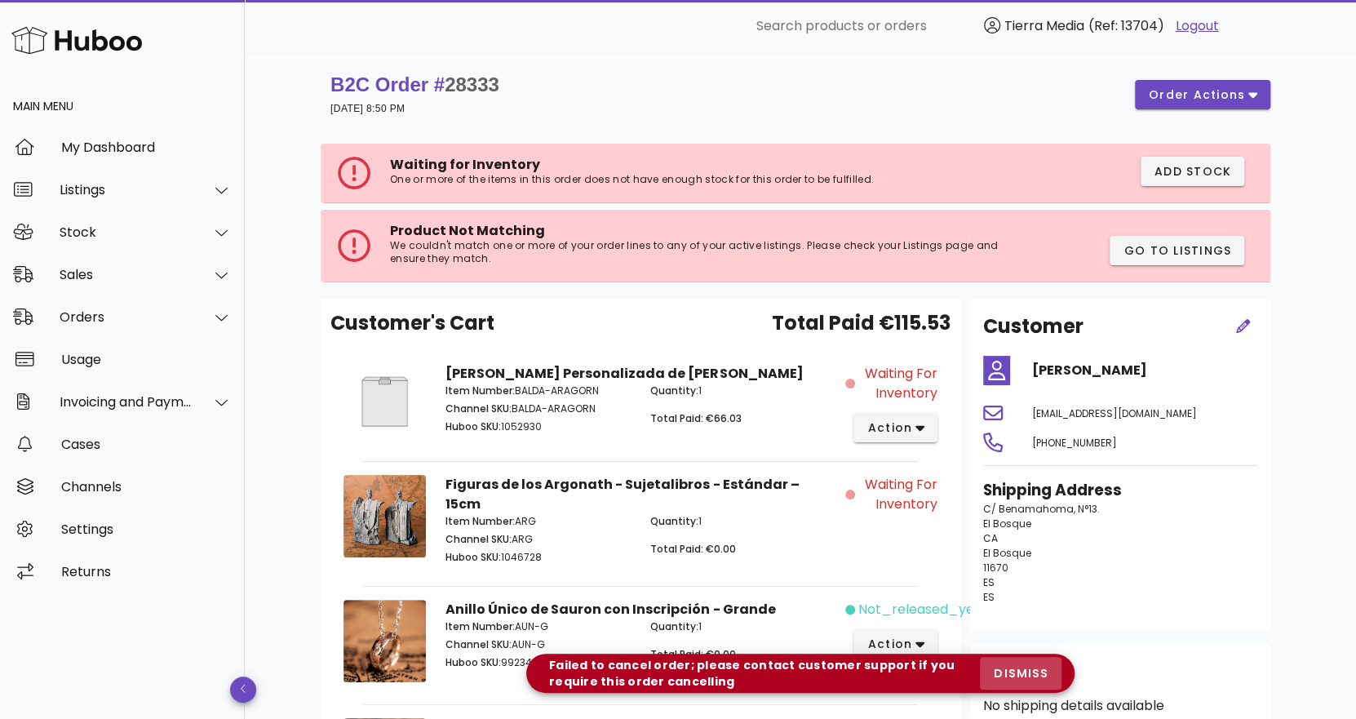
click at [1029, 669] on span "dismiss" at bounding box center [1020, 673] width 55 height 17
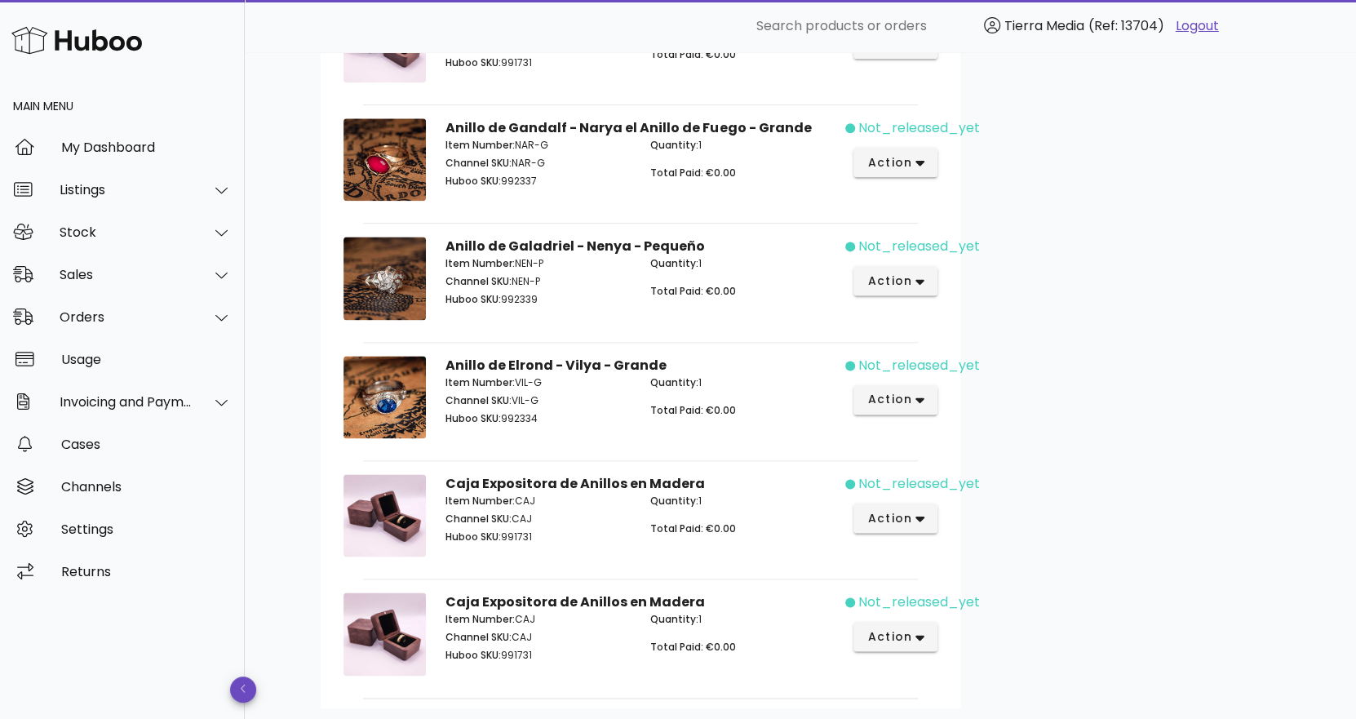
scroll to position [1419, 0]
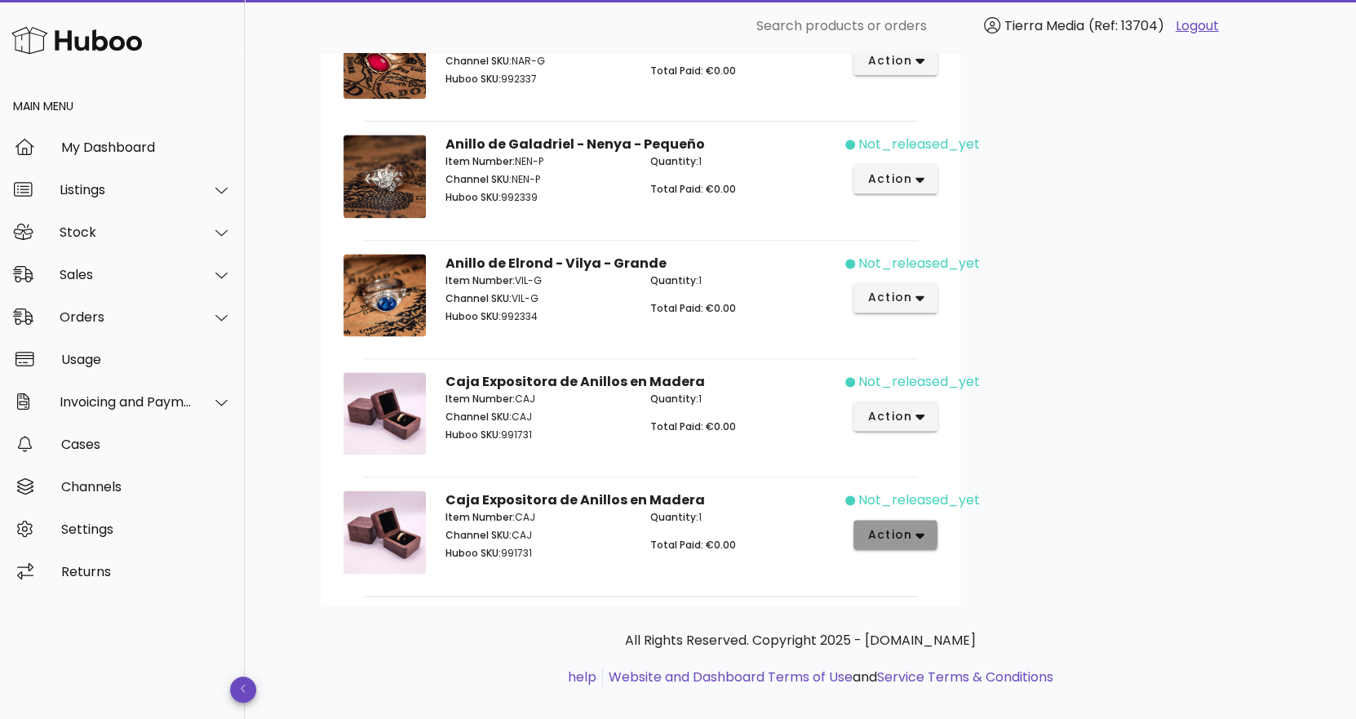
click at [898, 526] on span "action" at bounding box center [889, 534] width 46 height 17
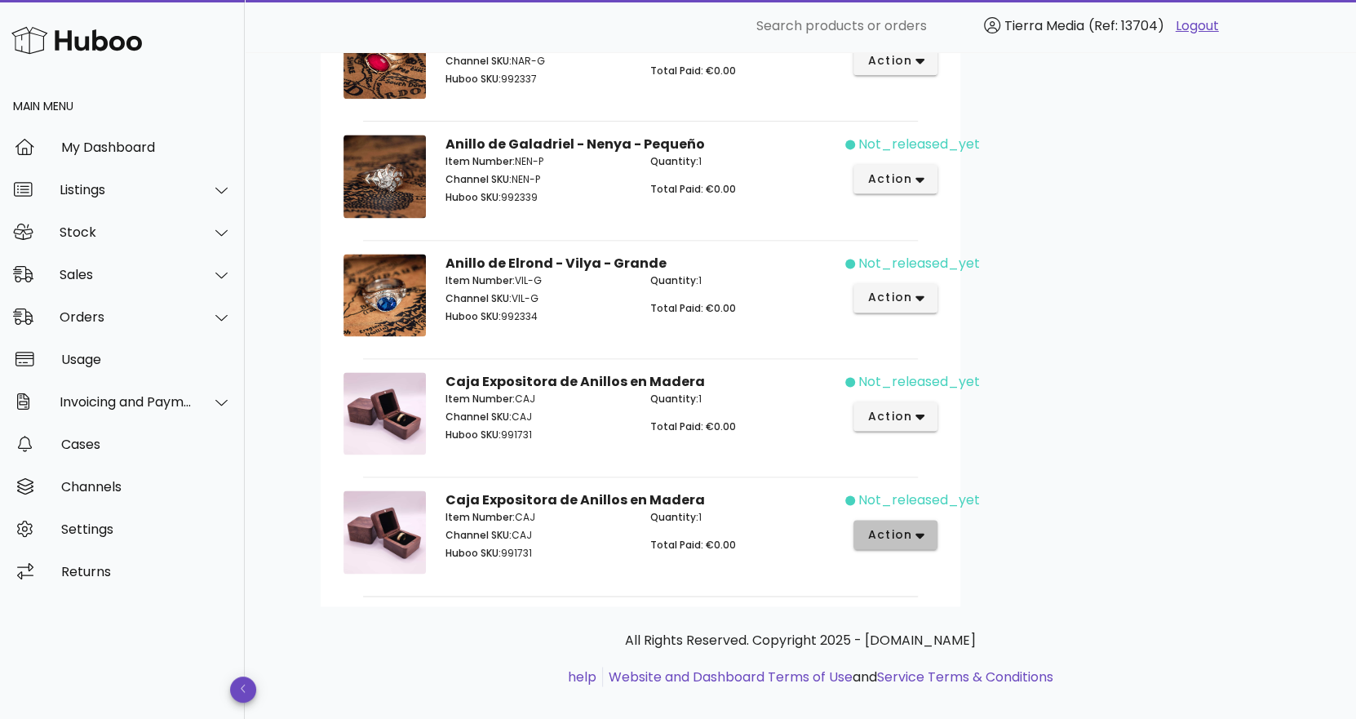
click at [922, 528] on icon "button" at bounding box center [919, 535] width 9 height 15
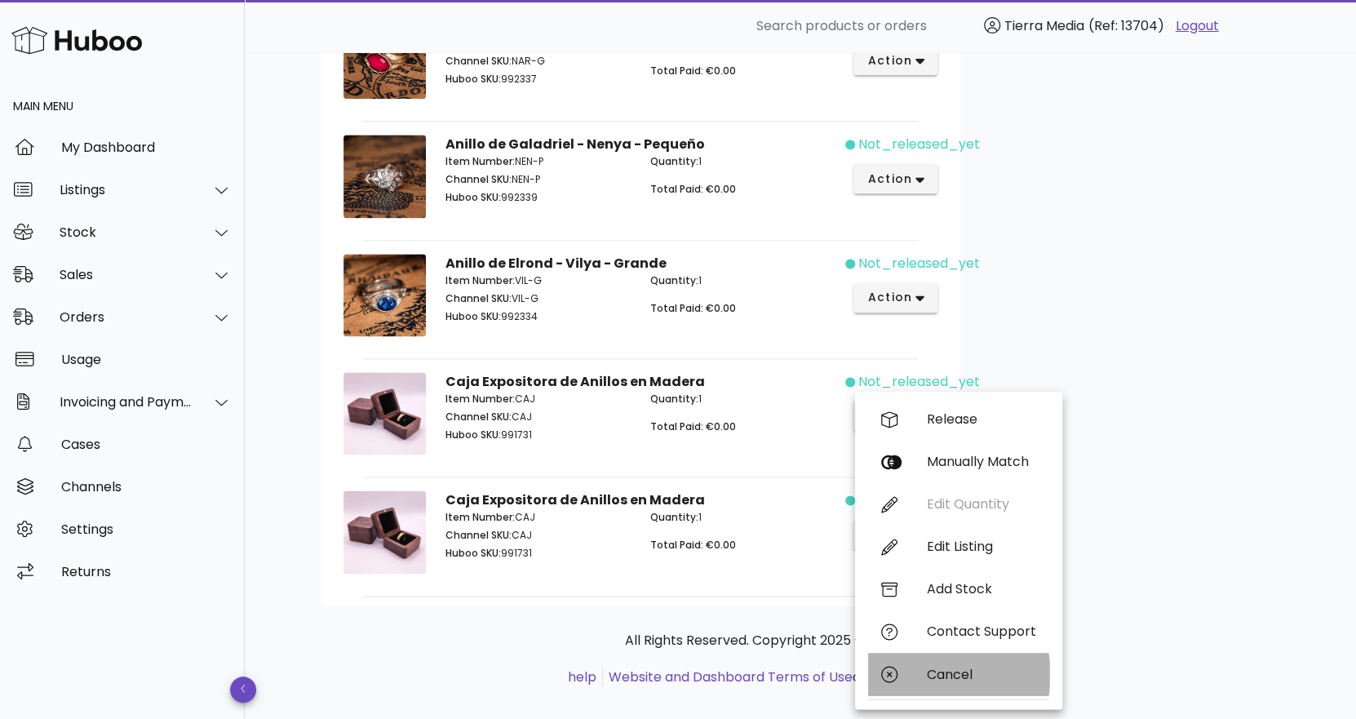
click at [958, 670] on div "Cancel" at bounding box center [981, 673] width 109 height 15
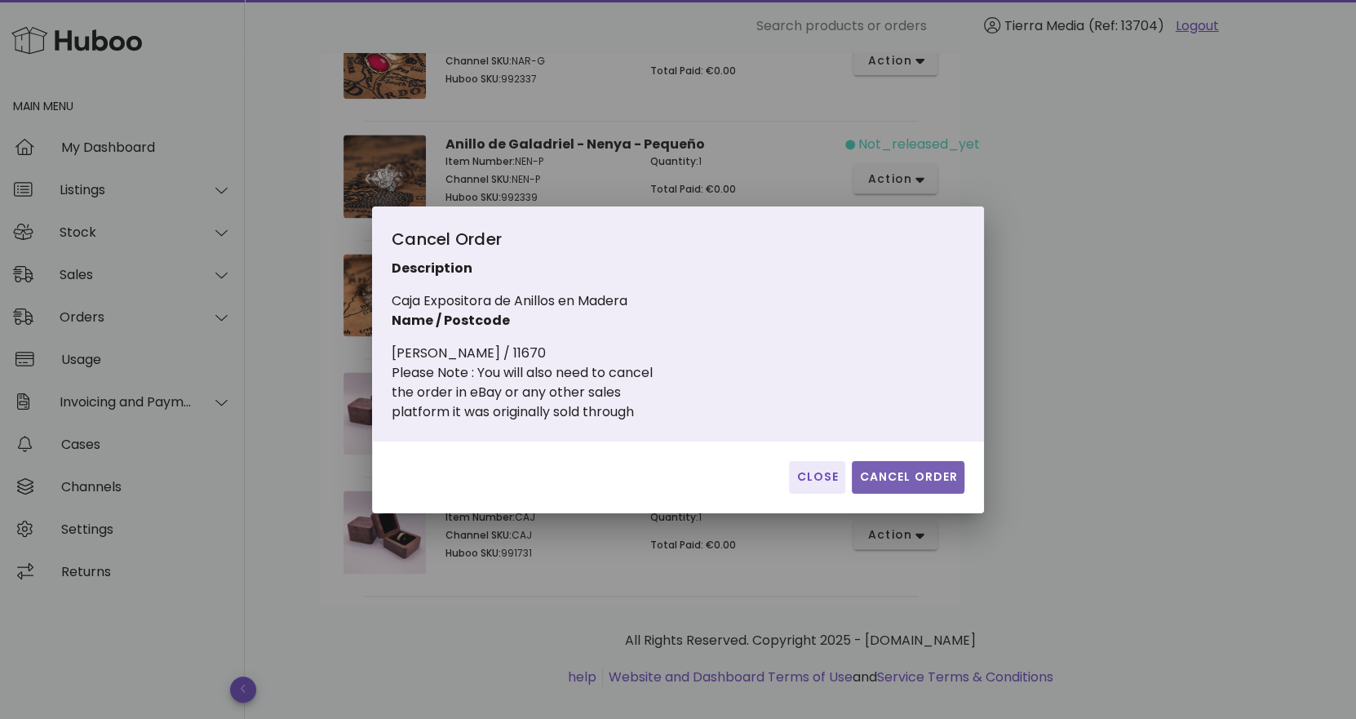
click at [919, 477] on span "Cancel Order" at bounding box center [908, 476] width 100 height 17
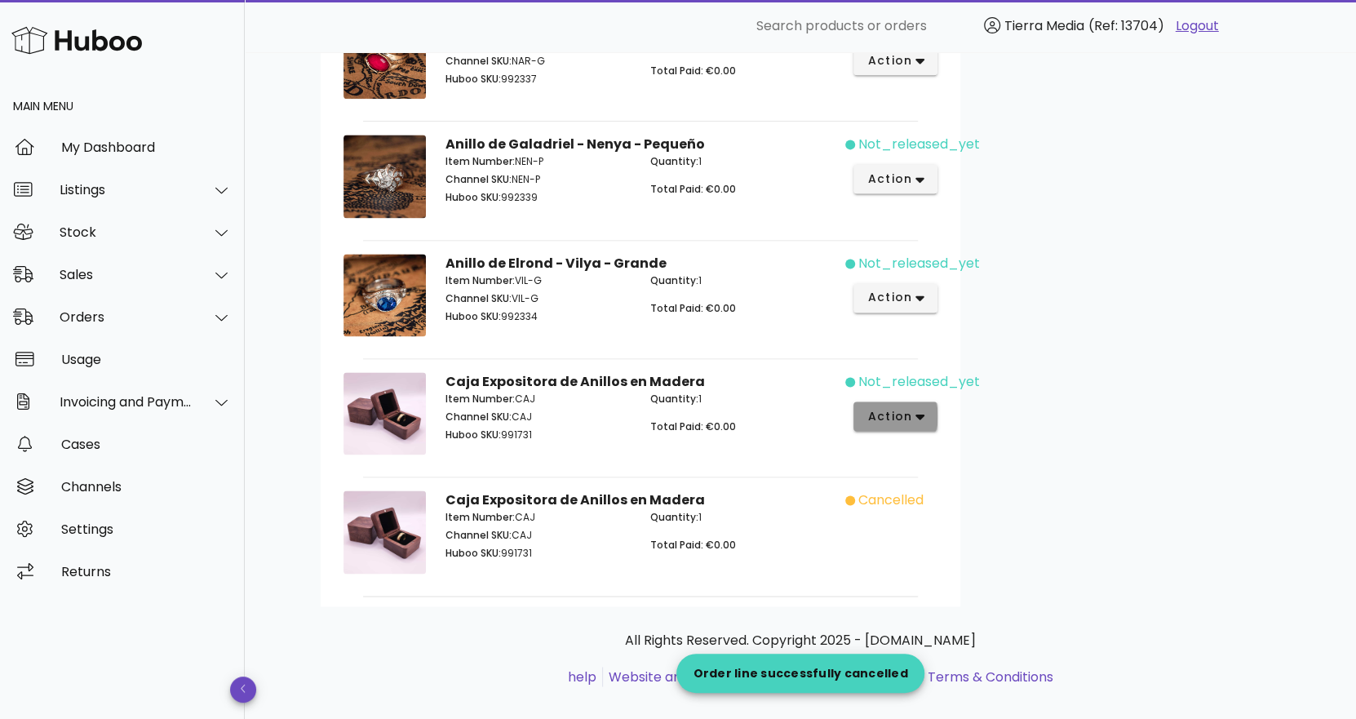
click at [916, 409] on icon "button" at bounding box center [919, 416] width 9 height 15
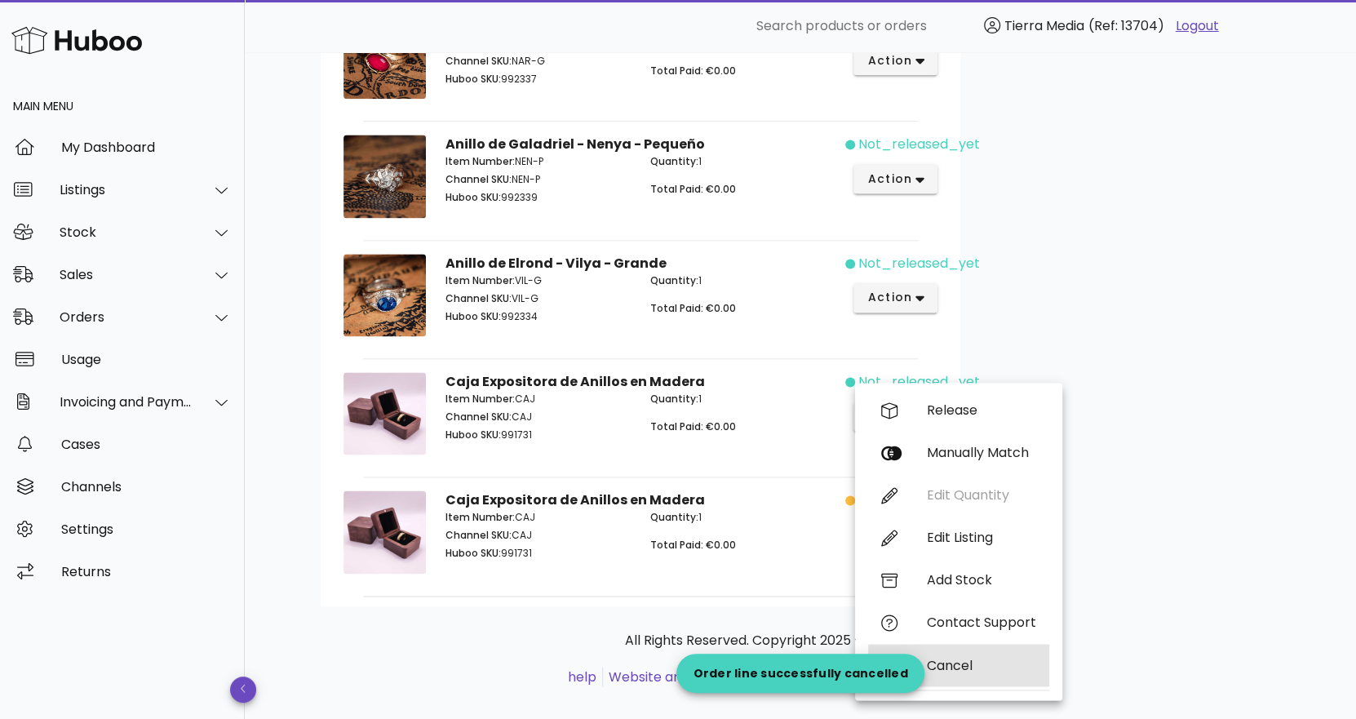
click at [964, 655] on div "Cancel" at bounding box center [958, 665] width 181 height 42
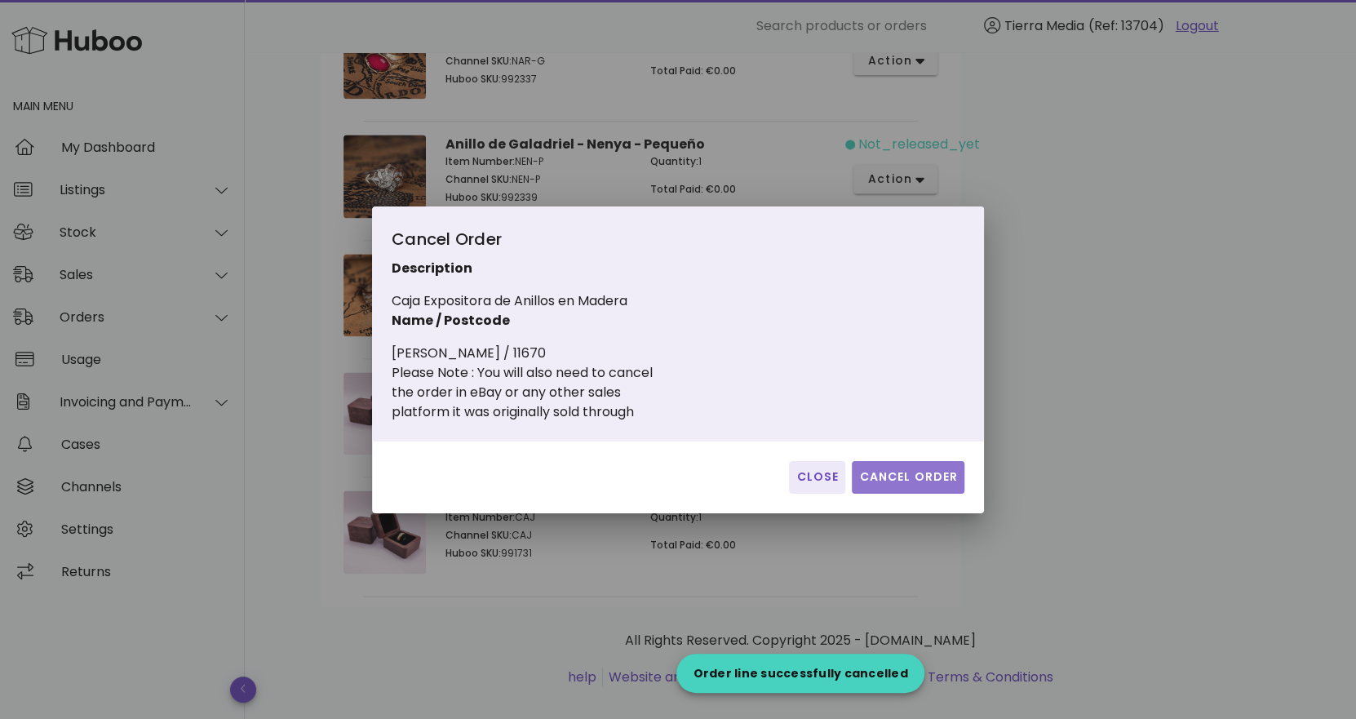
click at [902, 471] on span "Cancel Order" at bounding box center [908, 476] width 100 height 17
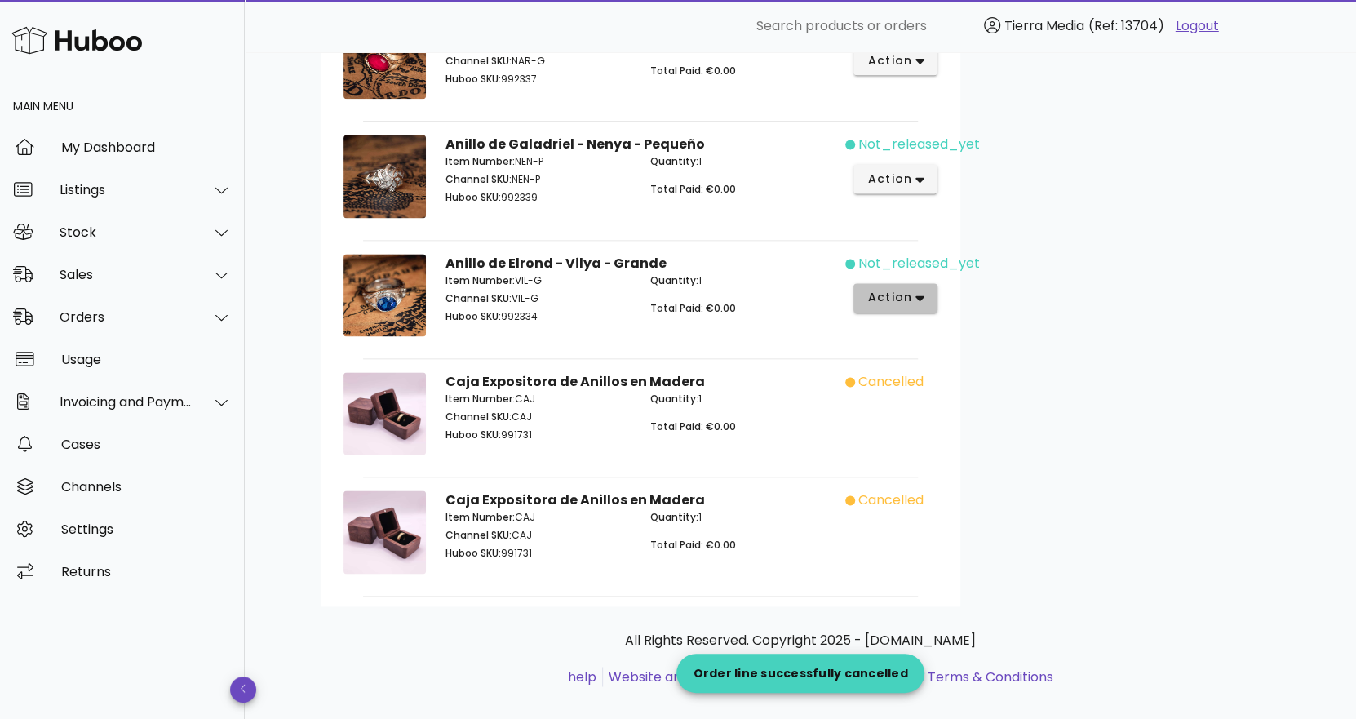
click at [909, 289] on span "action" at bounding box center [889, 297] width 46 height 17
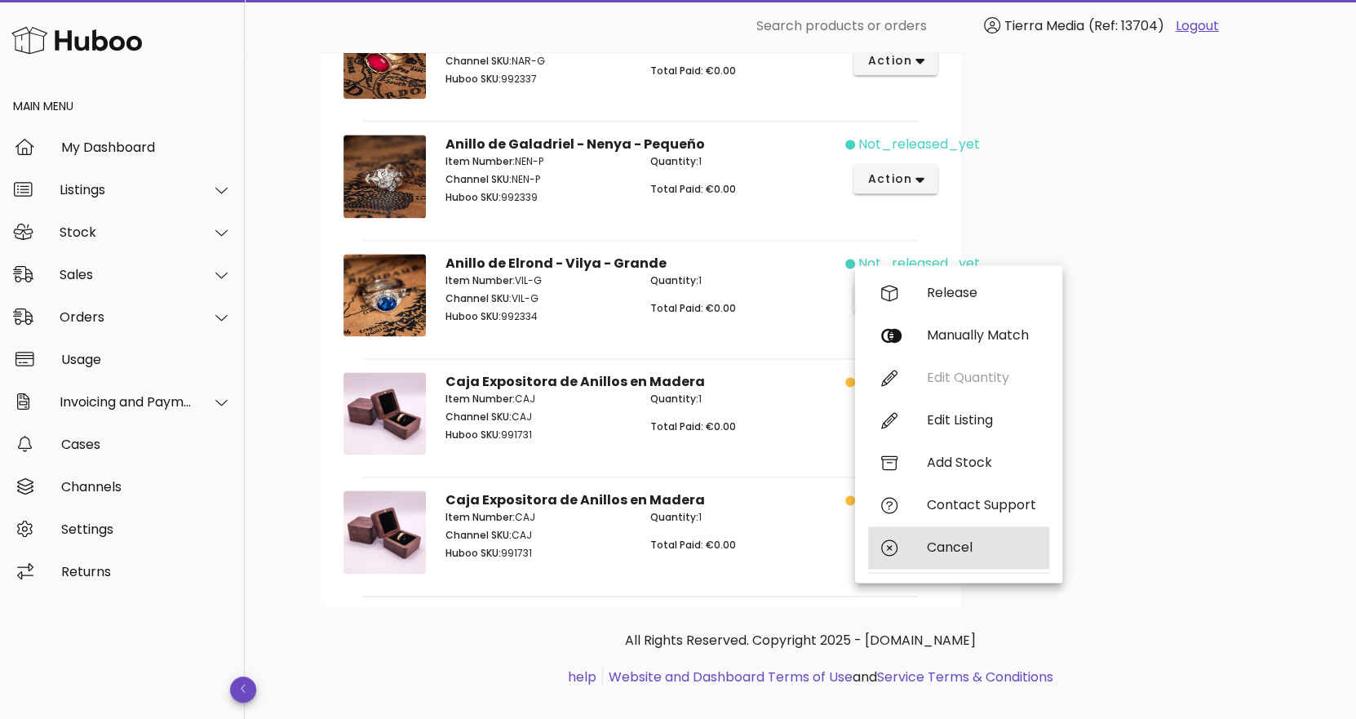
click at [934, 552] on div "Cancel" at bounding box center [981, 546] width 109 height 15
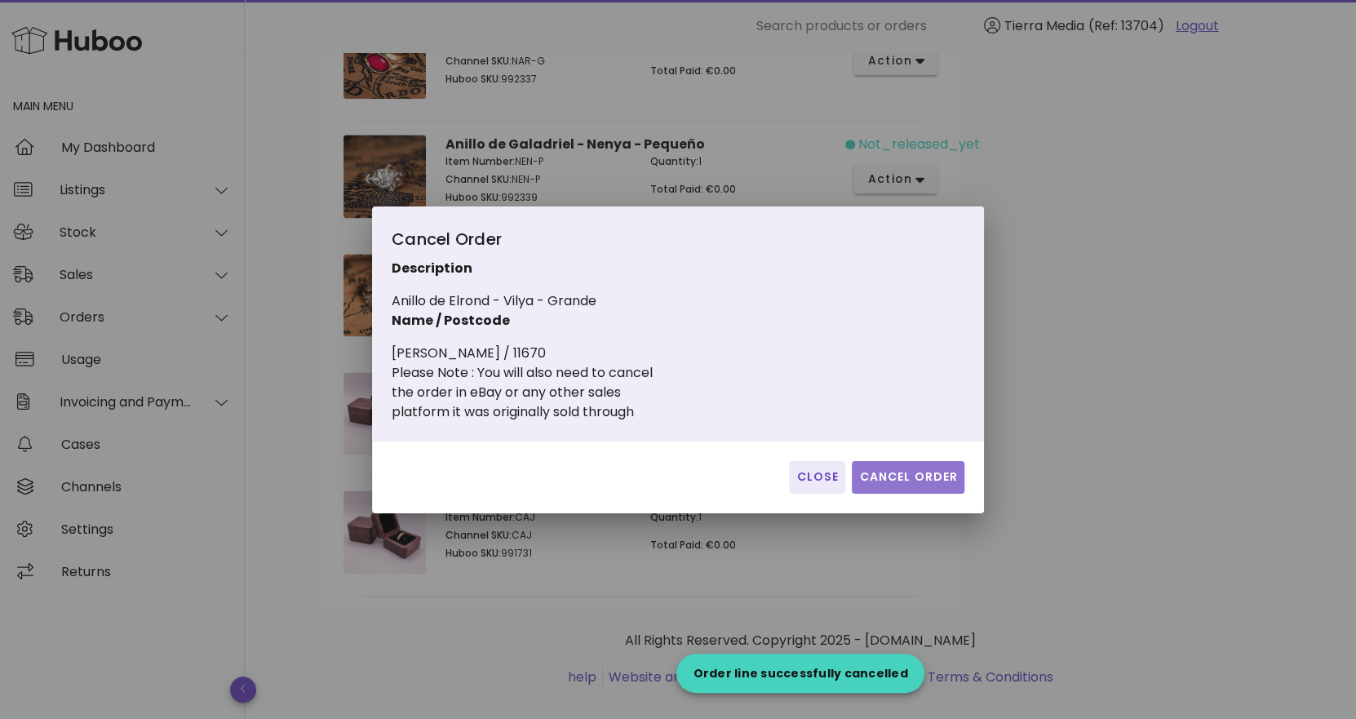
click at [891, 480] on span "Cancel Order" at bounding box center [908, 476] width 100 height 17
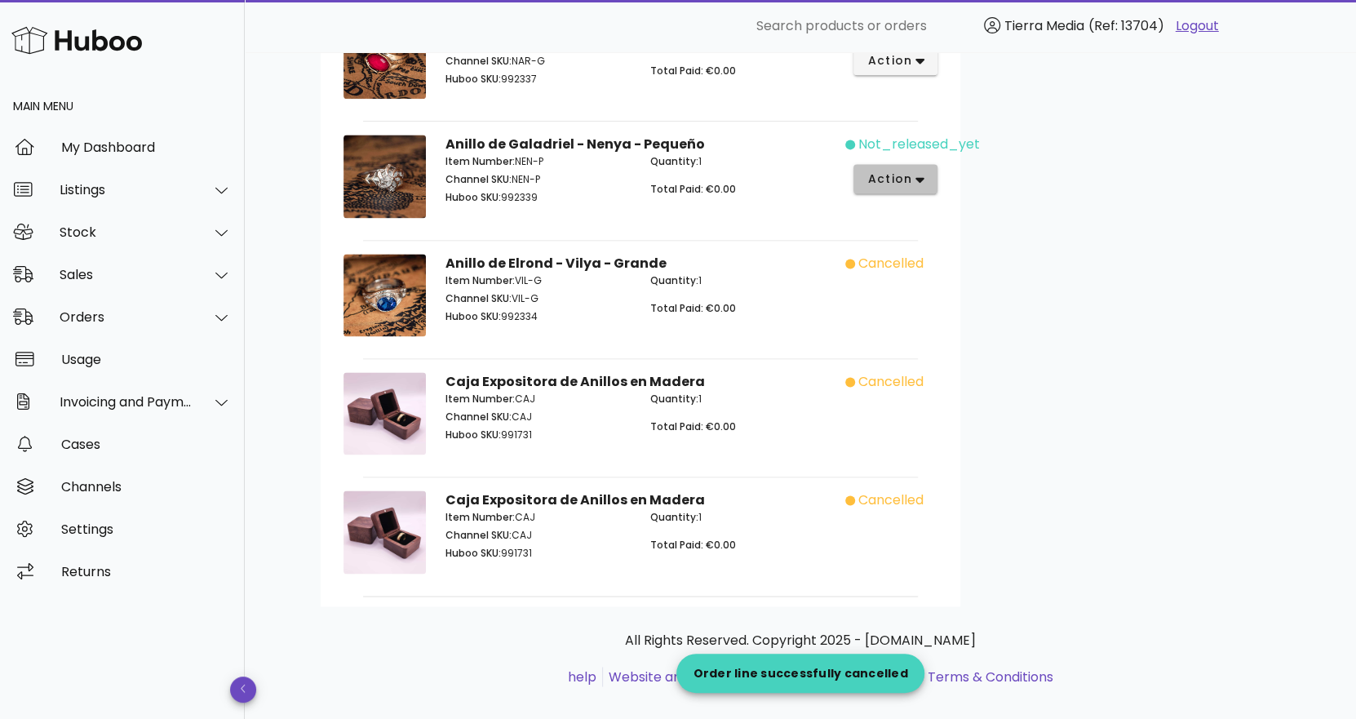
click at [877, 170] on span "action" at bounding box center [889, 178] width 46 height 17
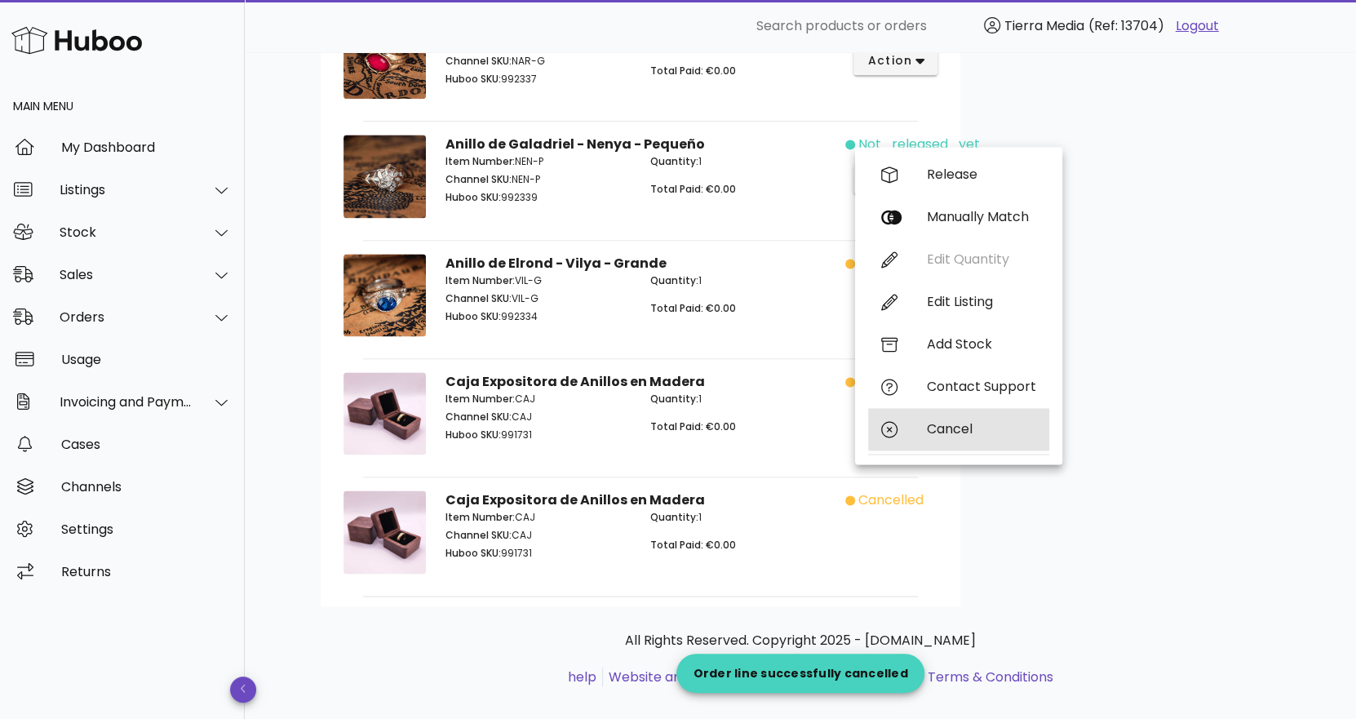
click at [953, 427] on div "Cancel" at bounding box center [981, 428] width 109 height 15
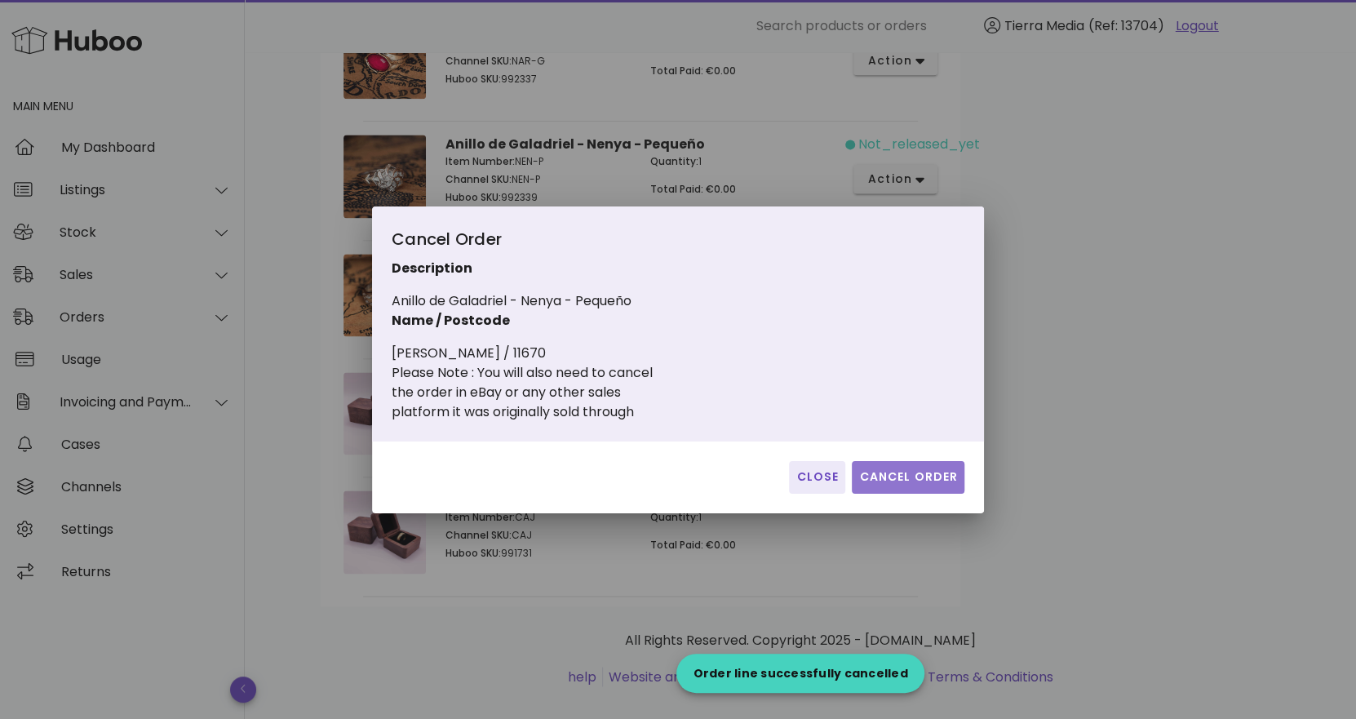
click at [898, 471] on span "Cancel Order" at bounding box center [908, 476] width 100 height 17
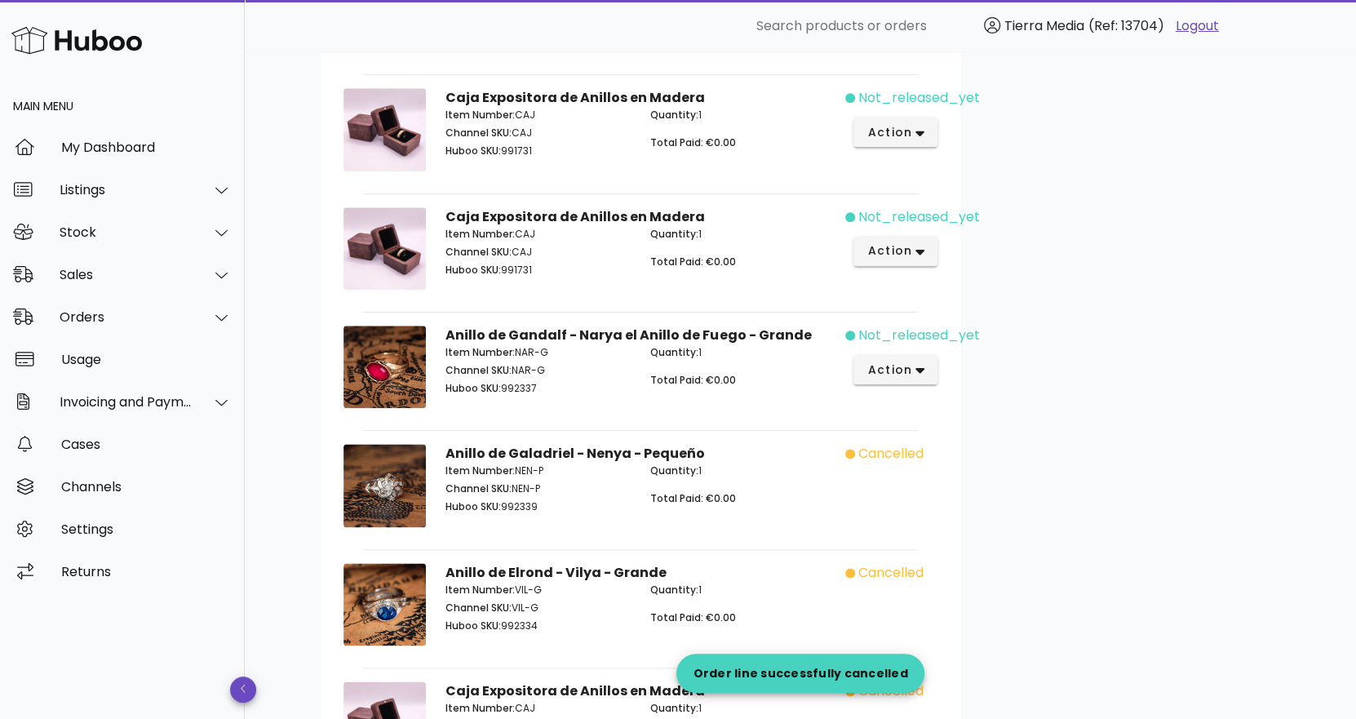
scroll to position [1093, 0]
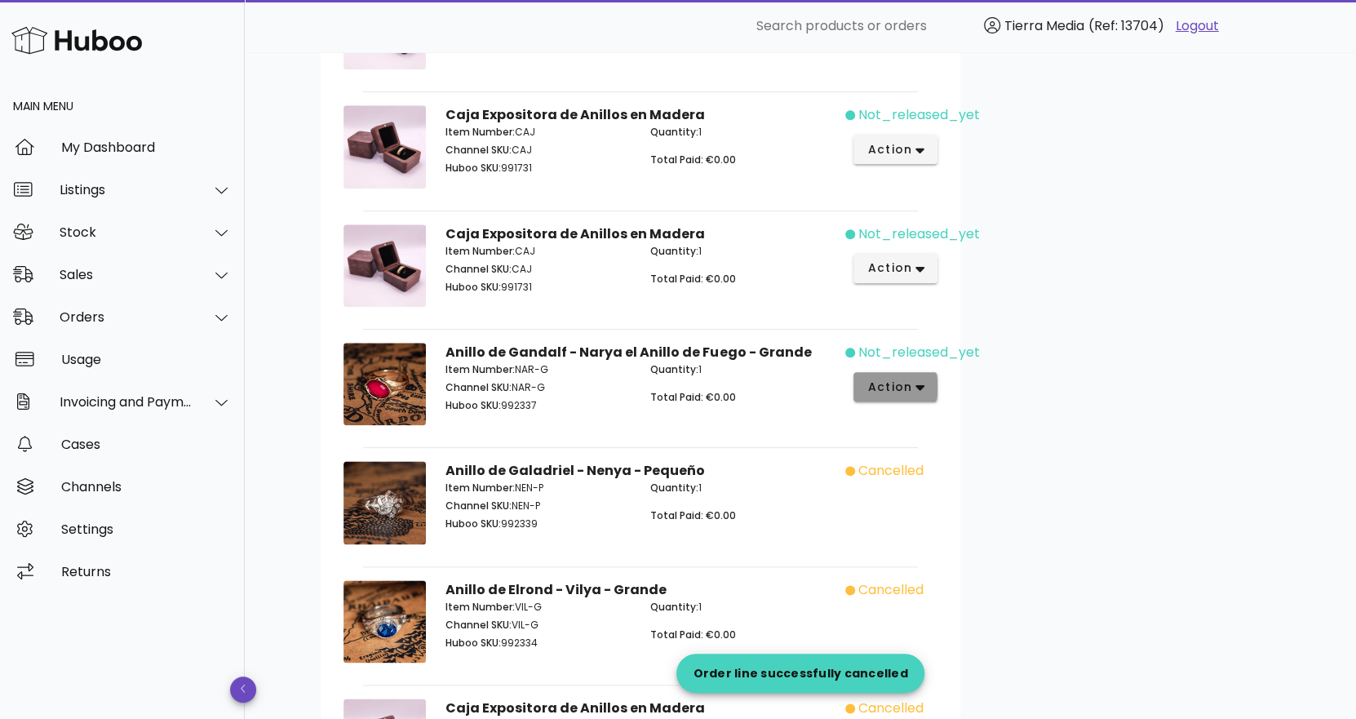
click at [920, 379] on icon "button" at bounding box center [919, 386] width 9 height 15
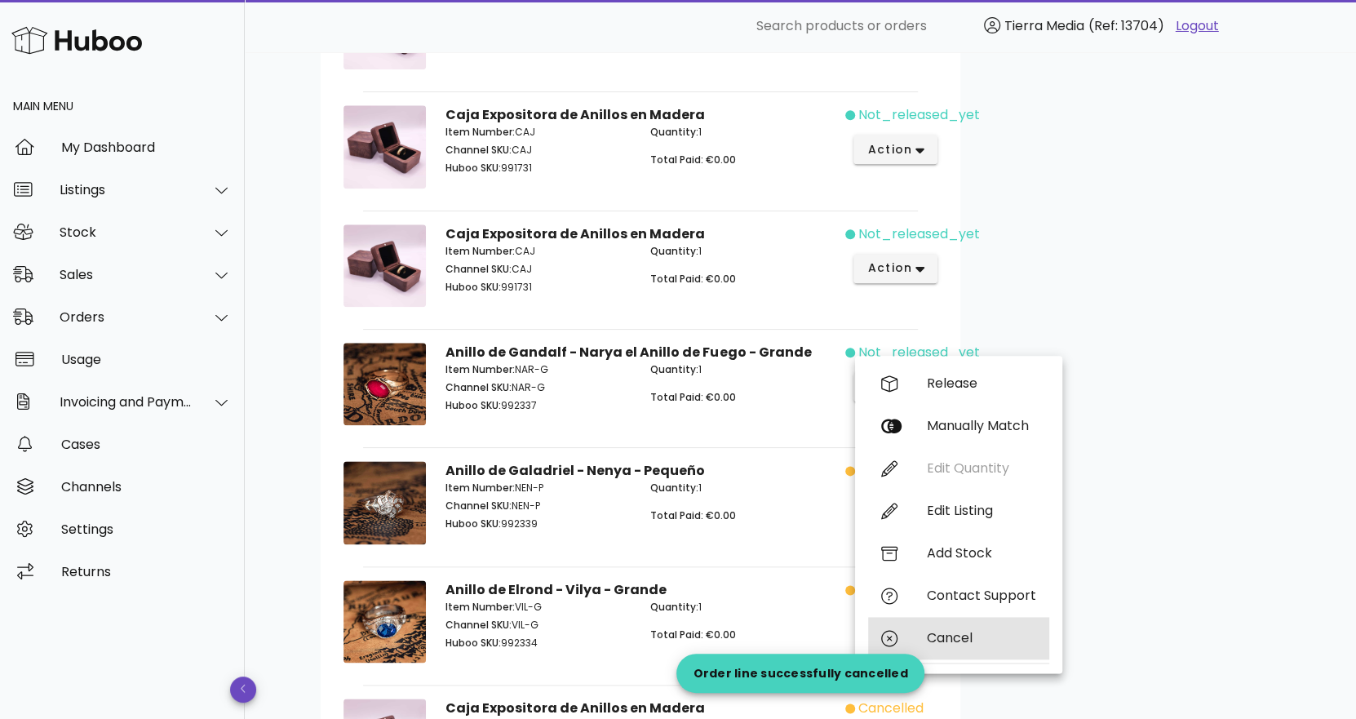
click at [967, 630] on div "Cancel" at bounding box center [981, 637] width 109 height 15
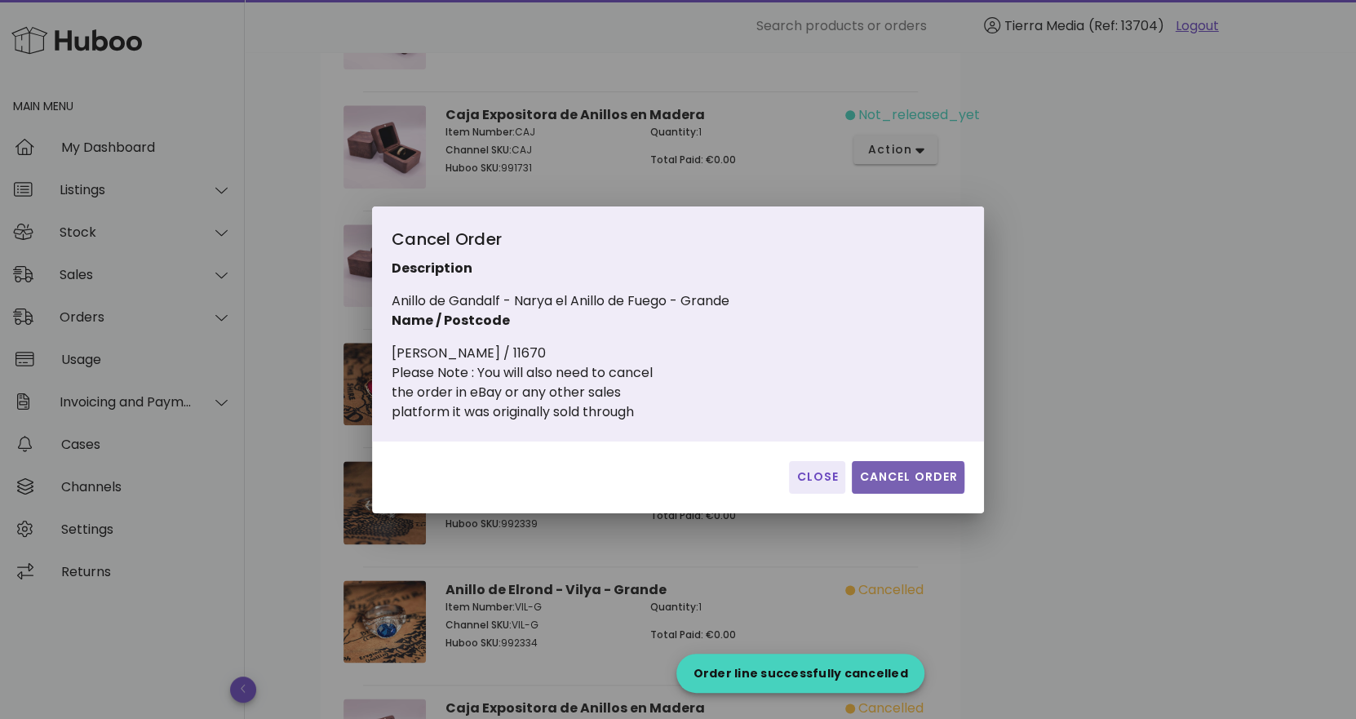
click at [890, 481] on span "Cancel Order" at bounding box center [908, 476] width 100 height 17
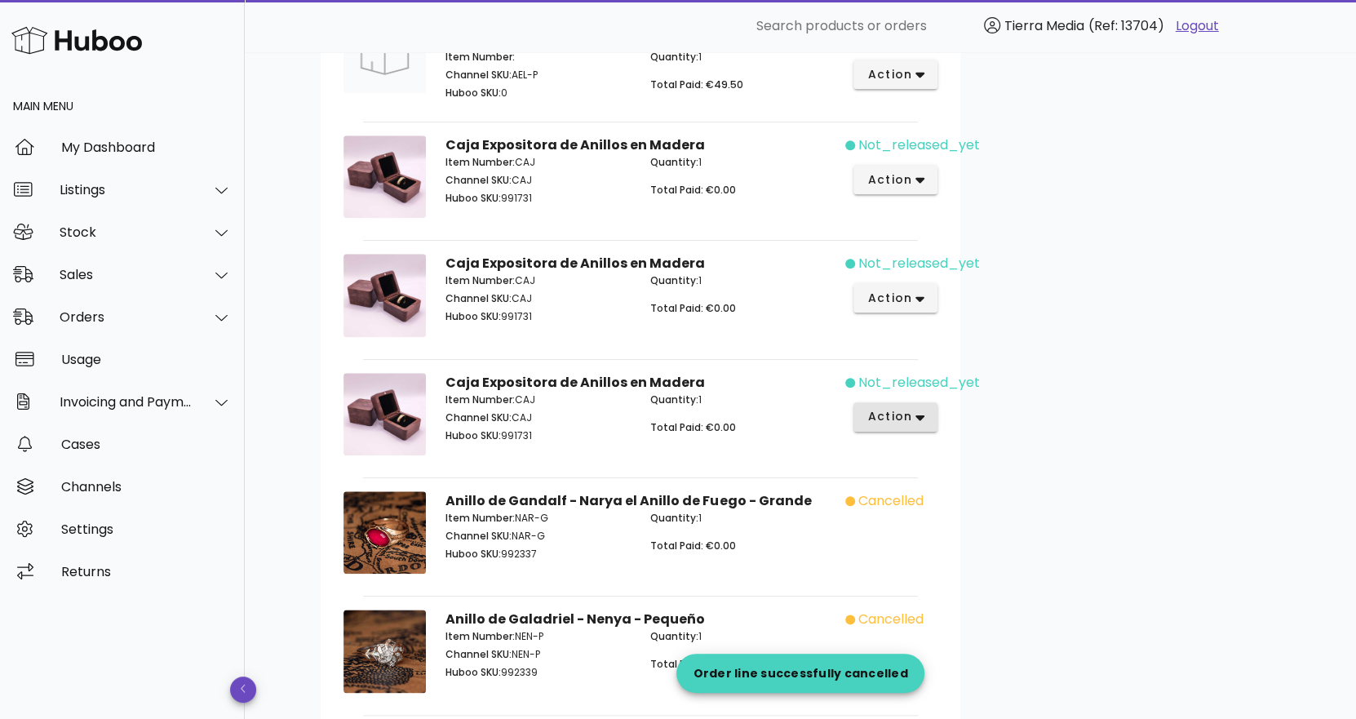
scroll to position [929, 0]
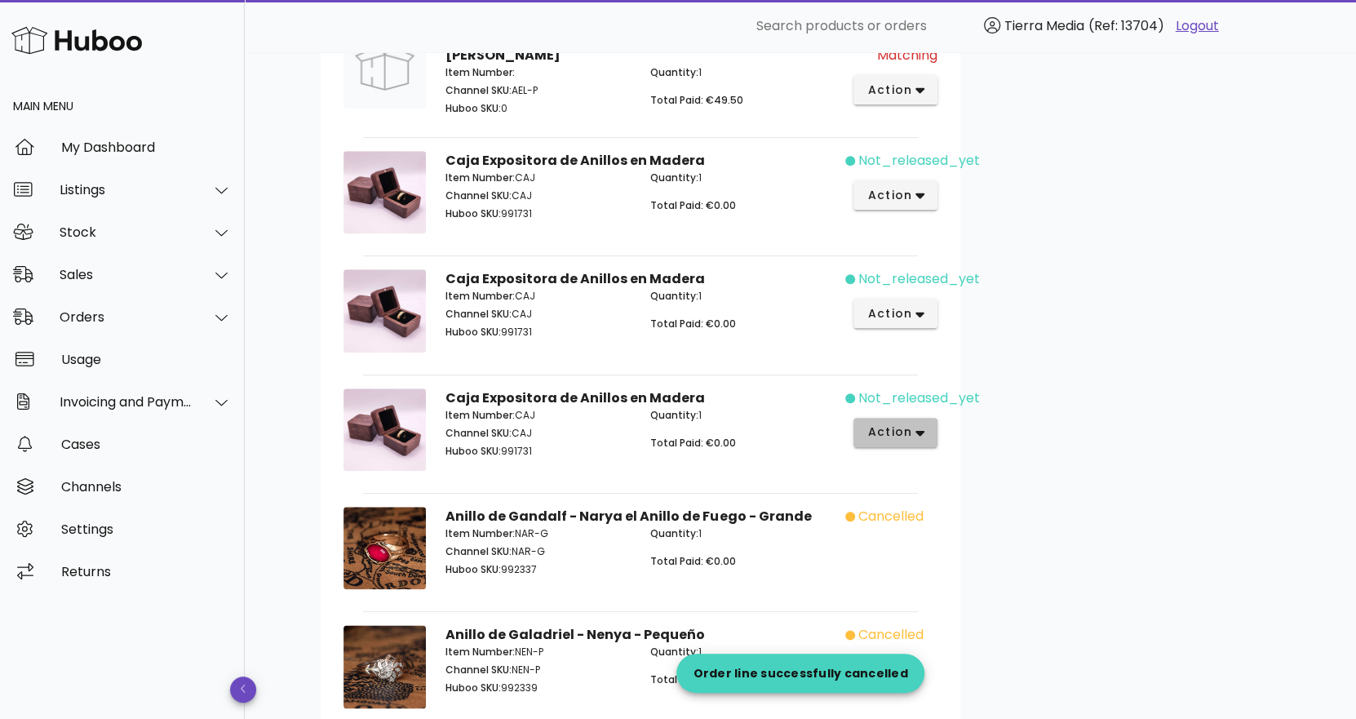
click at [928, 418] on button "action" at bounding box center [895, 432] width 84 height 29
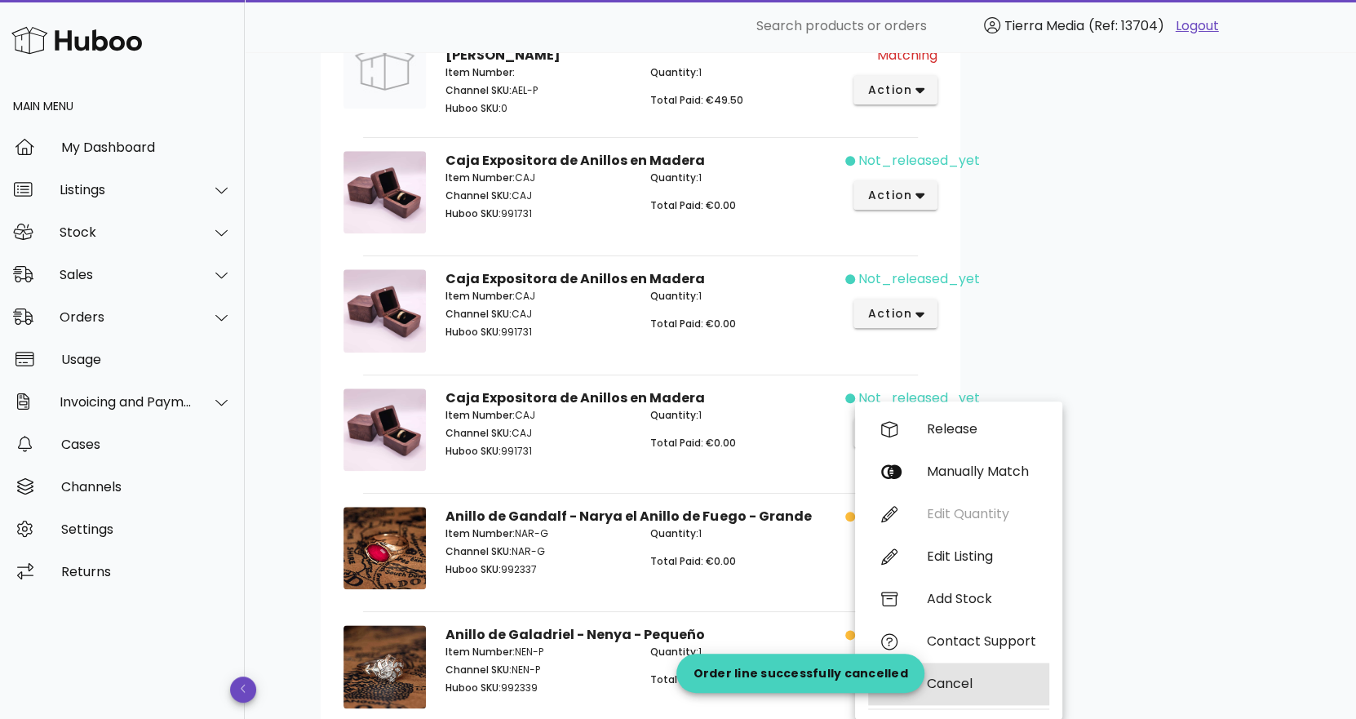
click at [966, 682] on div "Cancel" at bounding box center [981, 682] width 109 height 15
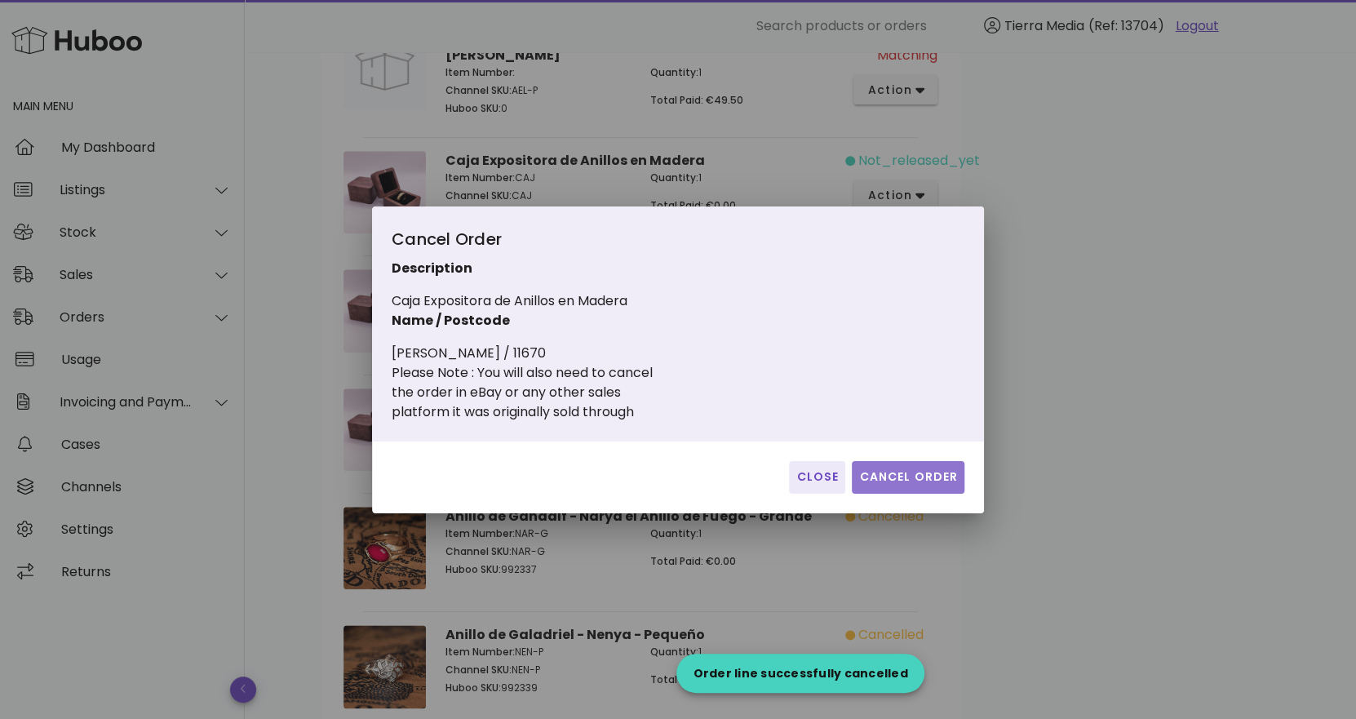
click at [895, 474] on span "Cancel Order" at bounding box center [908, 476] width 100 height 17
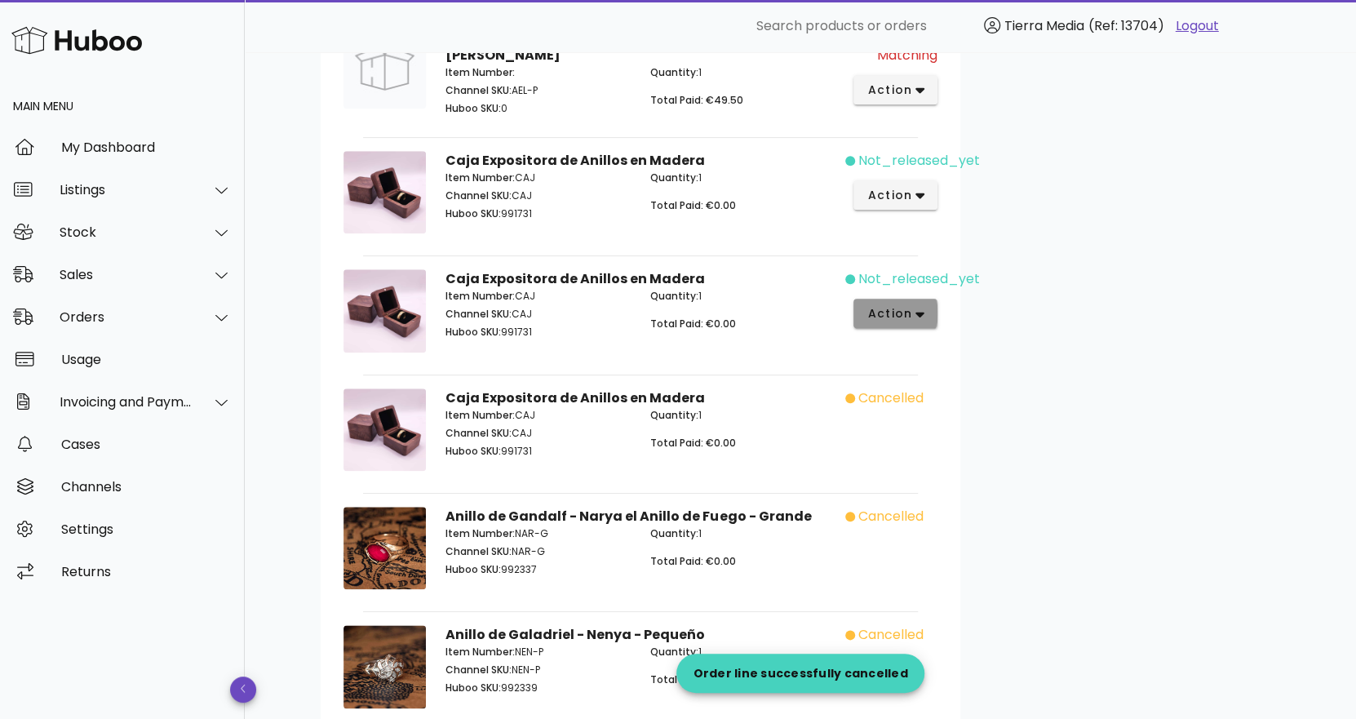
click at [915, 307] on icon "button" at bounding box center [919, 314] width 9 height 15
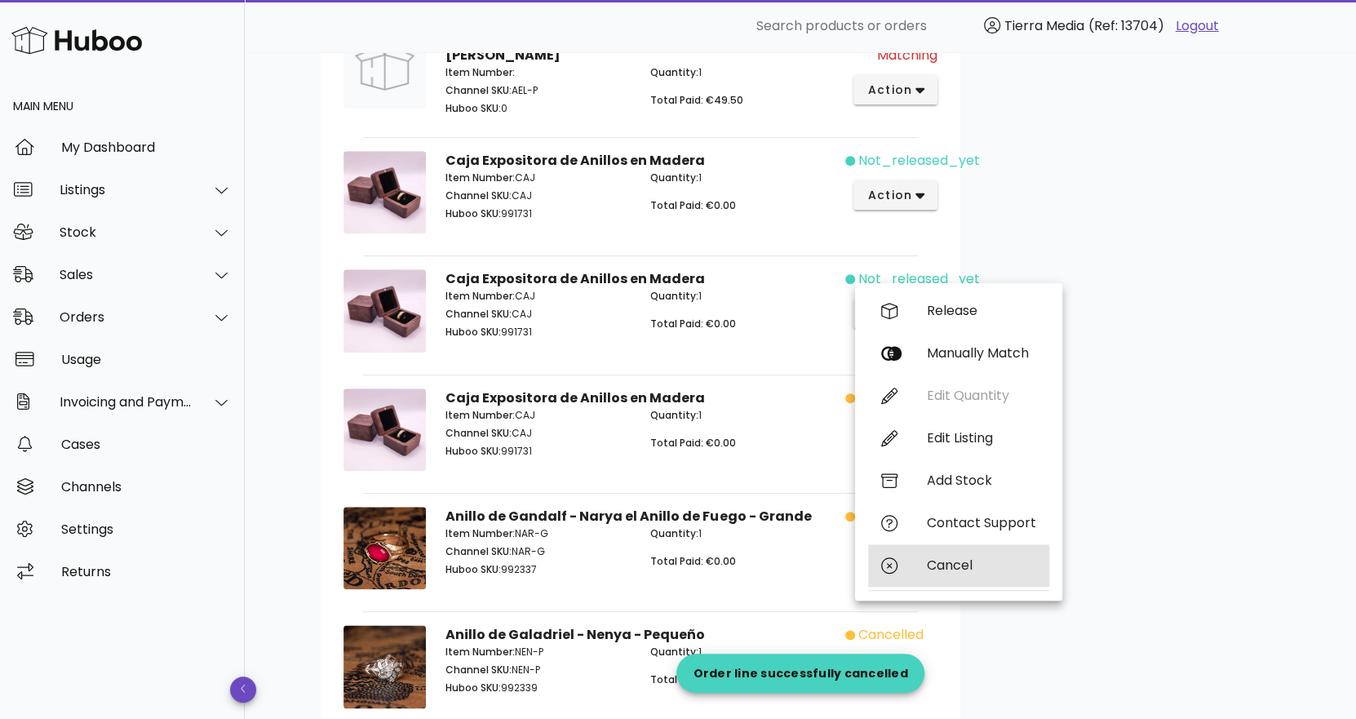
click at [935, 557] on div "Cancel" at bounding box center [981, 564] width 109 height 15
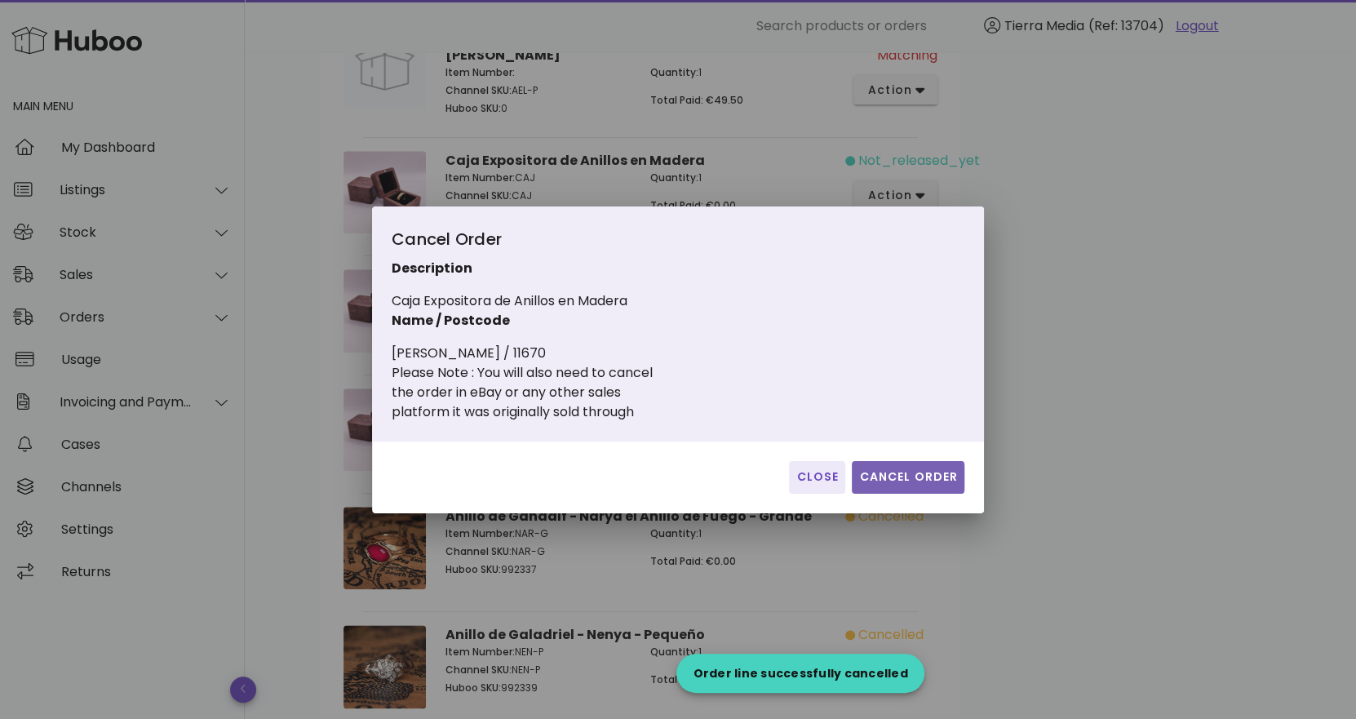
click at [919, 471] on span "Cancel Order" at bounding box center [908, 476] width 100 height 17
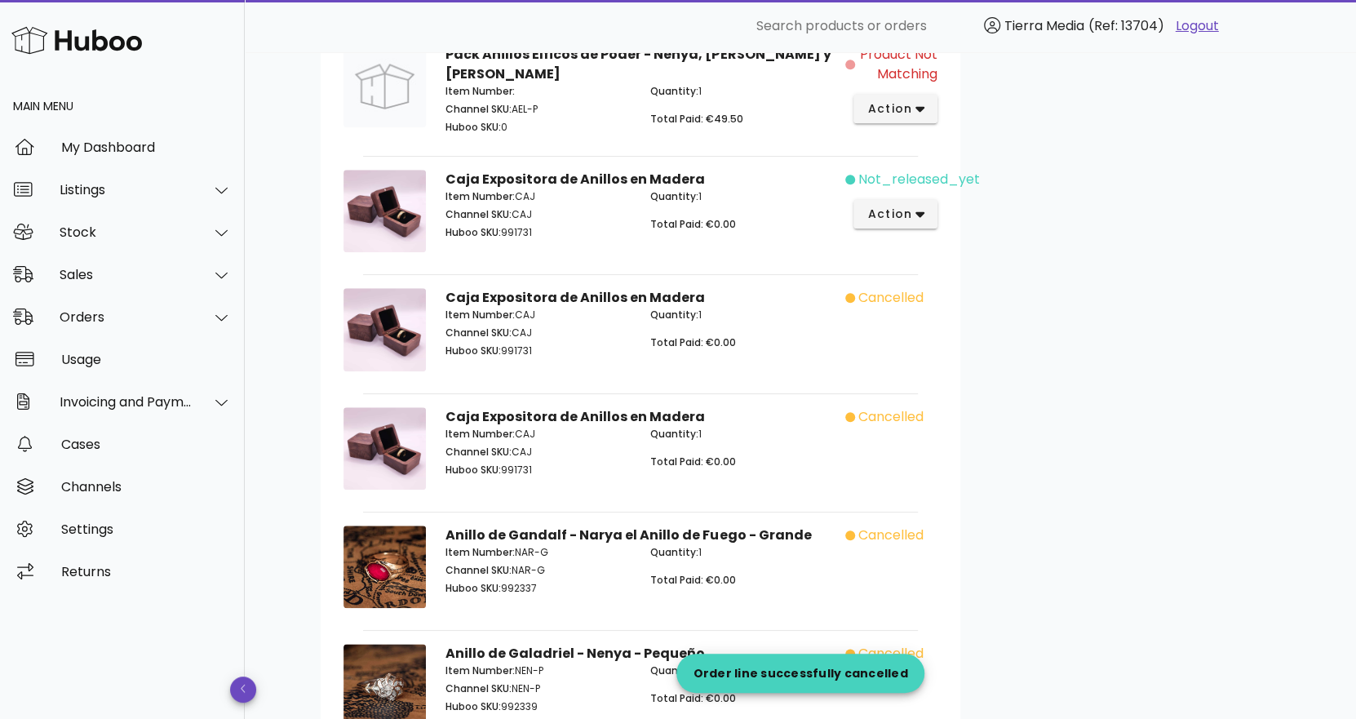
scroll to position [848, 0]
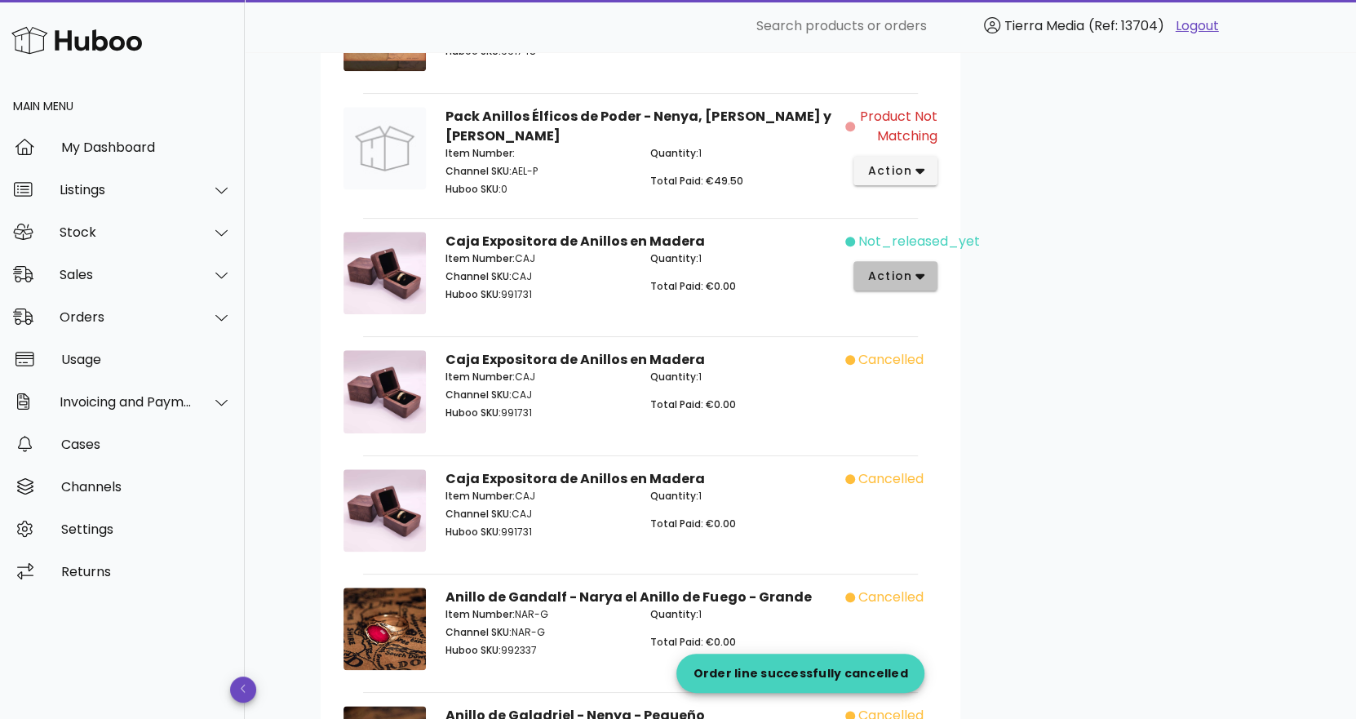
click at [903, 268] on span "action" at bounding box center [889, 276] width 46 height 17
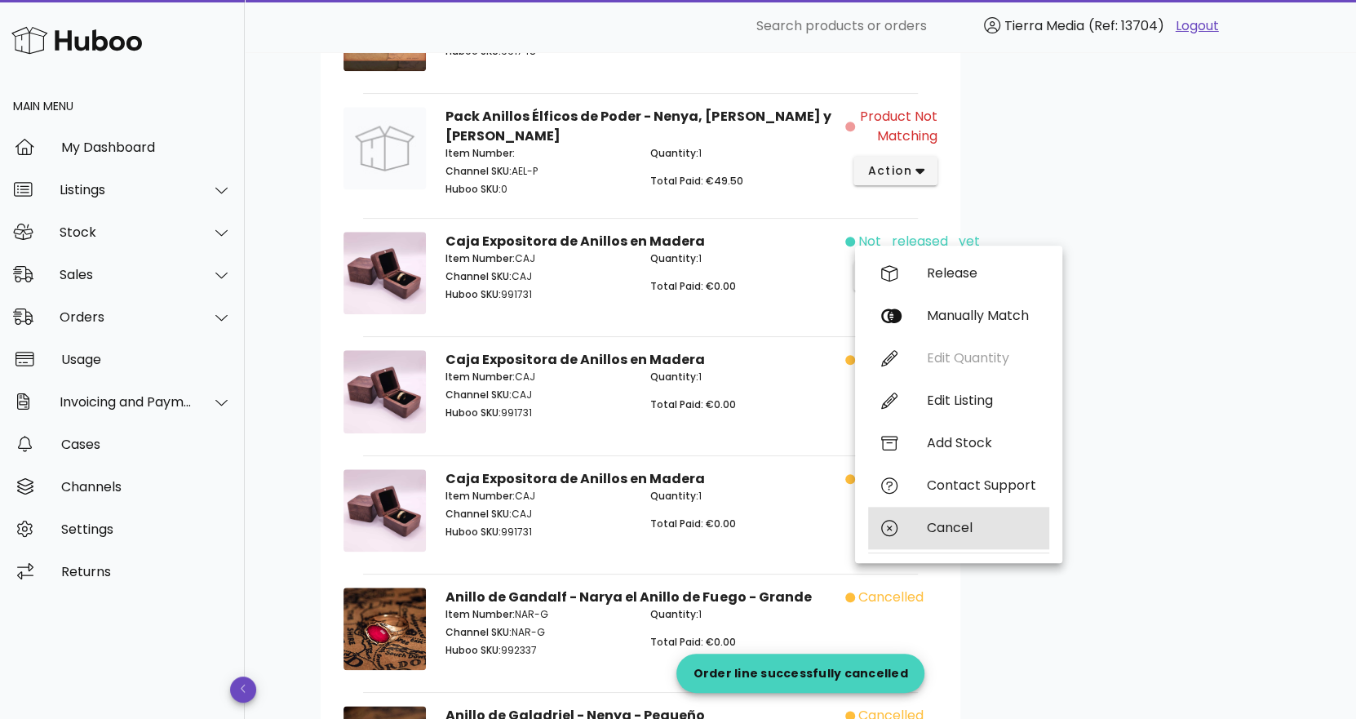
click at [946, 534] on div "Cancel" at bounding box center [981, 527] width 109 height 15
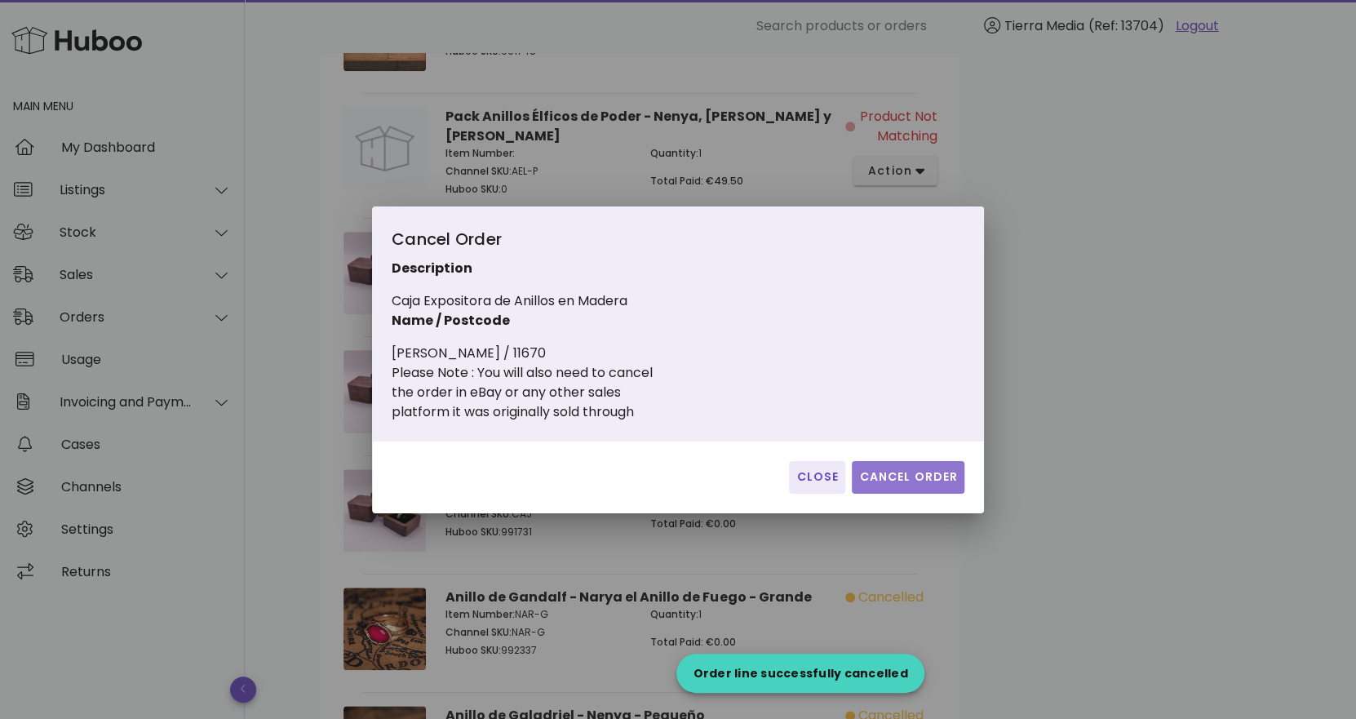
click at [922, 466] on button "Cancel Order" at bounding box center [908, 477] width 113 height 33
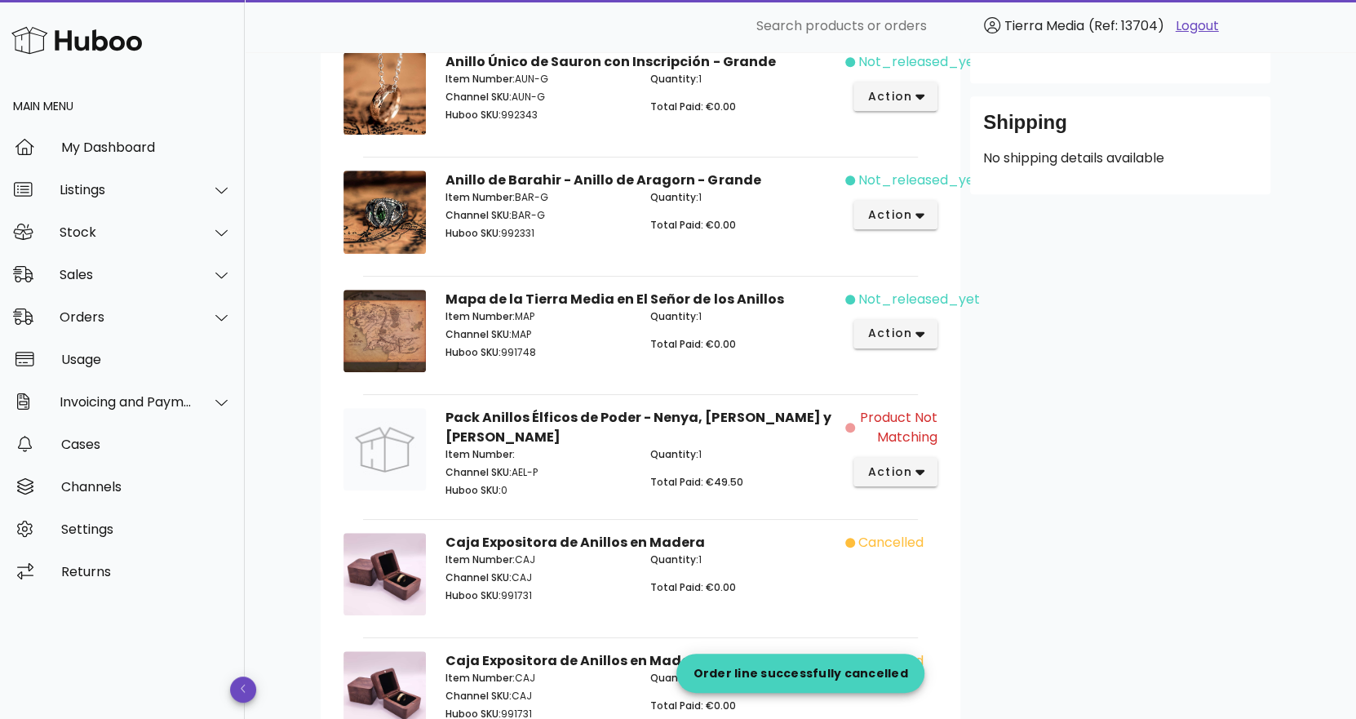
scroll to position [522, 0]
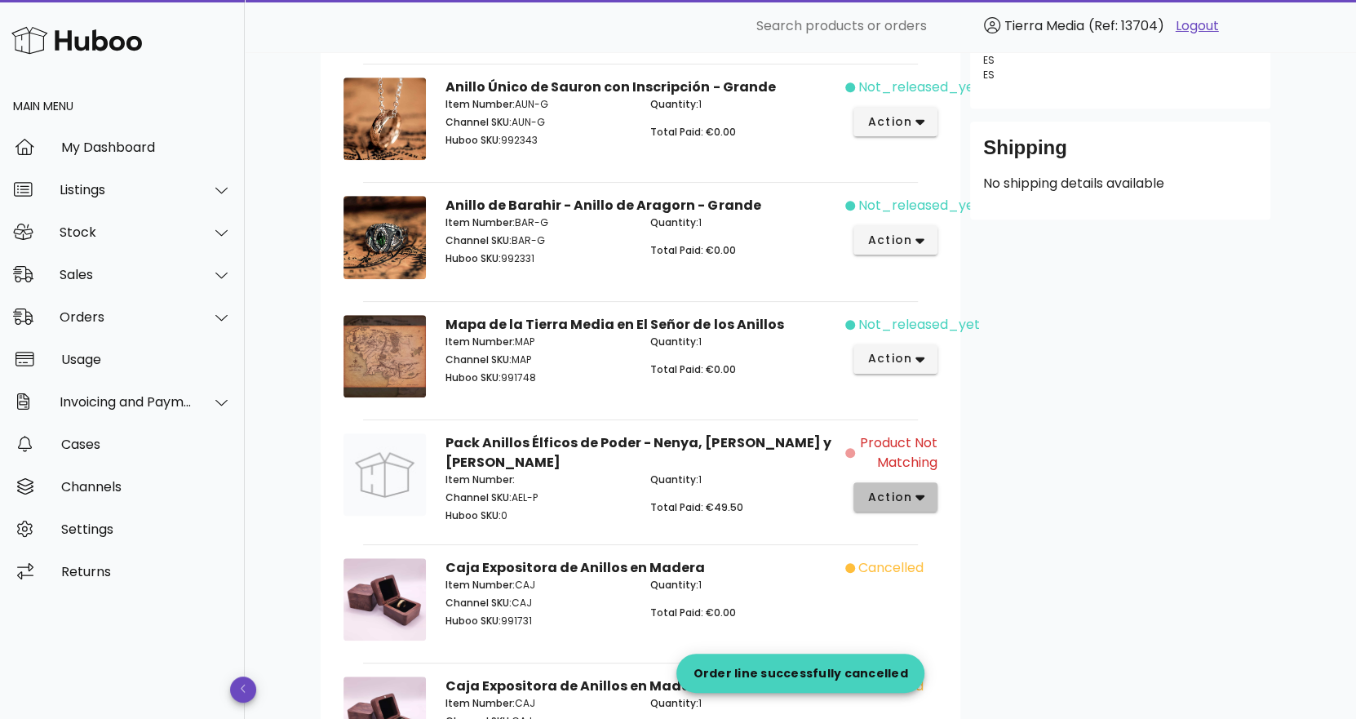
click at [919, 495] on icon "button" at bounding box center [919, 498] width 9 height 6
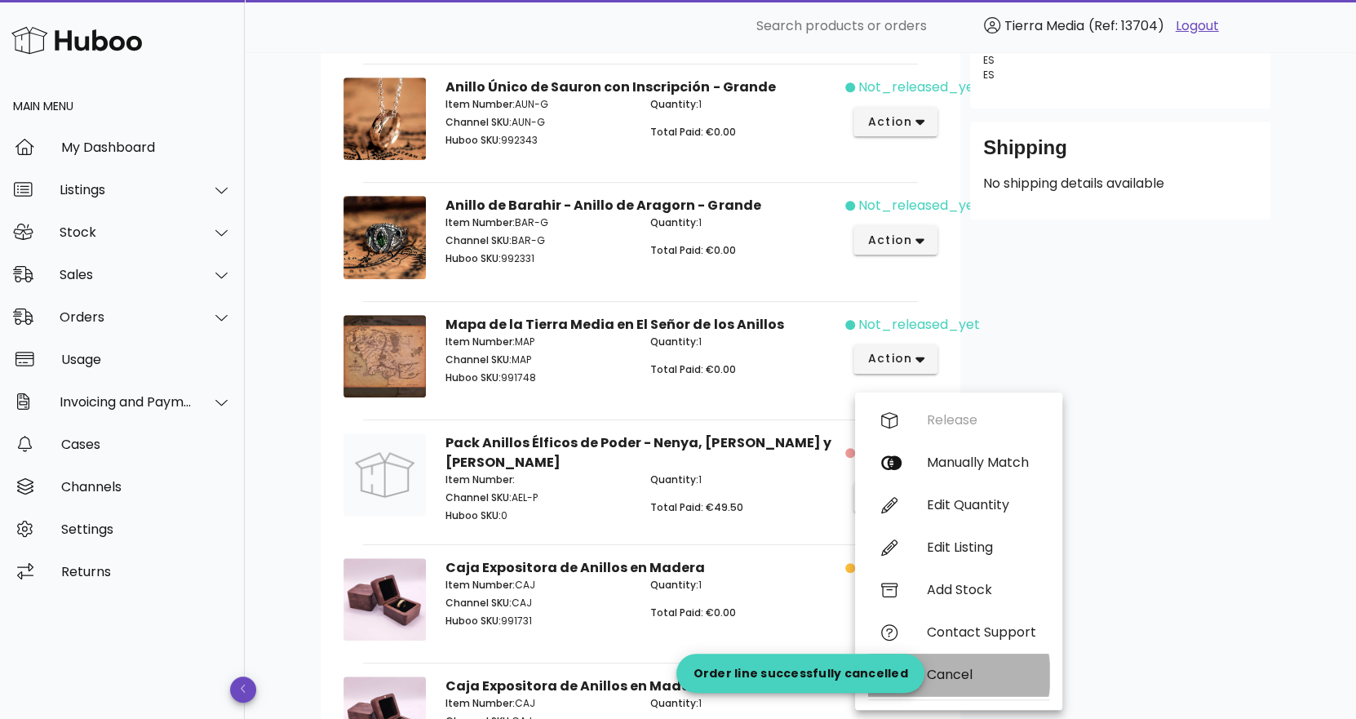
click at [959, 679] on div "Cancel" at bounding box center [981, 673] width 109 height 15
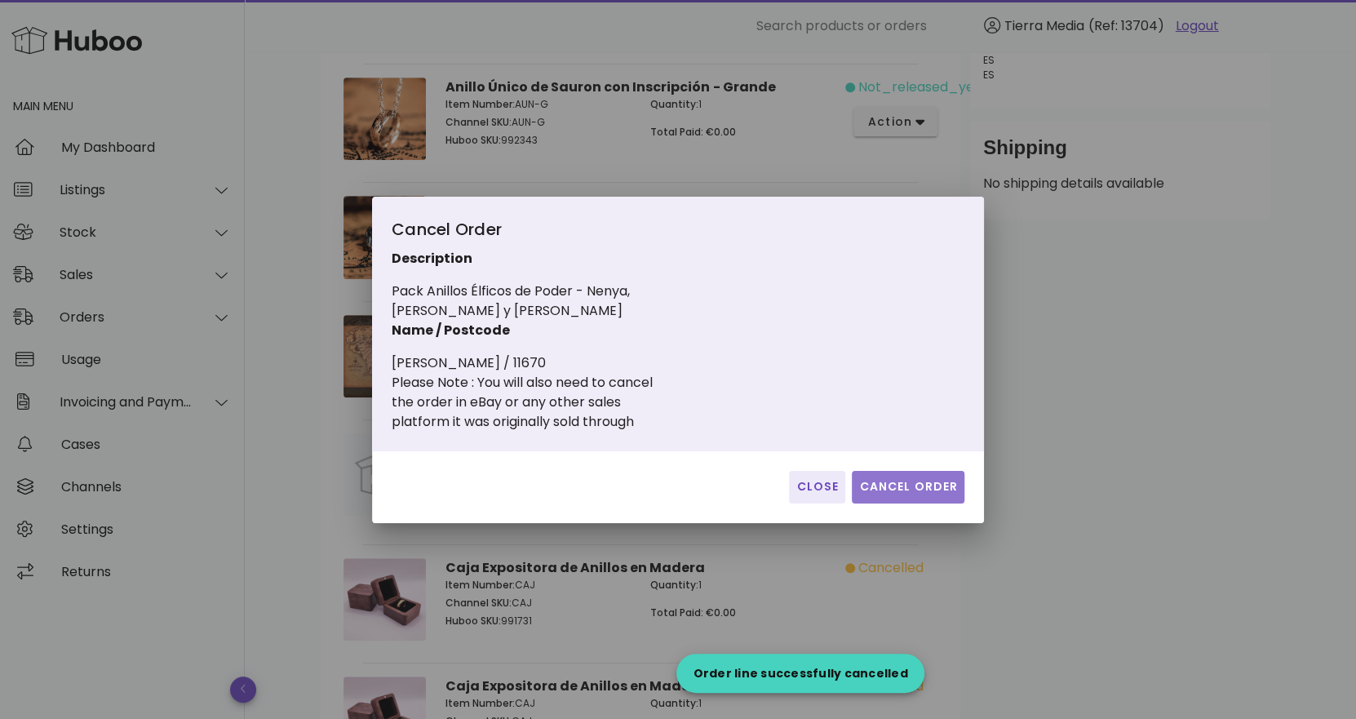
click at [918, 471] on button "Cancel Order" at bounding box center [908, 487] width 113 height 33
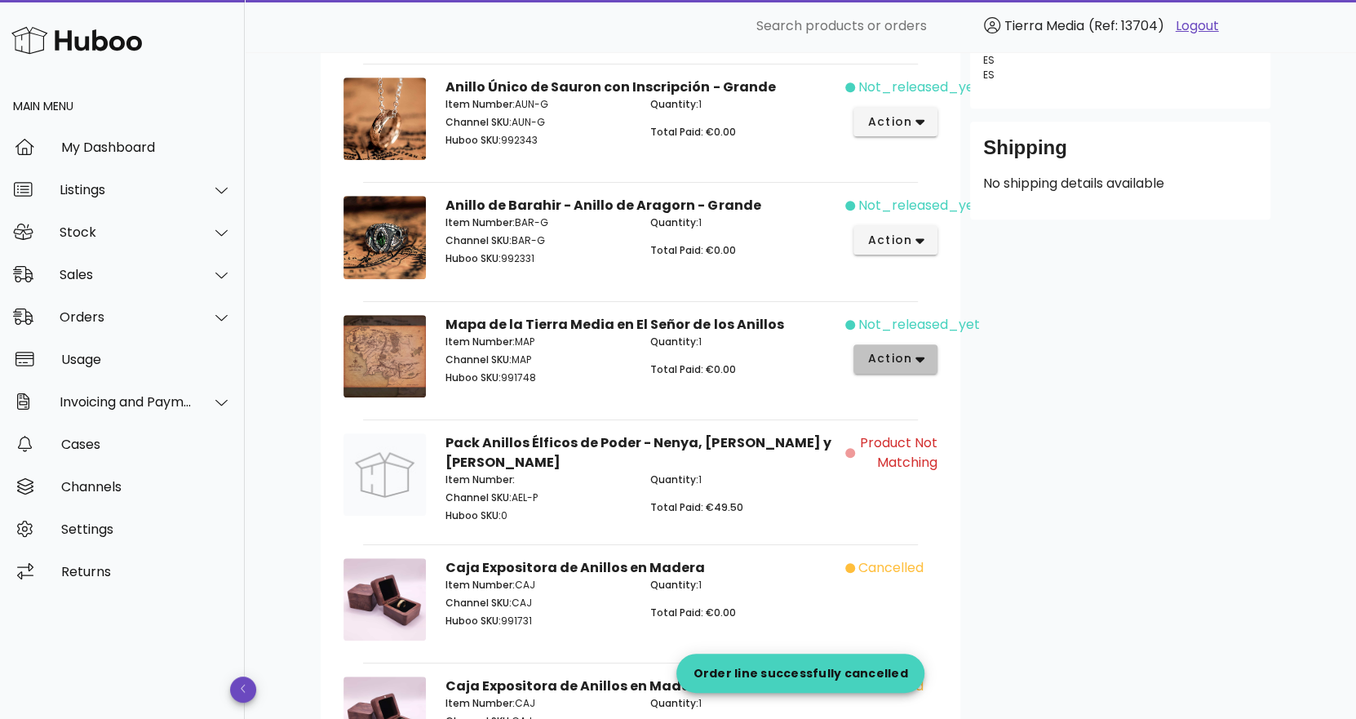
click at [917, 357] on icon "button" at bounding box center [919, 360] width 9 height 6
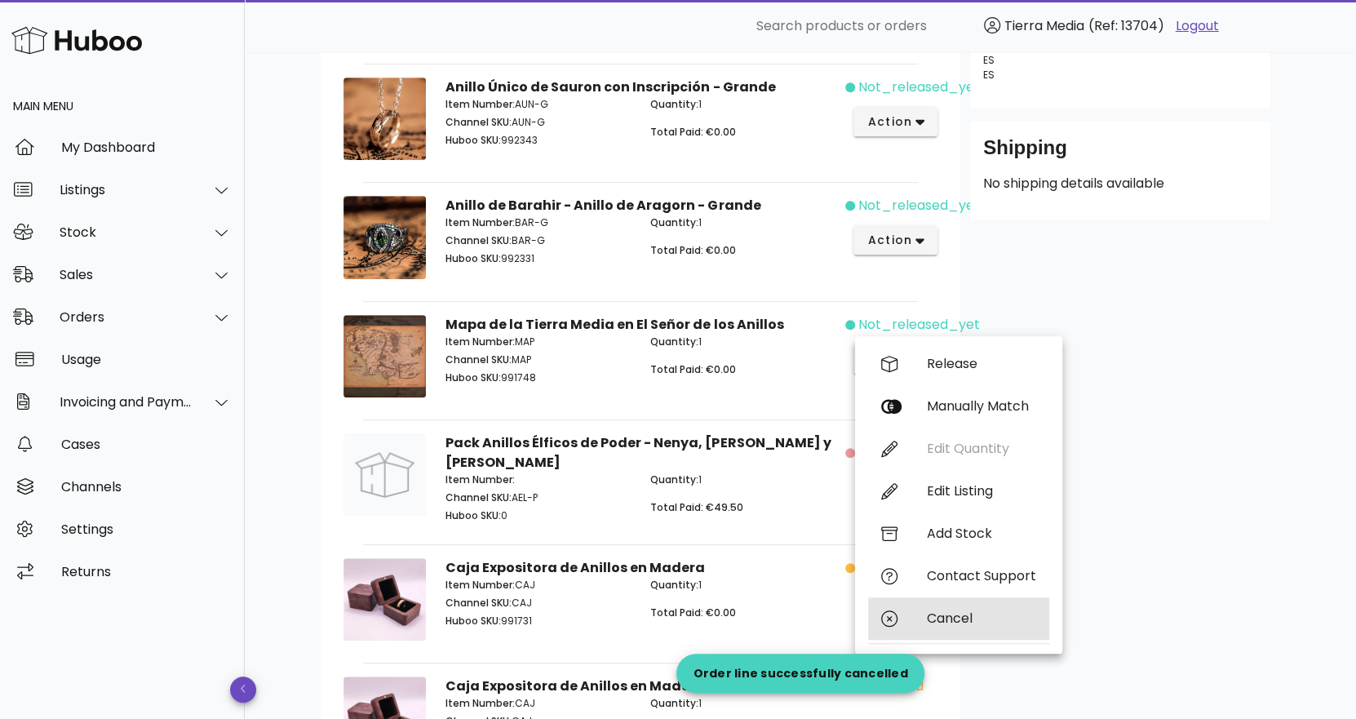
click at [958, 613] on div "Cancel" at bounding box center [981, 617] width 109 height 15
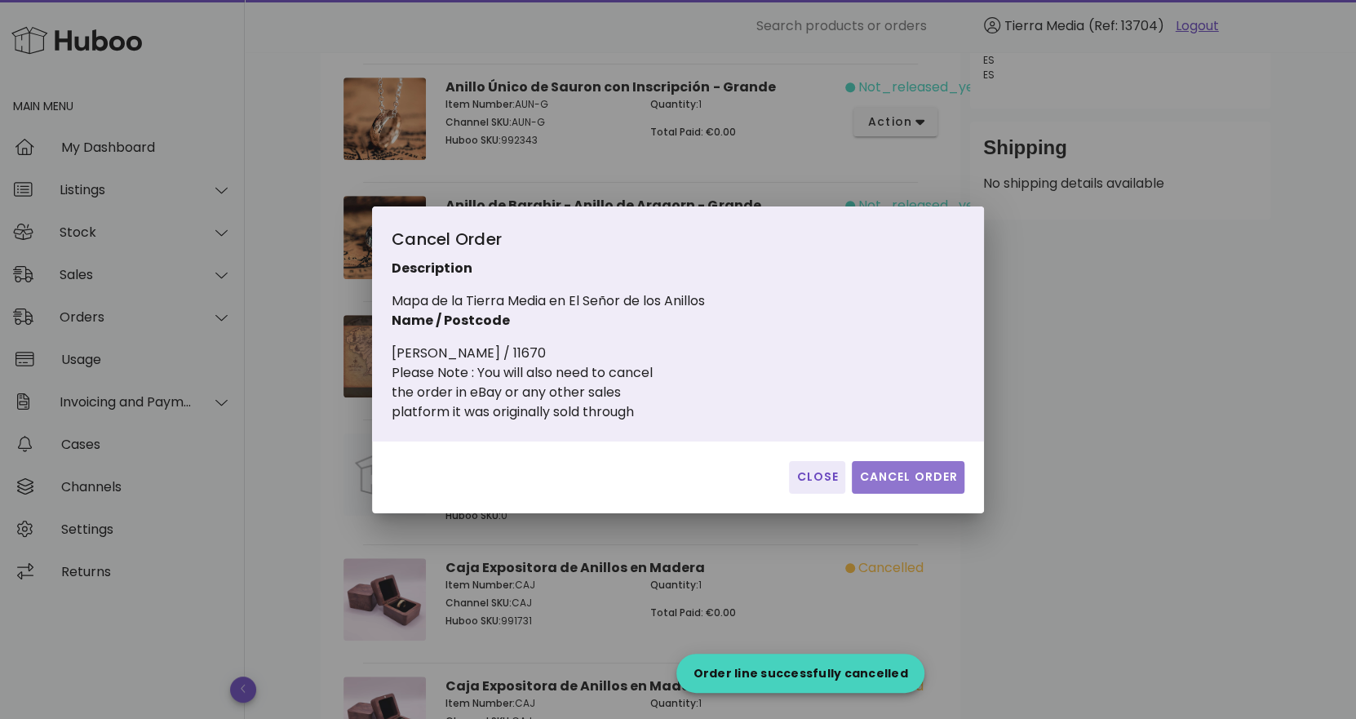
click at [926, 482] on span "Cancel Order" at bounding box center [908, 476] width 100 height 17
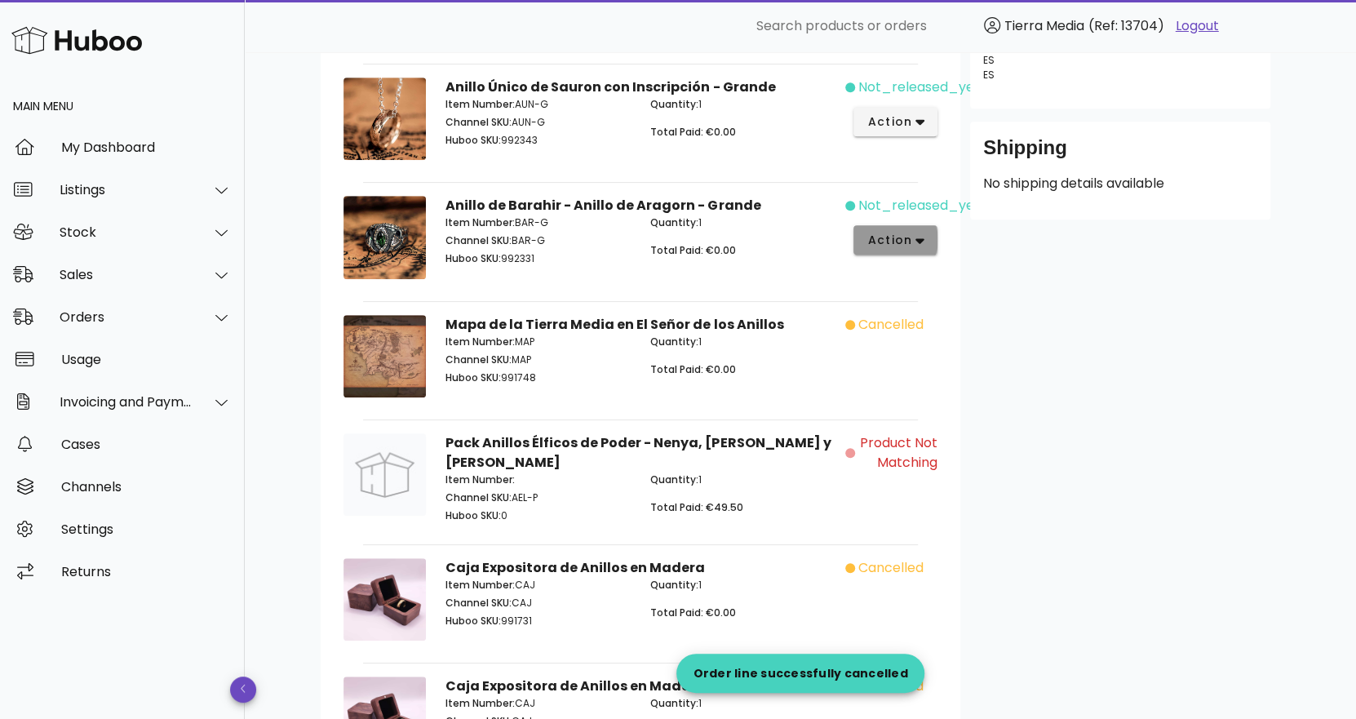
click at [905, 232] on span "action" at bounding box center [889, 240] width 46 height 17
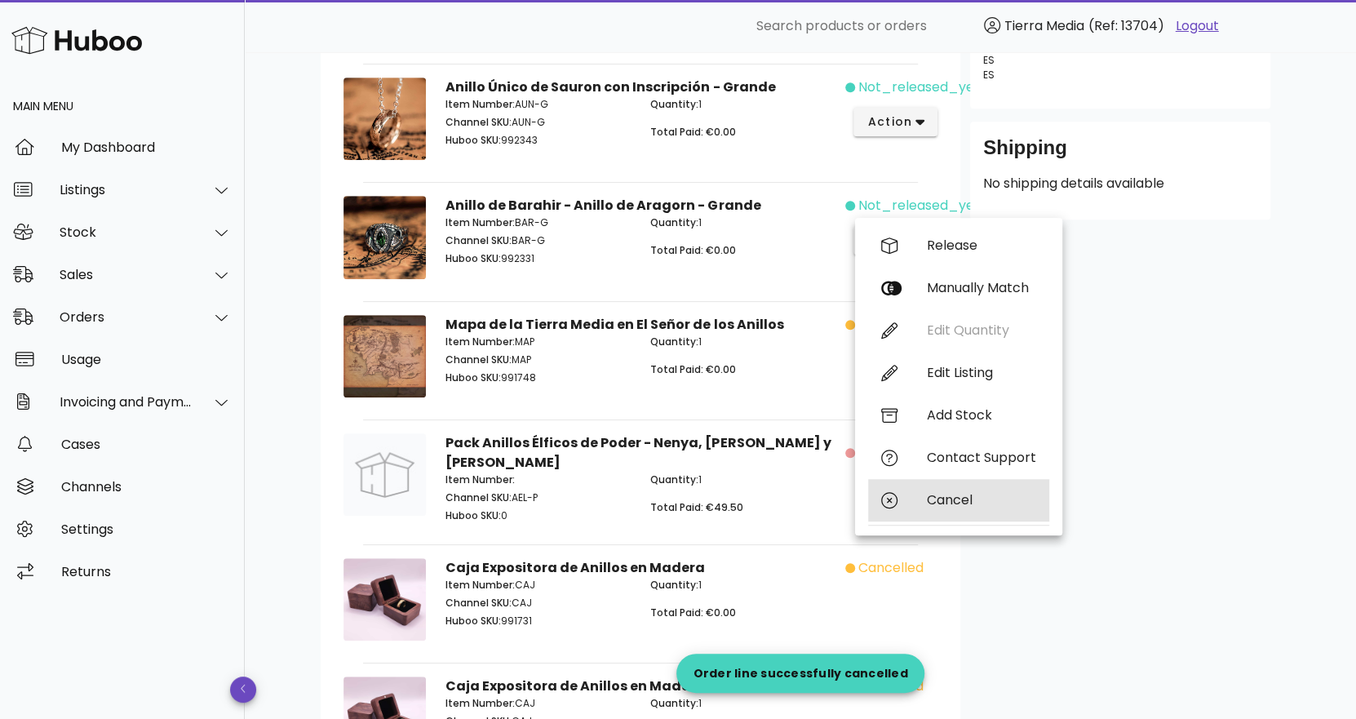
click at [952, 498] on div "Cancel" at bounding box center [981, 499] width 109 height 15
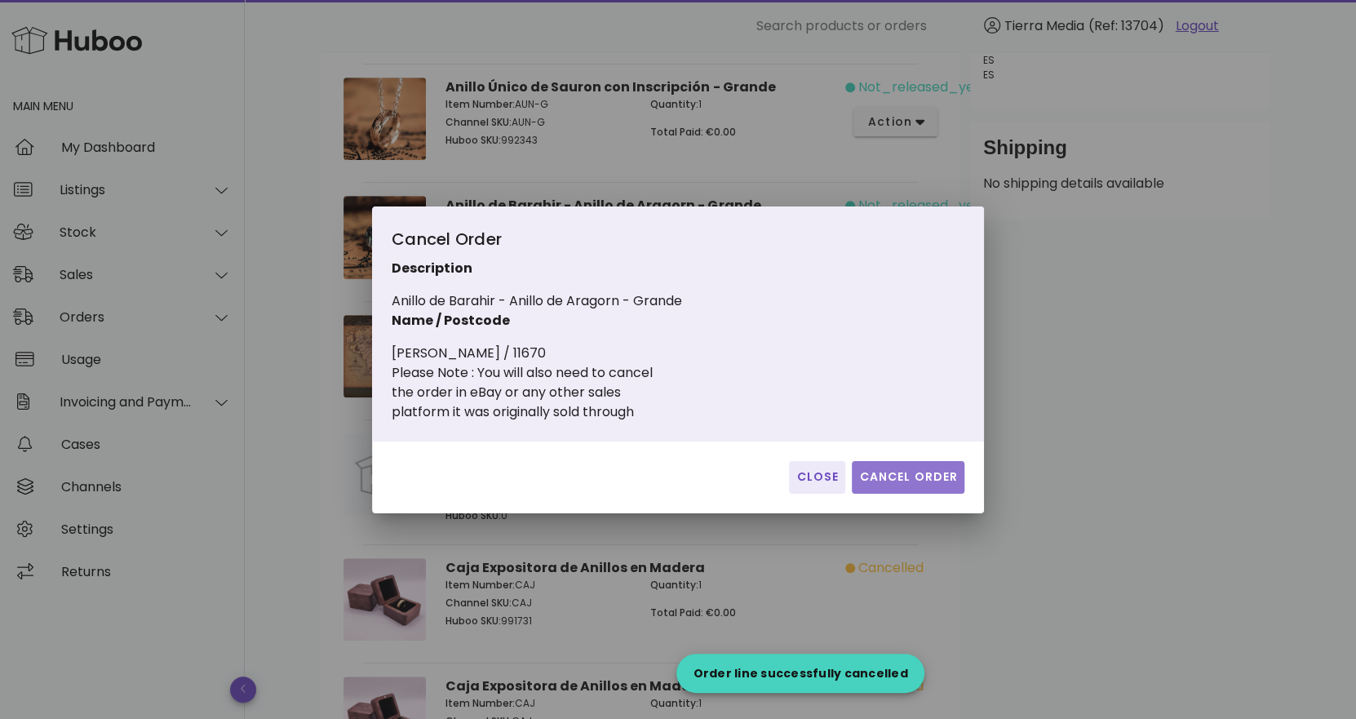
click at [949, 474] on span "Cancel Order" at bounding box center [908, 476] width 100 height 17
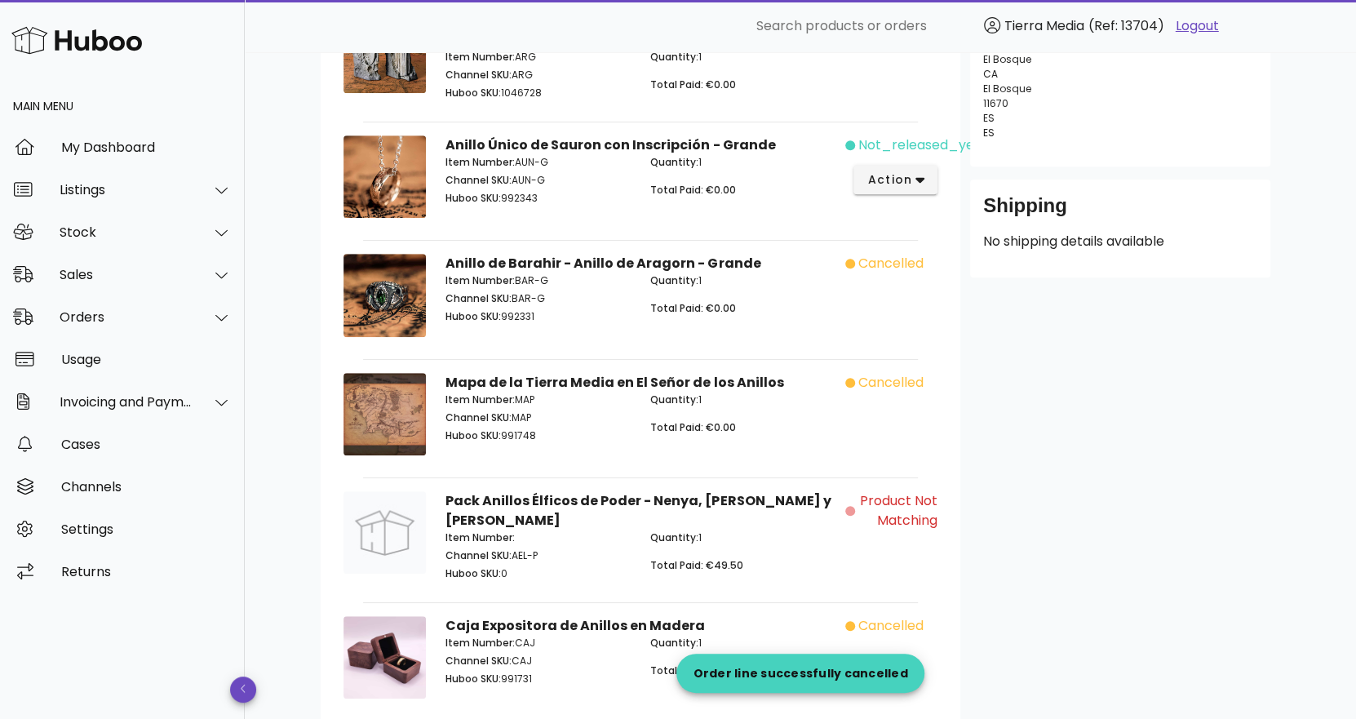
scroll to position [358, 0]
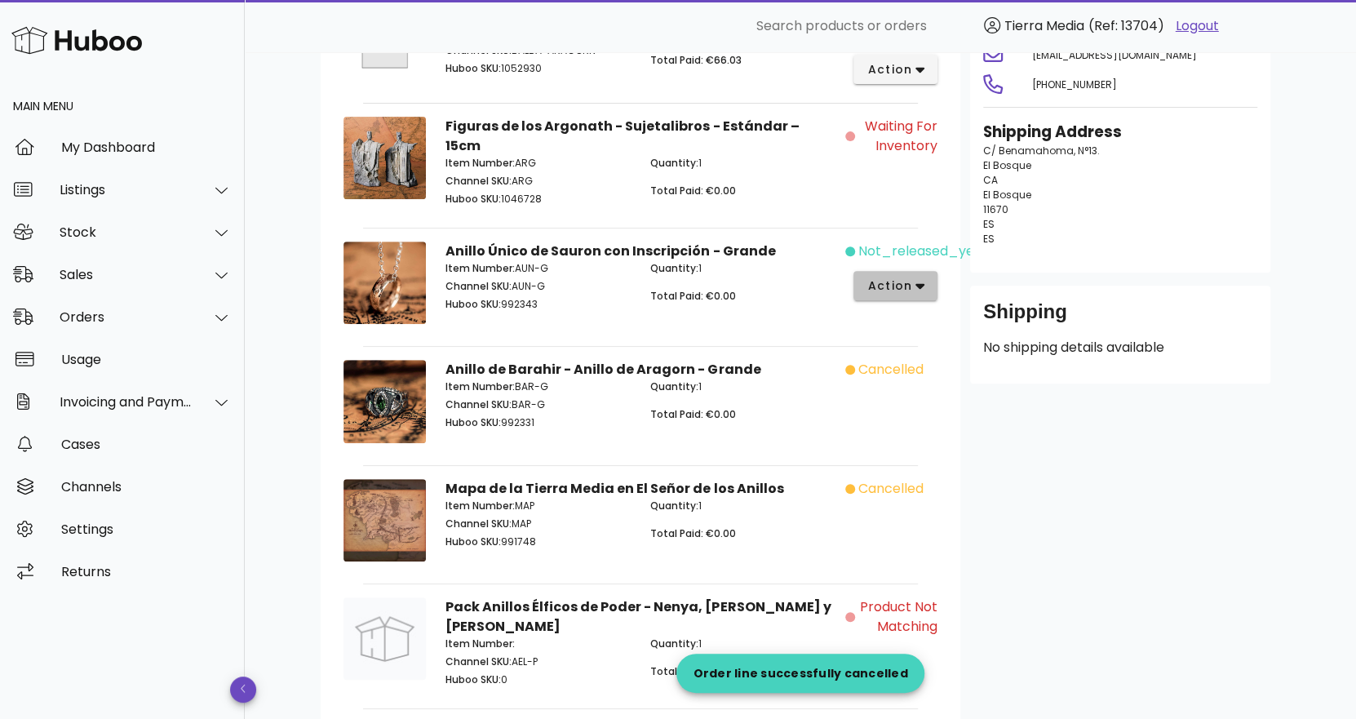
click at [889, 277] on span "action" at bounding box center [889, 285] width 46 height 17
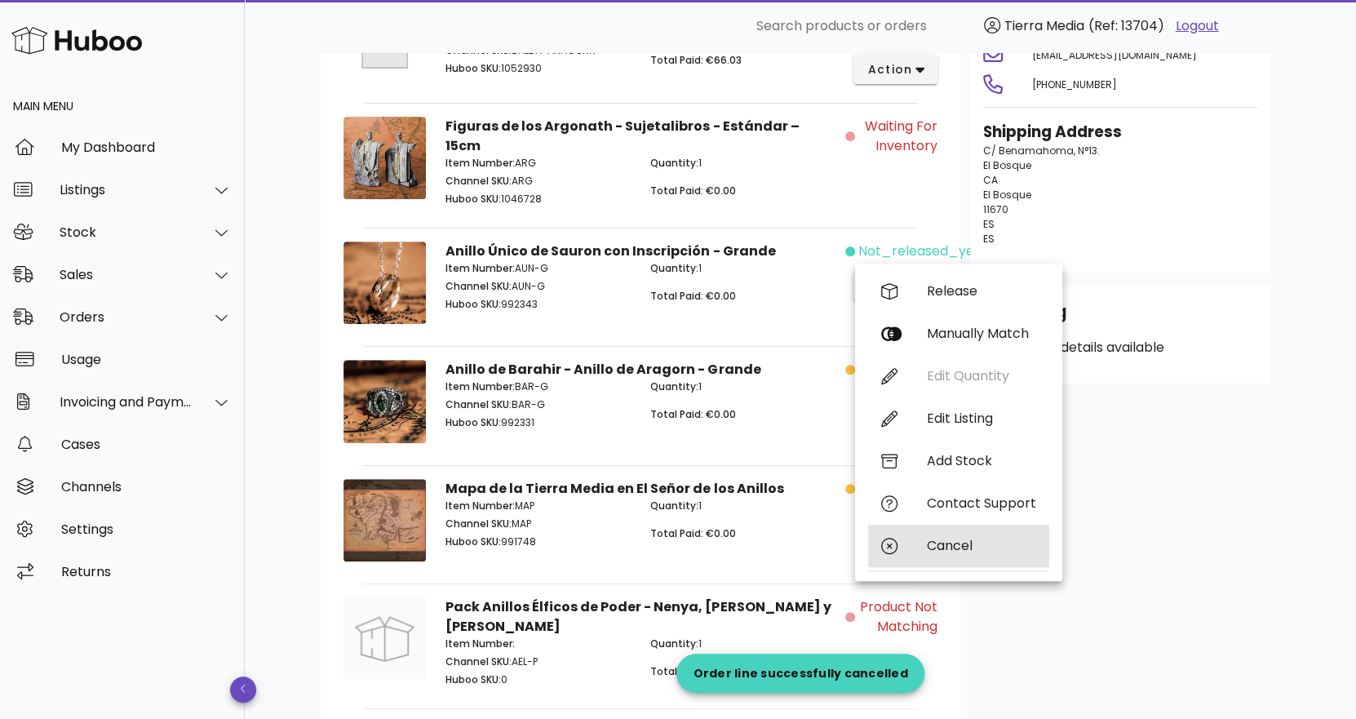
click at [935, 543] on div "Cancel" at bounding box center [981, 545] width 109 height 15
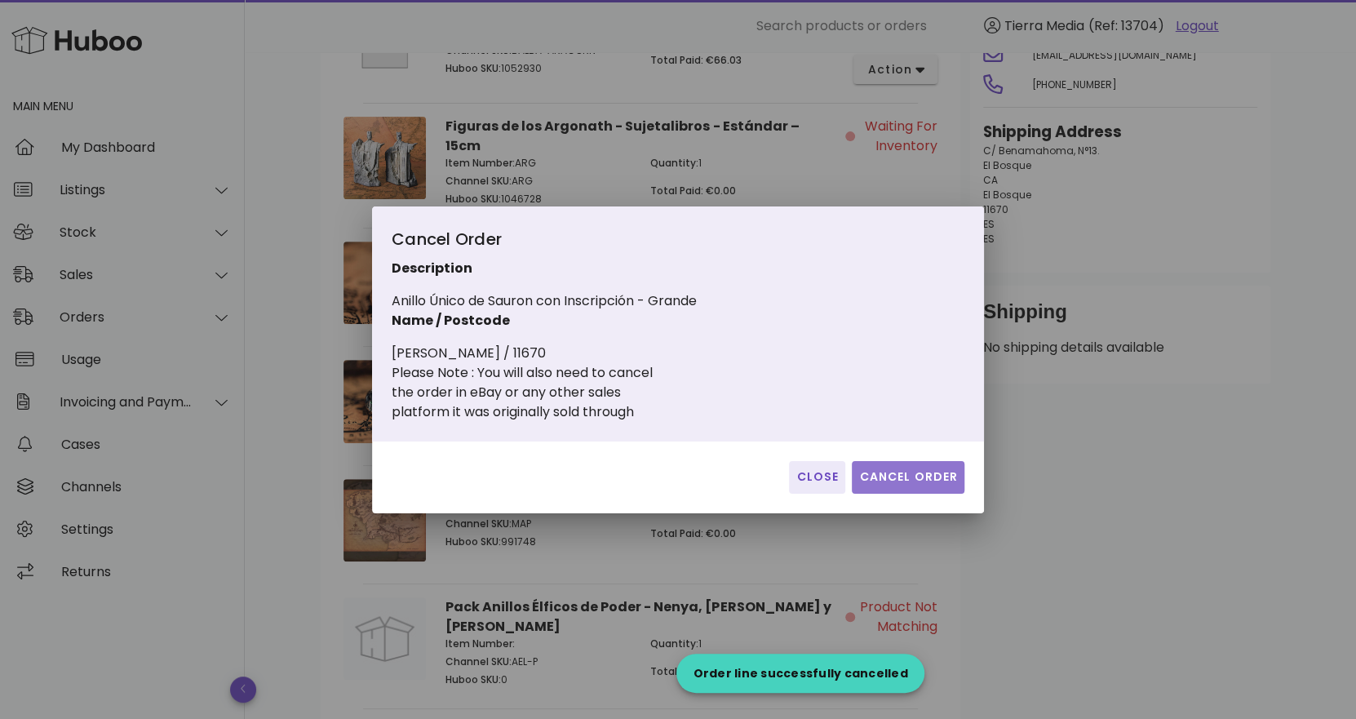
click at [929, 479] on span "Cancel Order" at bounding box center [908, 476] width 100 height 17
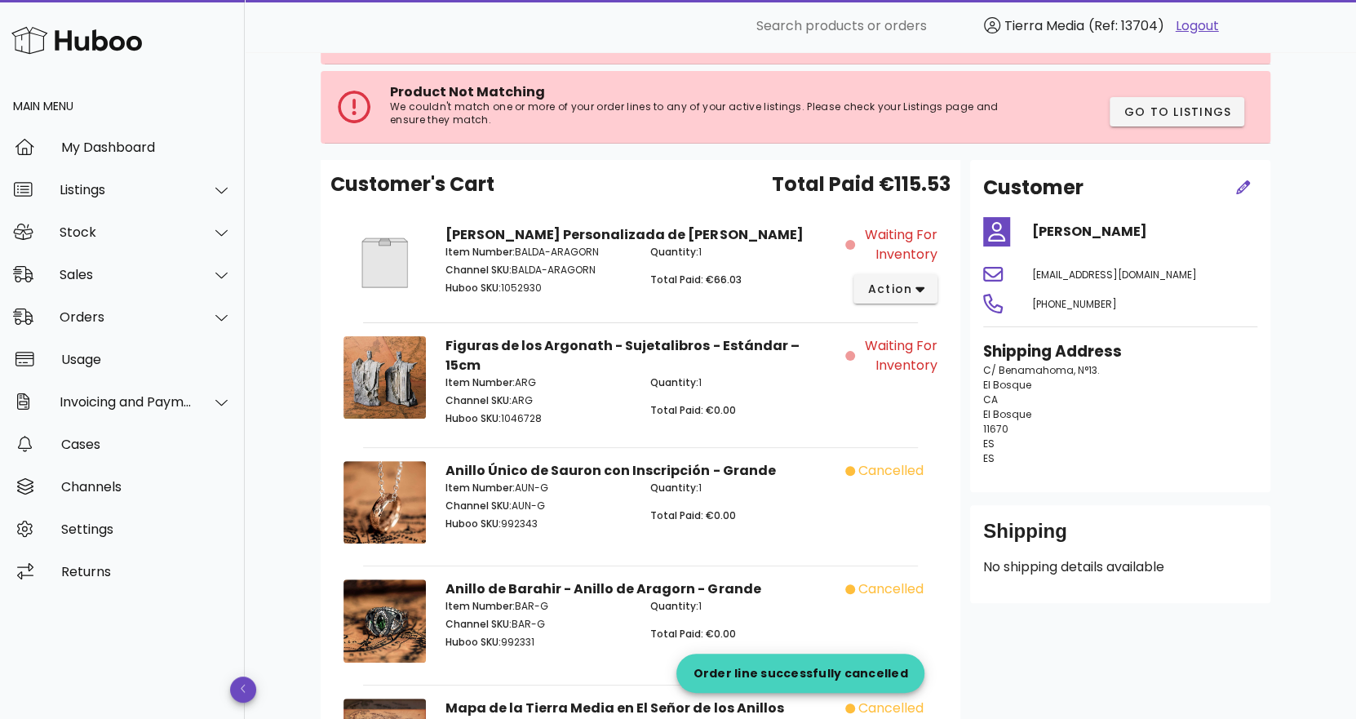
scroll to position [114, 0]
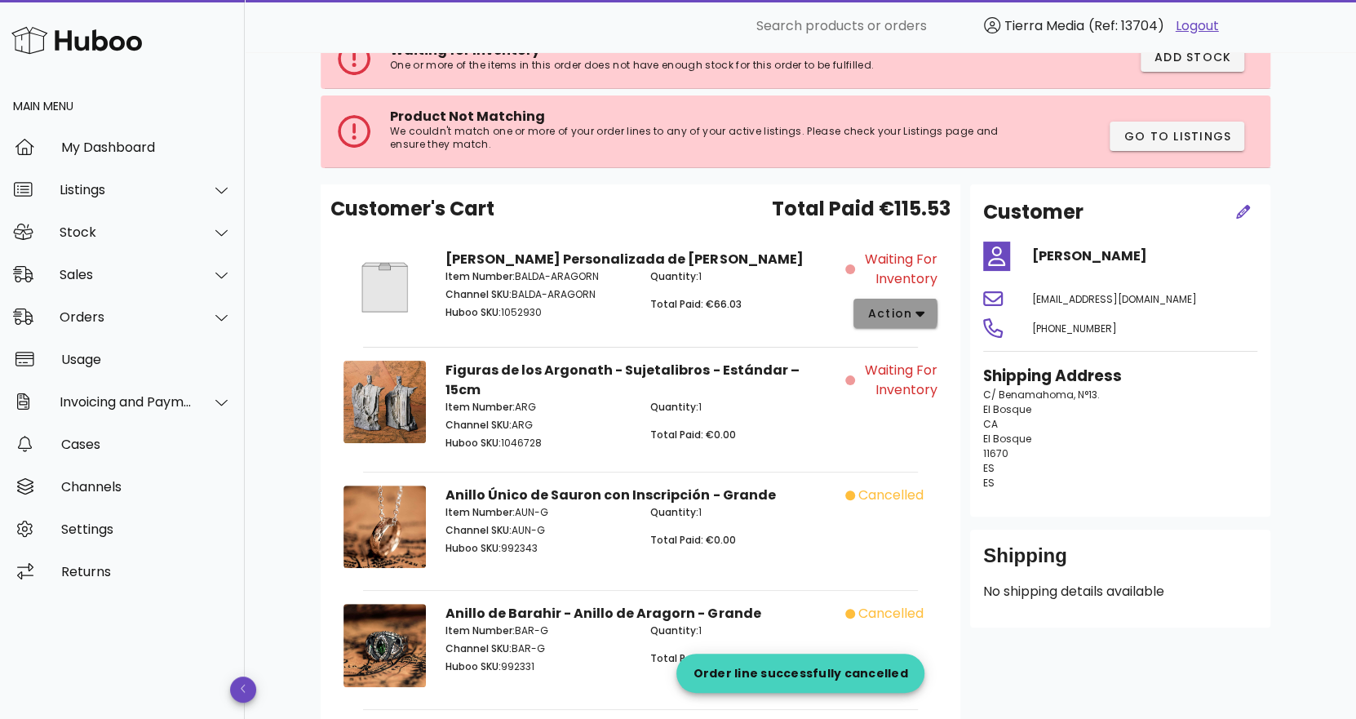
click at [908, 309] on span "action" at bounding box center [889, 313] width 46 height 17
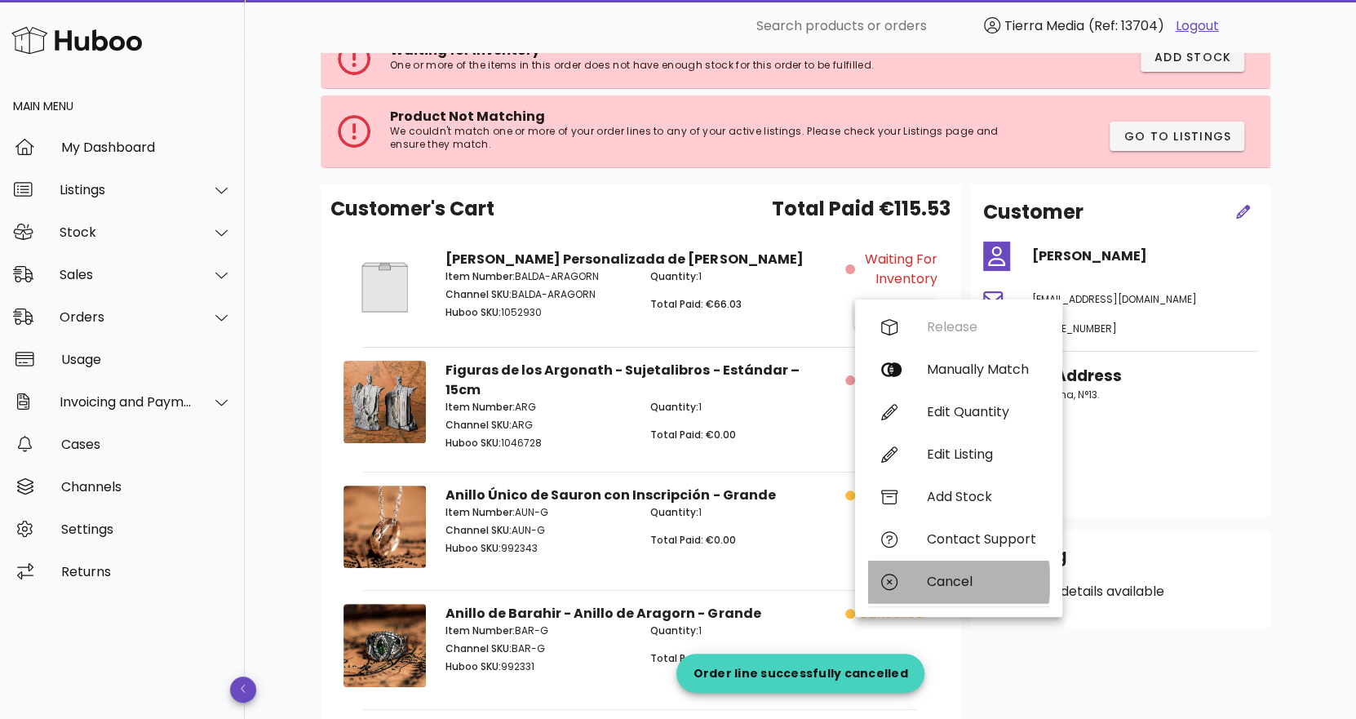
click at [934, 584] on div "Cancel" at bounding box center [981, 580] width 109 height 15
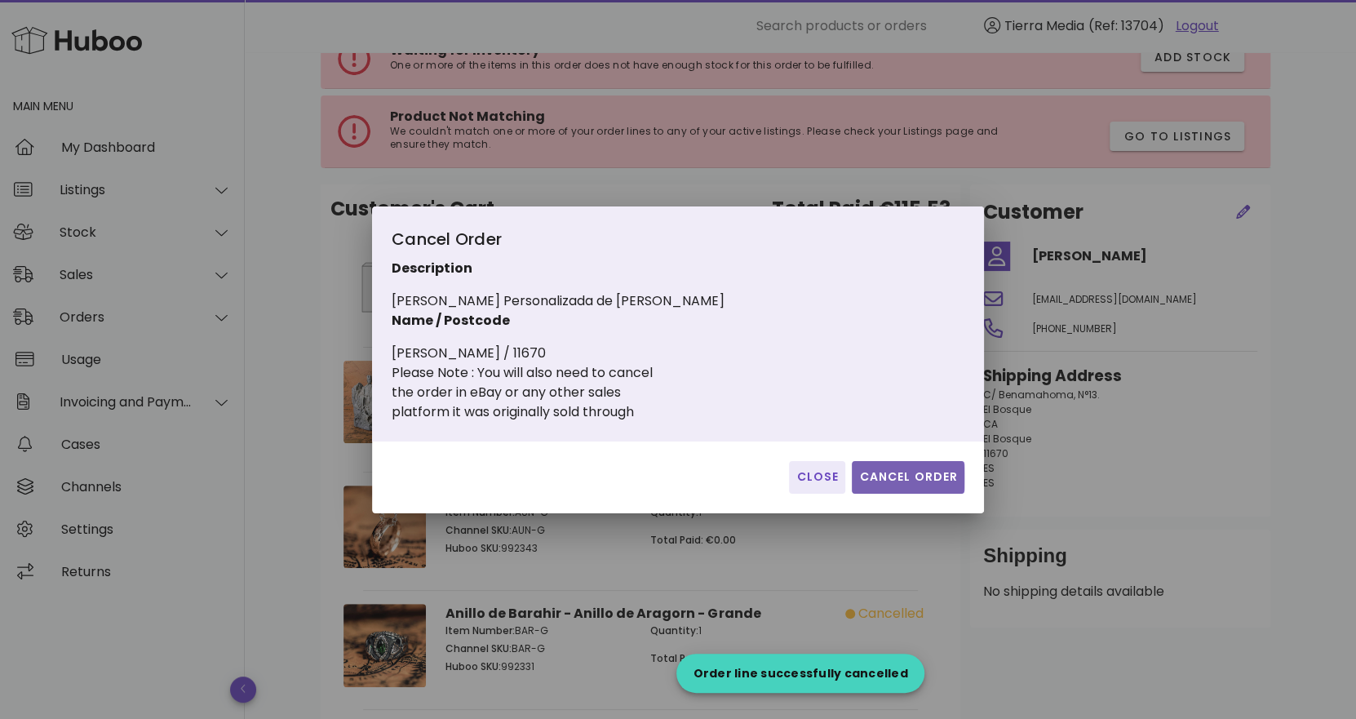
click at [922, 481] on span "Cancel Order" at bounding box center [908, 476] width 100 height 17
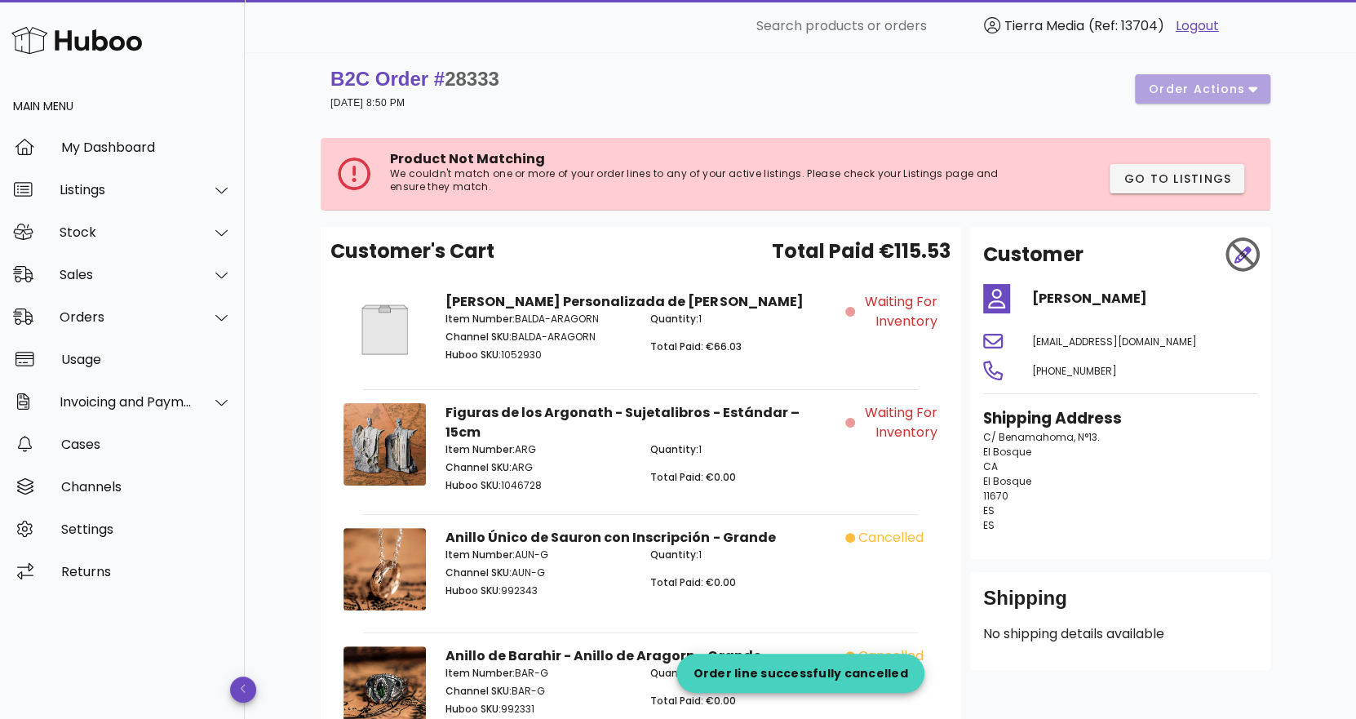
scroll to position [0, 0]
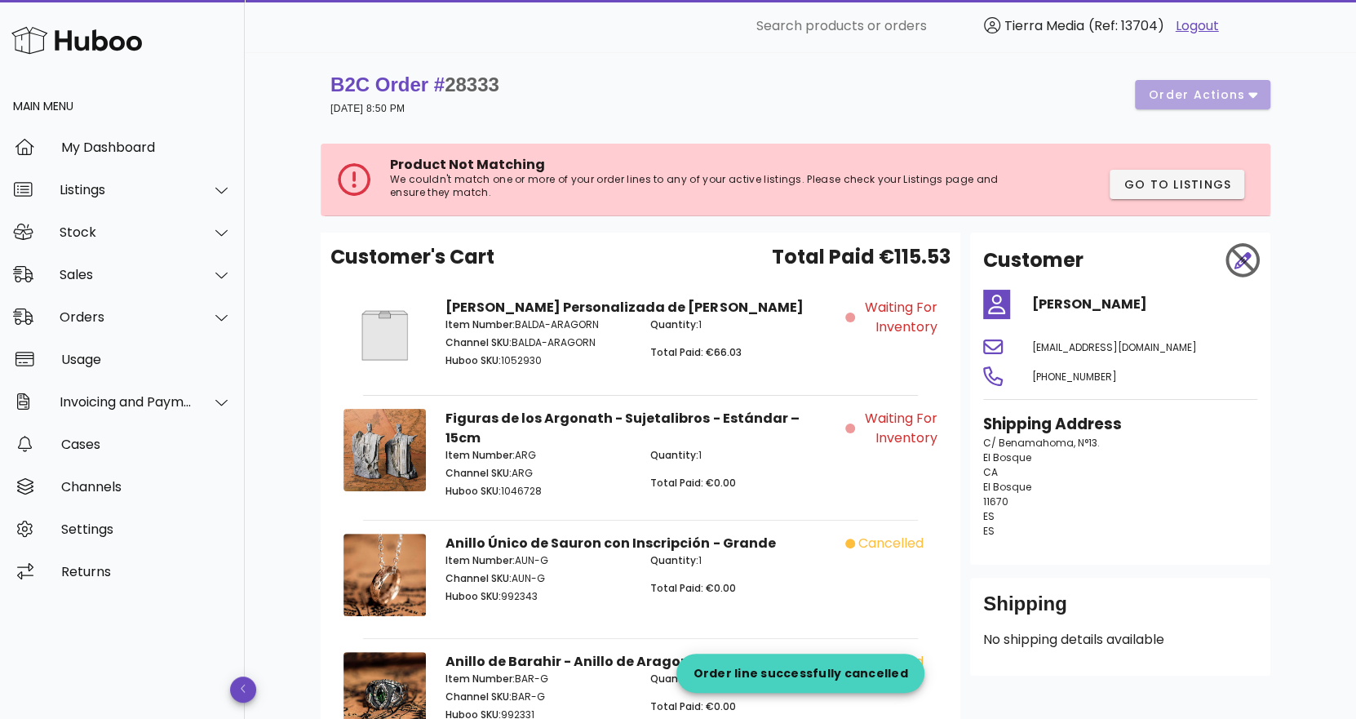
click at [1245, 259] on div at bounding box center [1242, 260] width 49 height 49
click at [122, 314] on div "Orders" at bounding box center [126, 316] width 133 height 15
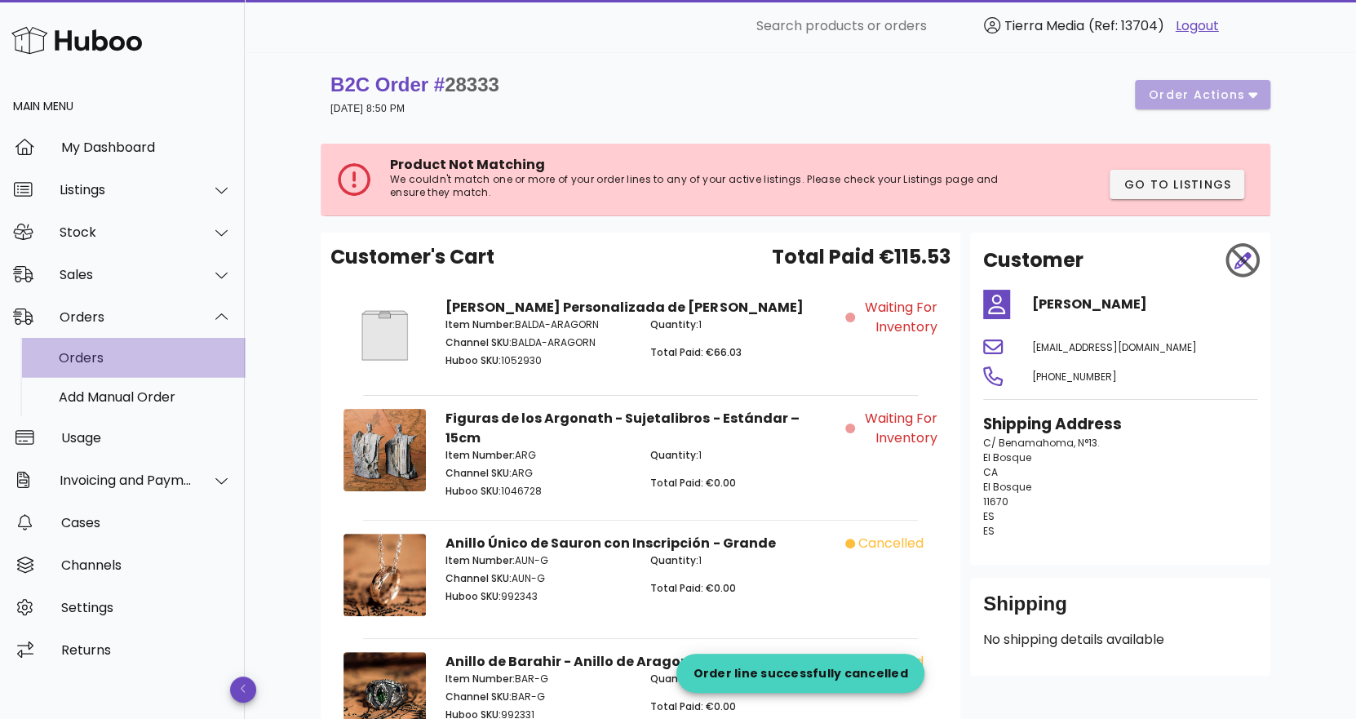
click at [113, 357] on div "Orders" at bounding box center [145, 357] width 173 height 15
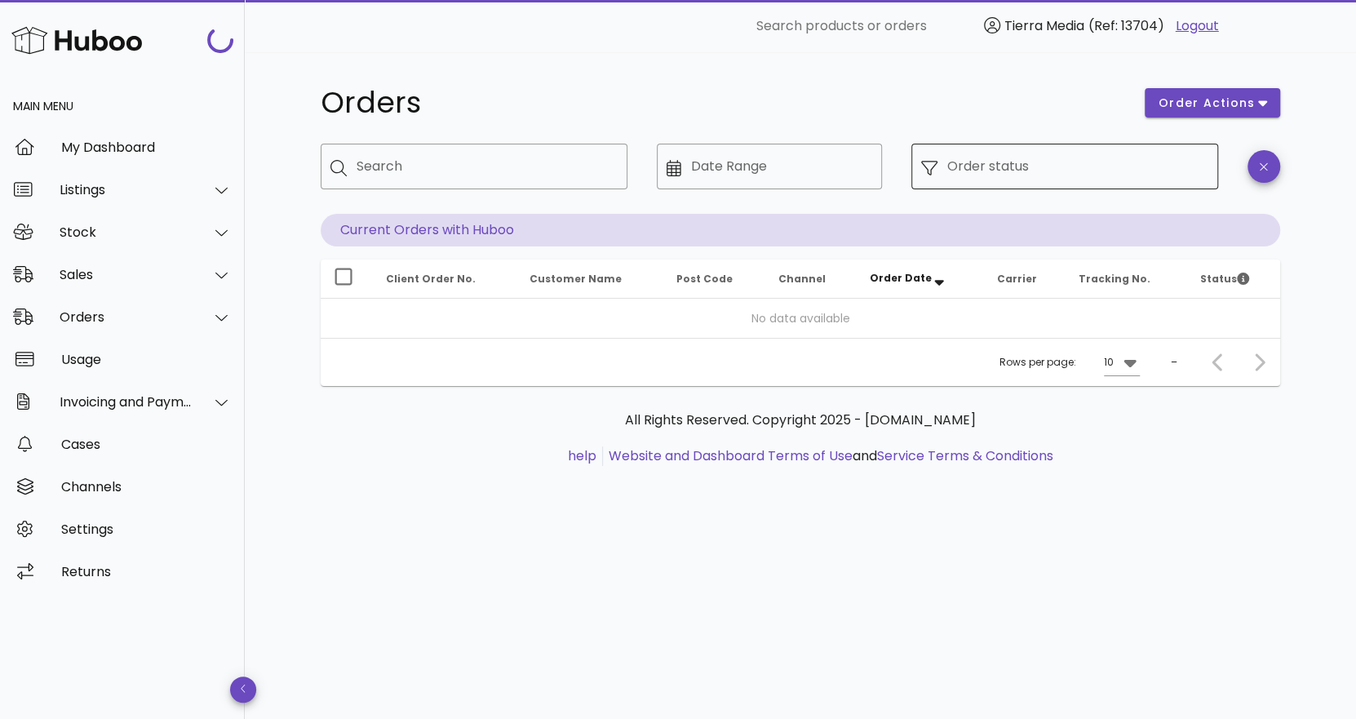
click at [995, 165] on div "Order status" at bounding box center [1077, 167] width 261 height 46
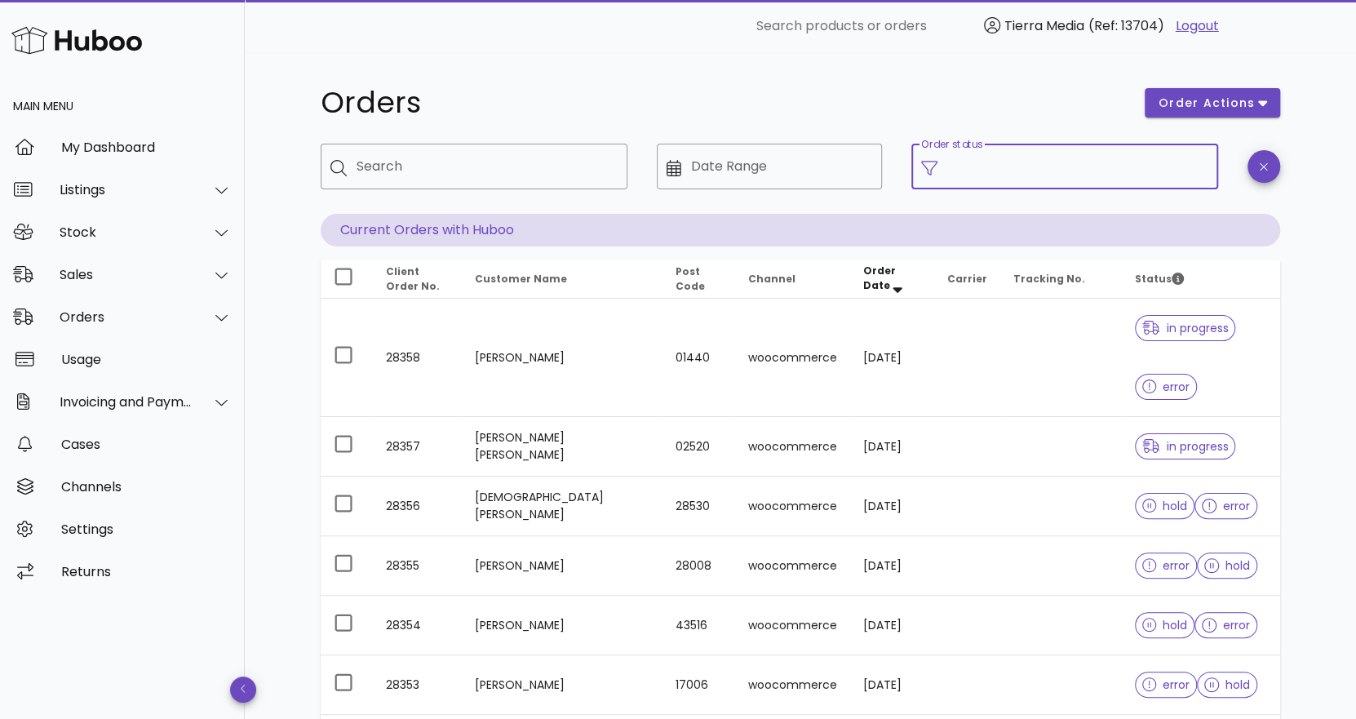
click at [970, 169] on input "Order status" at bounding box center [1077, 166] width 261 height 26
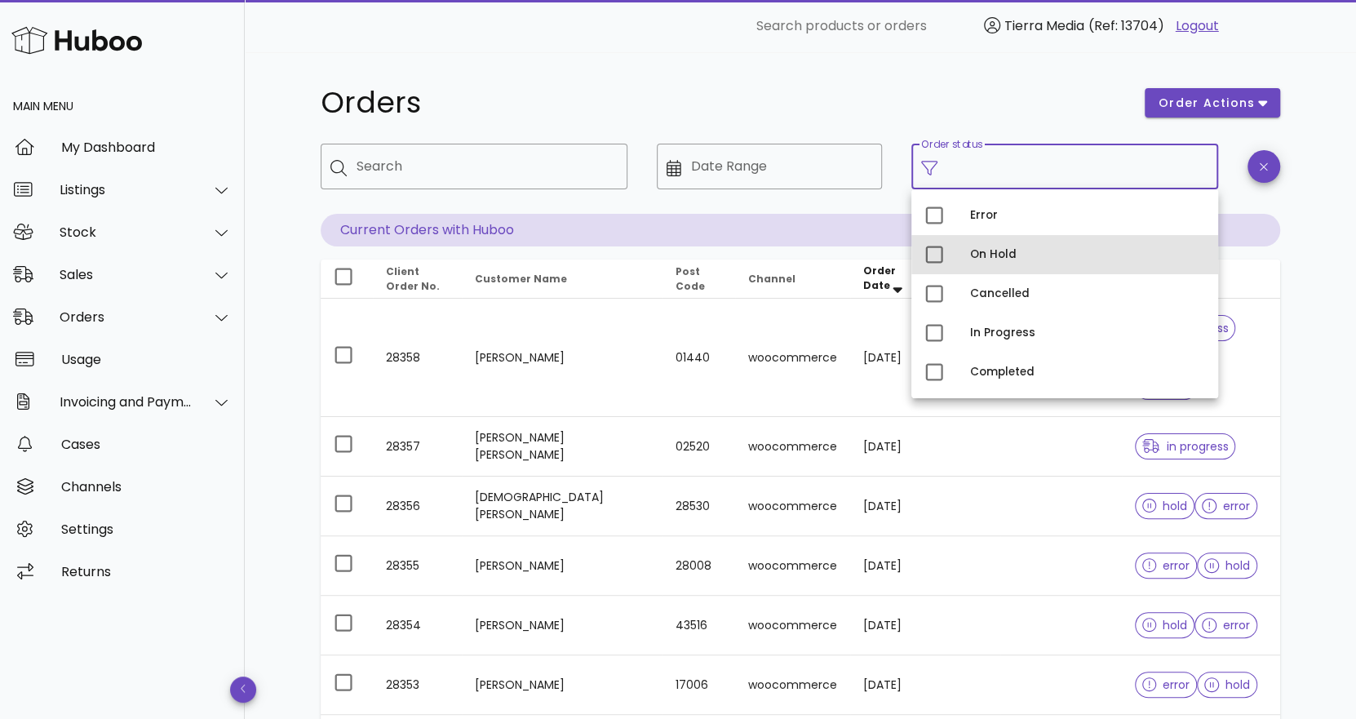
click at [986, 249] on div "On Hold" at bounding box center [1087, 254] width 235 height 13
type input "**********"
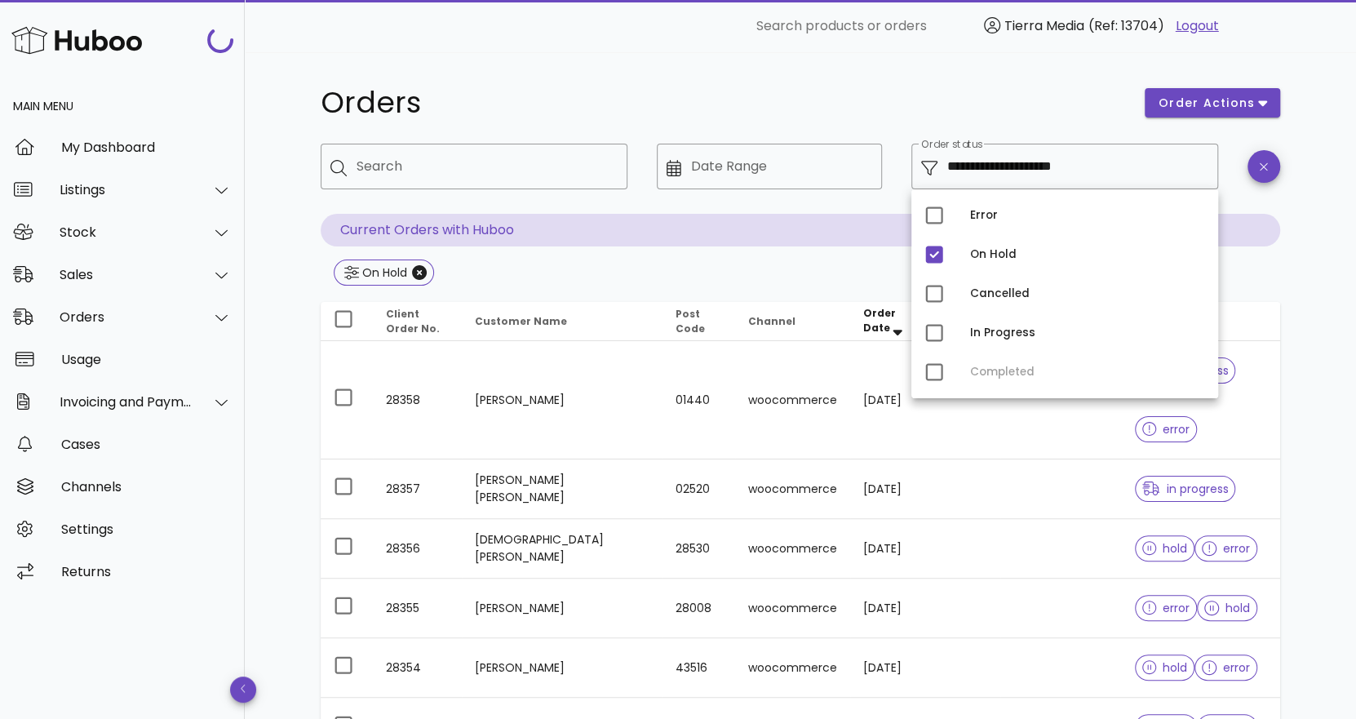
click at [1320, 312] on div "**********" at bounding box center [800, 701] width 1111 height 1298
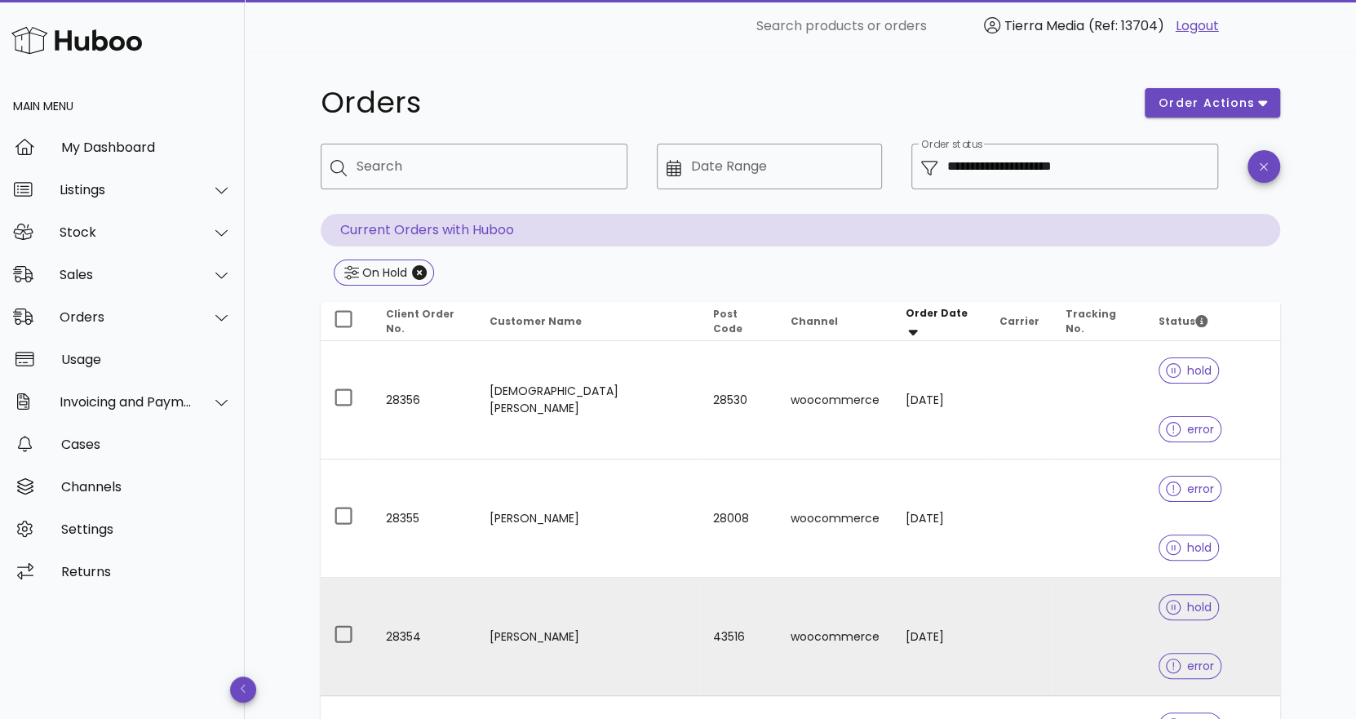
click at [576, 577] on td "ANNA MUÑOZ PAGO" at bounding box center [587, 636] width 223 height 118
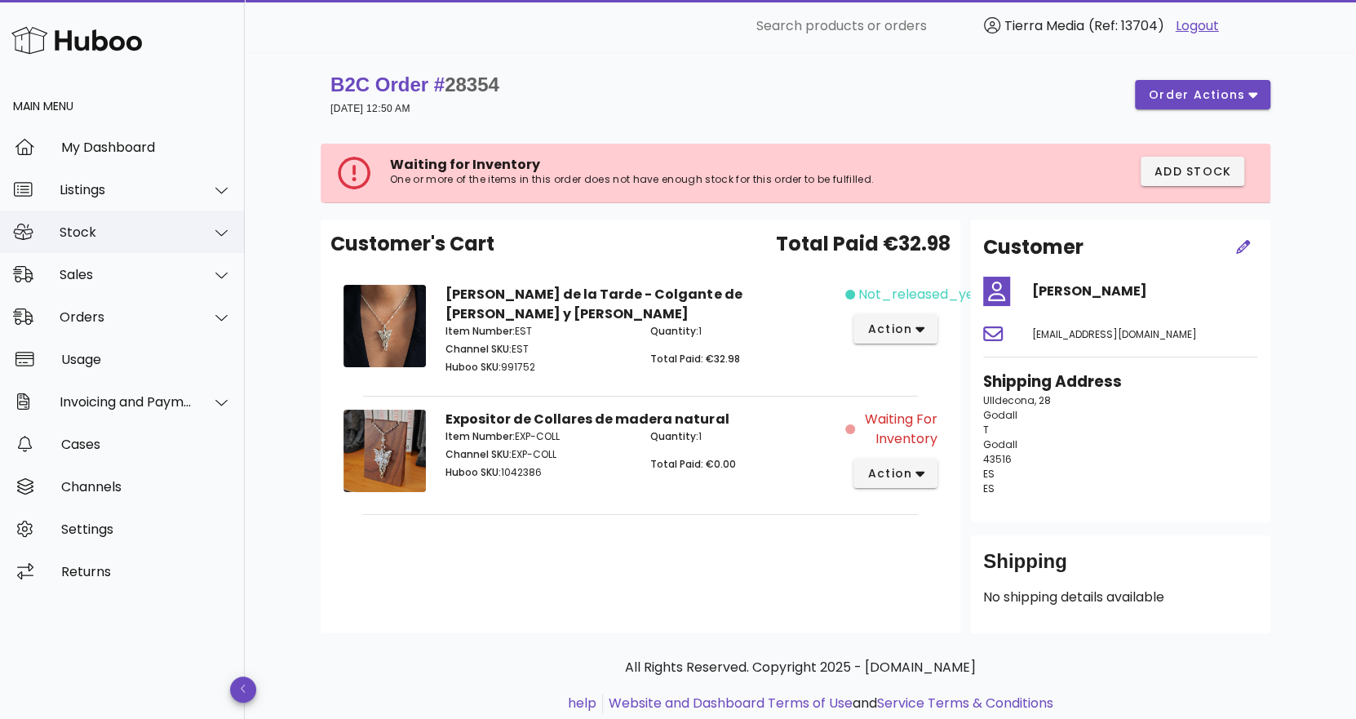
click at [133, 234] on div "Stock" at bounding box center [126, 231] width 133 height 15
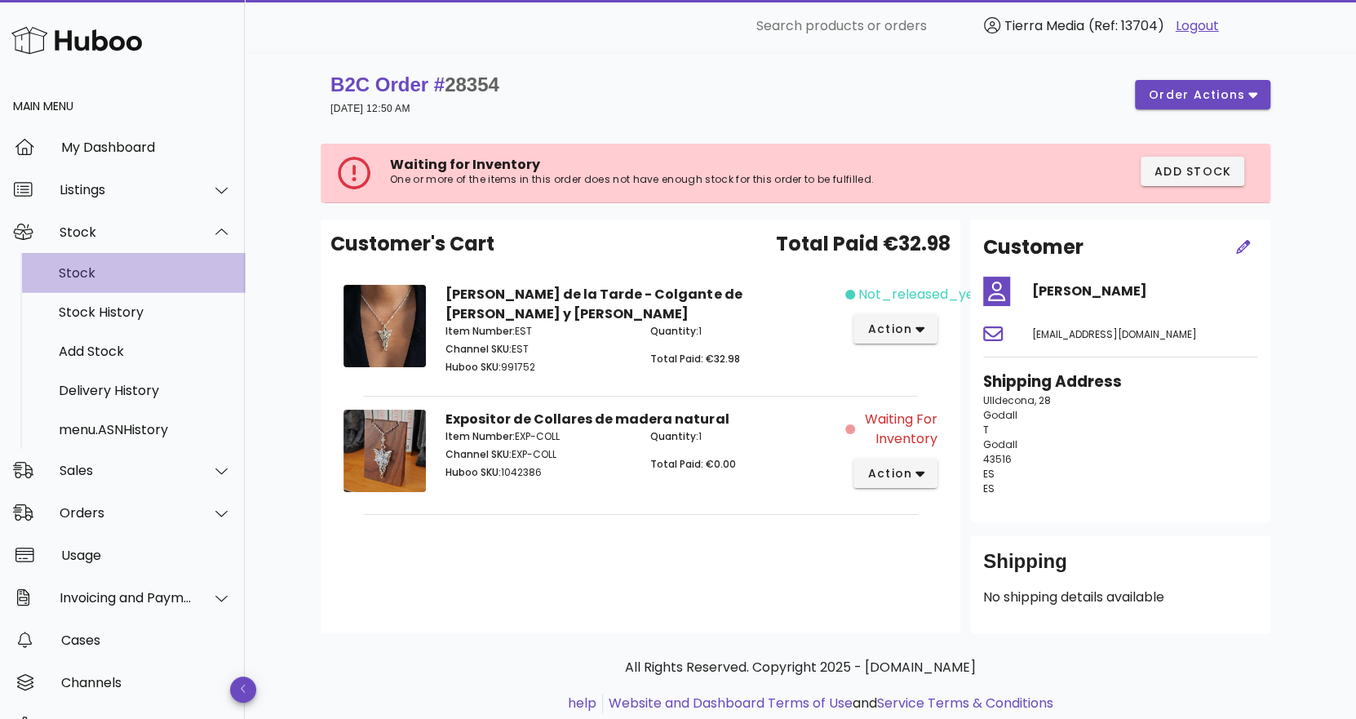
click at [108, 276] on div "Stock" at bounding box center [145, 272] width 173 height 15
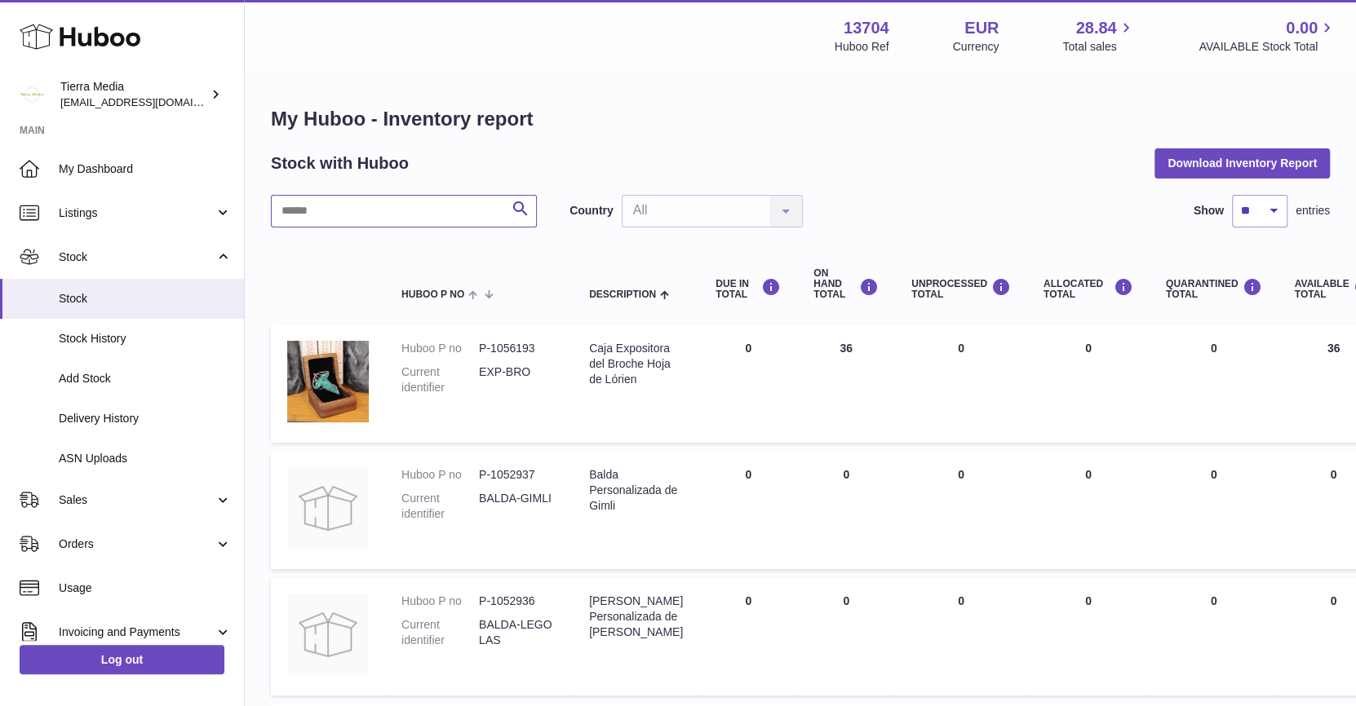
click at [396, 208] on input "text" at bounding box center [404, 211] width 266 height 33
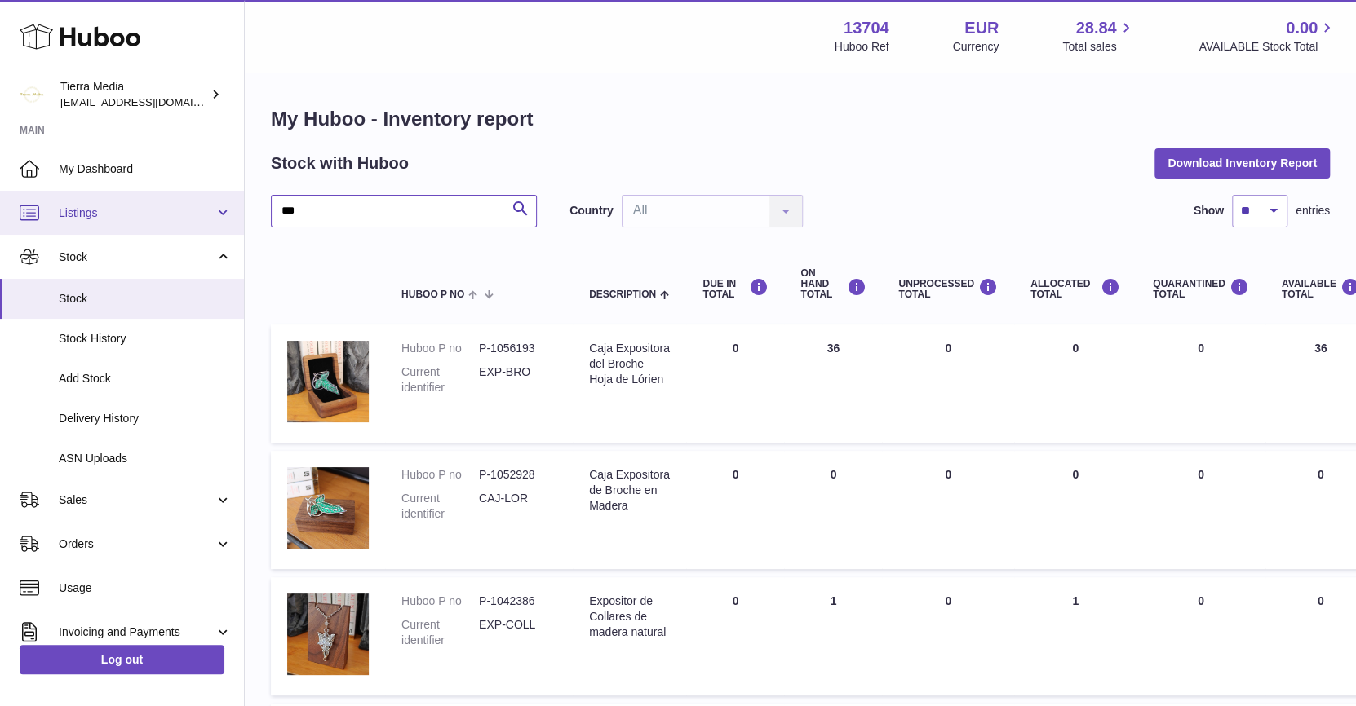
drag, startPoint x: 299, startPoint y: 209, endPoint x: 233, endPoint y: 201, distance: 66.5
click at [233, 201] on div "Huboo Tierra Media [EMAIL_ADDRESS][DOMAIN_NAME] Main My Dashboard Listings Not …" at bounding box center [678, 479] width 1356 height 958
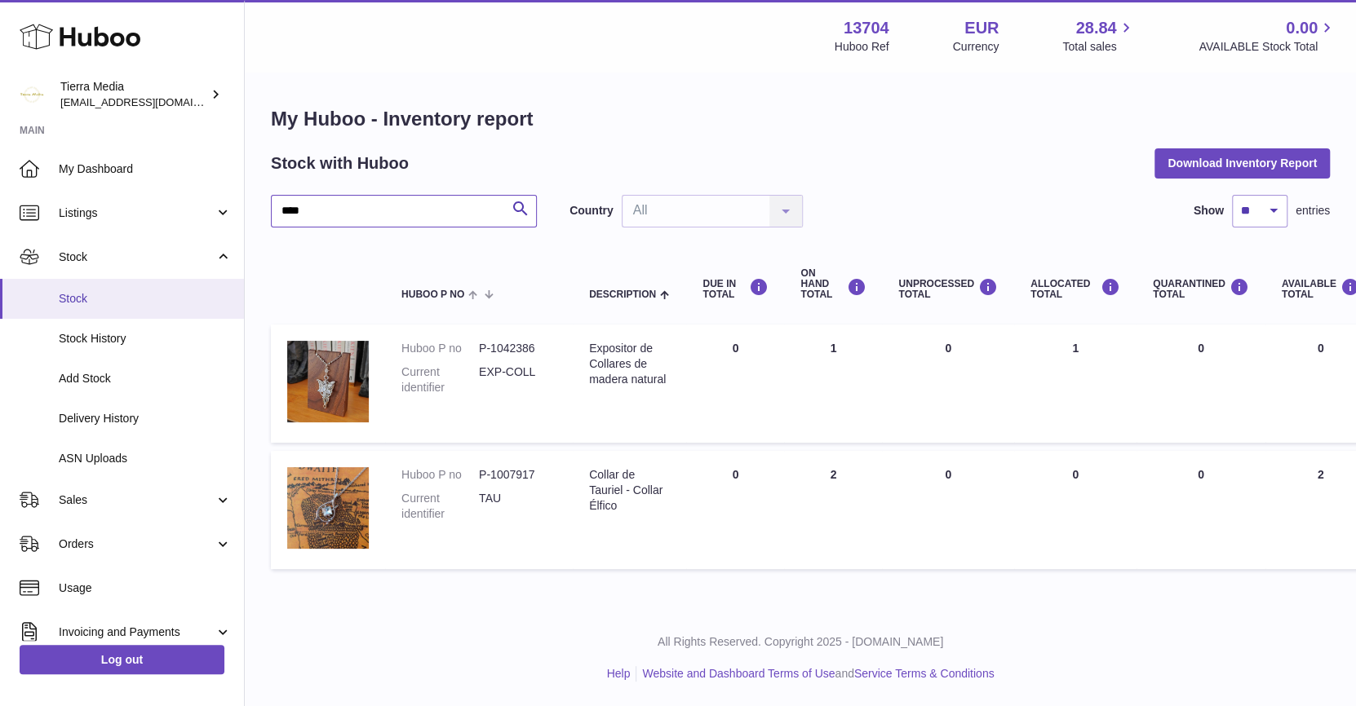
type input "****"
click at [124, 299] on span "Stock" at bounding box center [145, 298] width 173 height 15
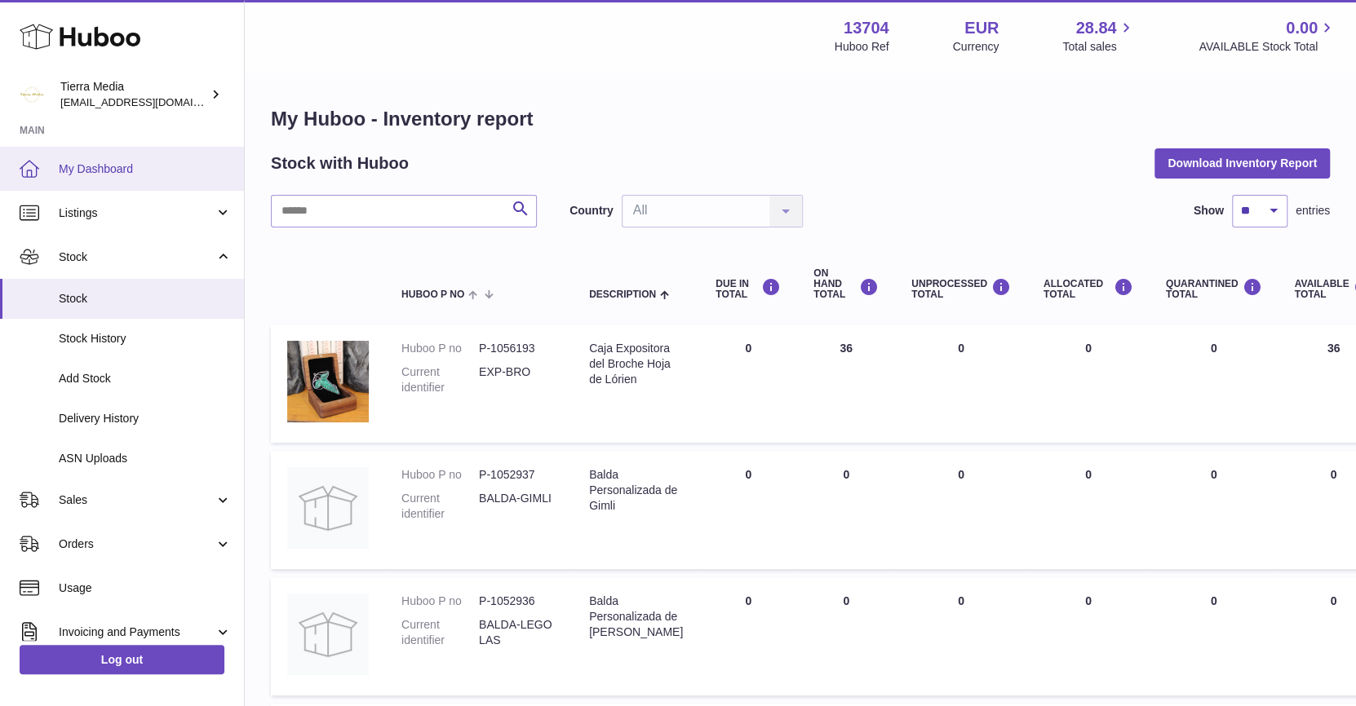
click at [145, 167] on span "My Dashboard" at bounding box center [145, 168] width 173 height 15
